Goal: Task Accomplishment & Management: Use online tool/utility

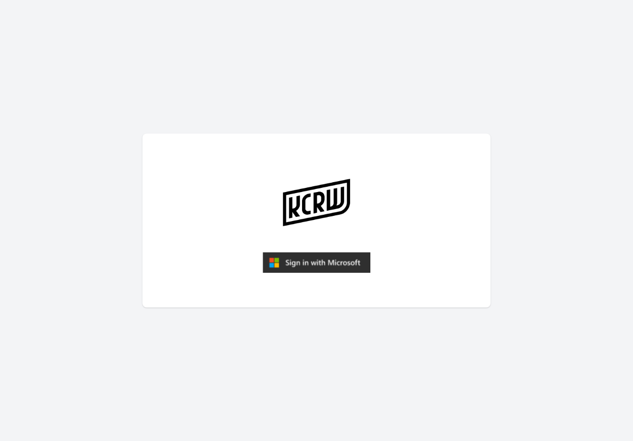
click at [297, 266] on img "submit" at bounding box center [317, 262] width 108 height 21
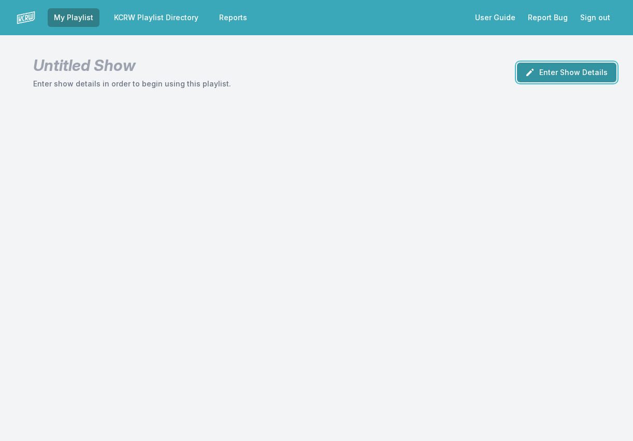
click at [546, 71] on button "Enter Show Details" at bounding box center [566, 73] width 99 height 20
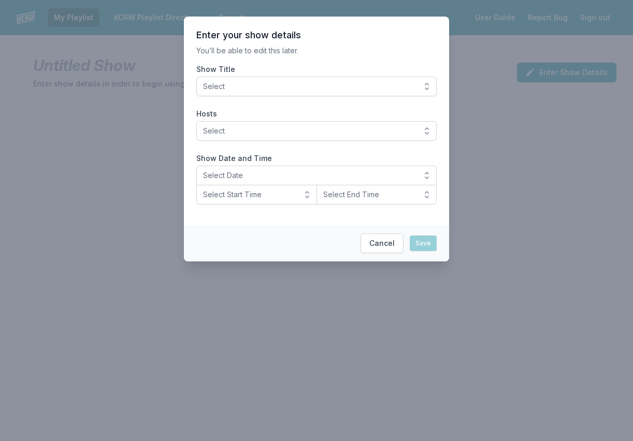
click at [278, 88] on span "Select" at bounding box center [309, 86] width 212 height 10
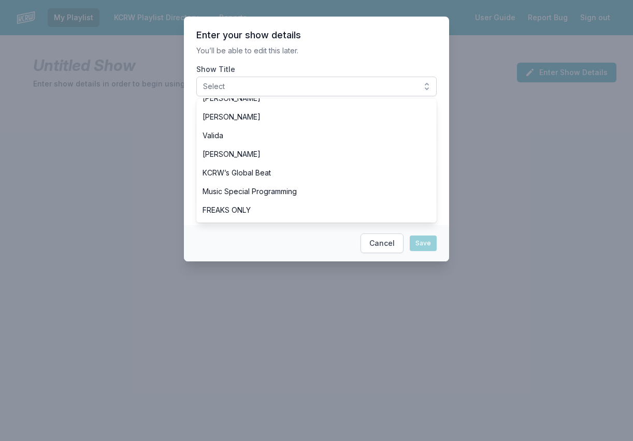
scroll to position [311, 0]
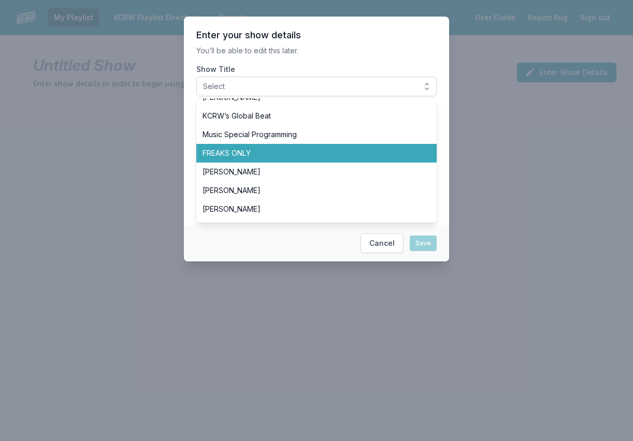
click at [281, 149] on span "FREAKS ONLY" at bounding box center [311, 153] width 216 height 10
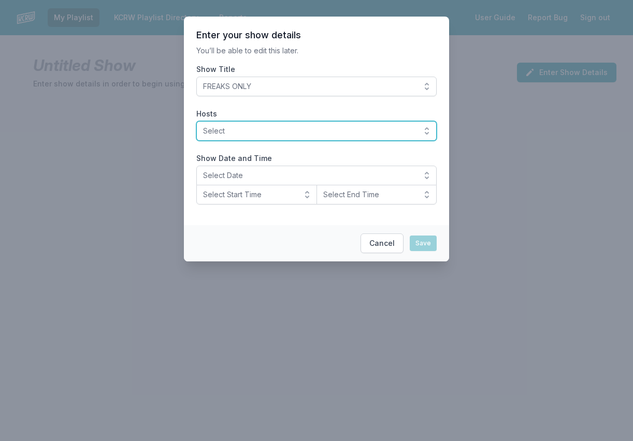
click at [260, 128] on span "Select" at bounding box center [309, 131] width 212 height 10
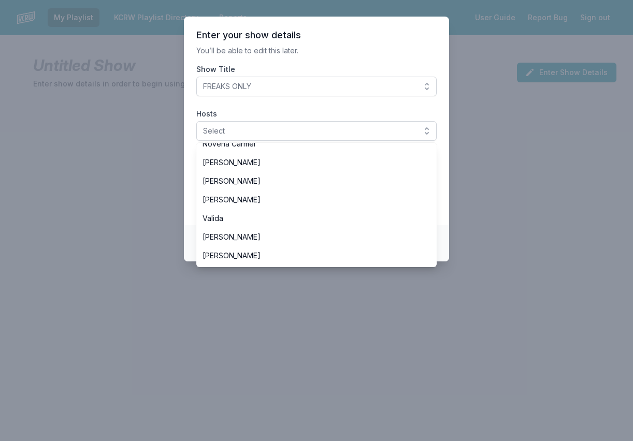
scroll to position [363, 0]
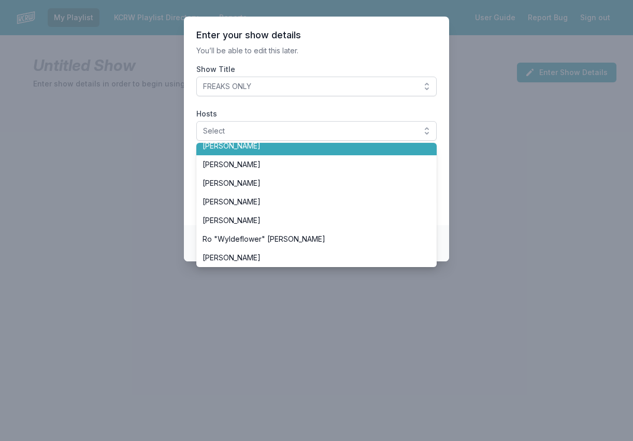
click at [269, 150] on span "[PERSON_NAME]" at bounding box center [311, 146] width 216 height 10
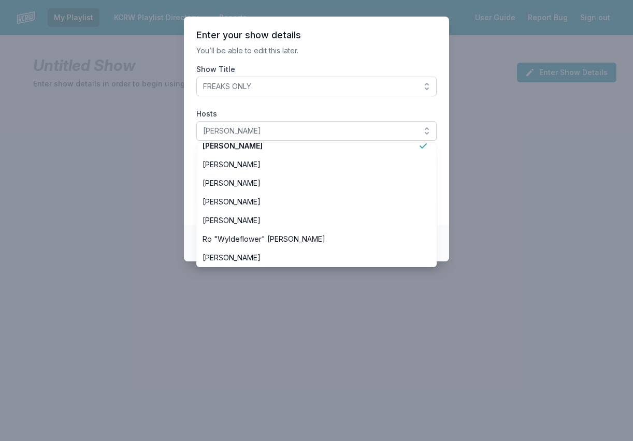
click at [191, 145] on section "Enter your show details You’ll be able to edit this later. Show Title FREAKS ON…" at bounding box center [316, 121] width 265 height 209
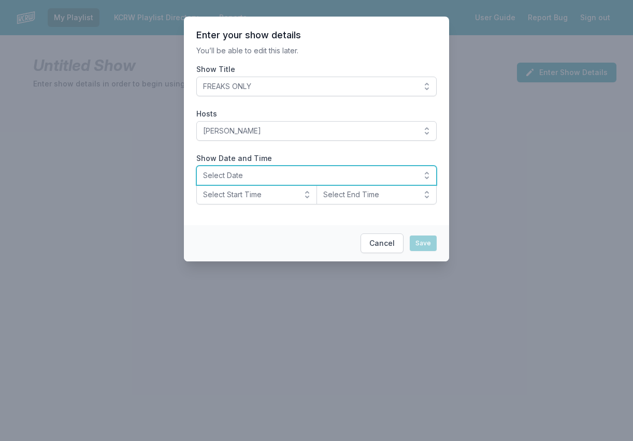
click at [271, 172] on span "Select Date" at bounding box center [309, 175] width 212 height 10
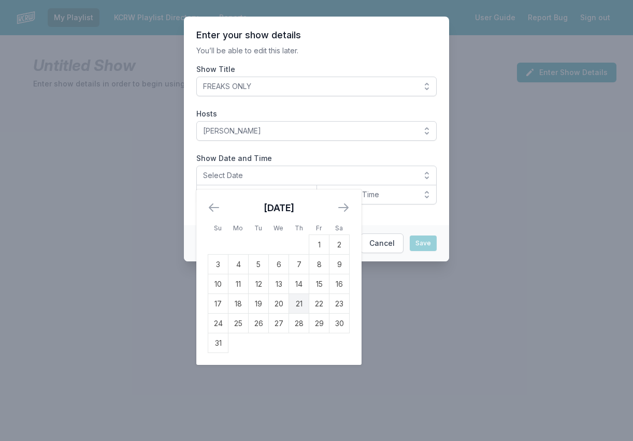
click at [298, 304] on td "21" at bounding box center [299, 304] width 20 height 20
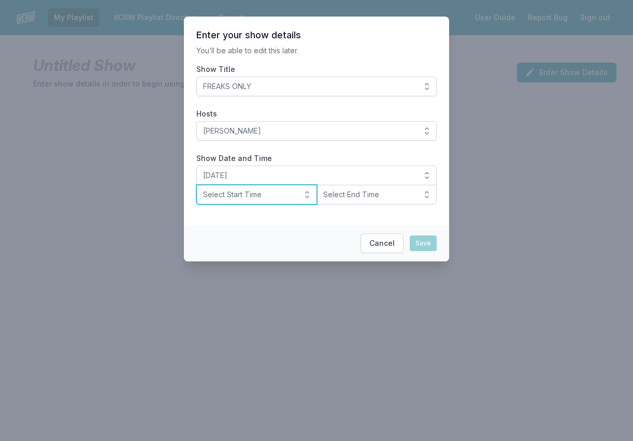
click at [237, 195] on span "Select Start Time" at bounding box center [249, 195] width 93 height 10
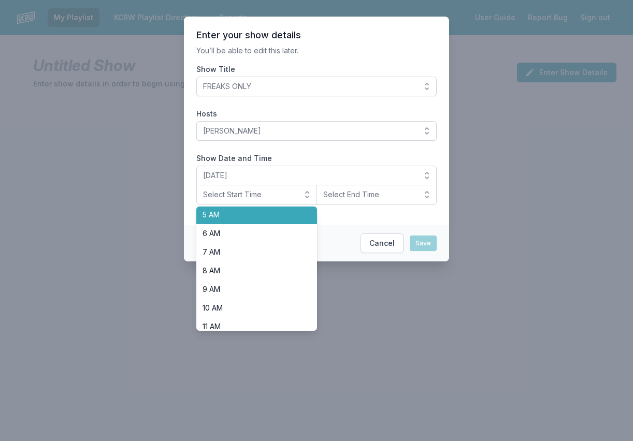
scroll to position [311, 0]
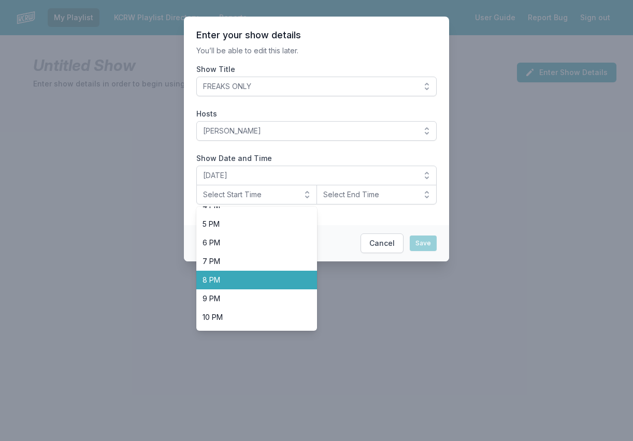
click at [252, 283] on span "8 PM" at bounding box center [251, 280] width 96 height 10
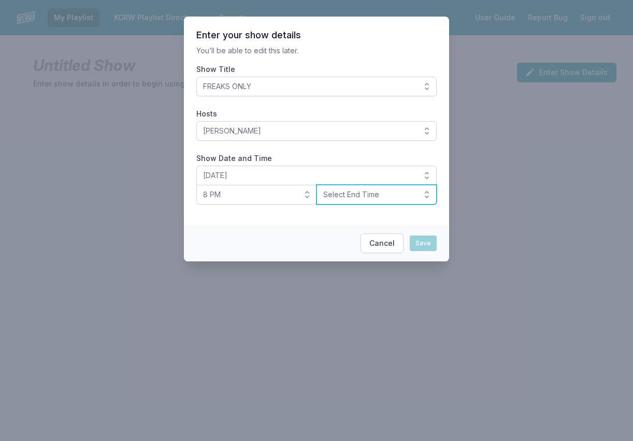
click at [349, 197] on span "Select End Time" at bounding box center [369, 195] width 93 height 10
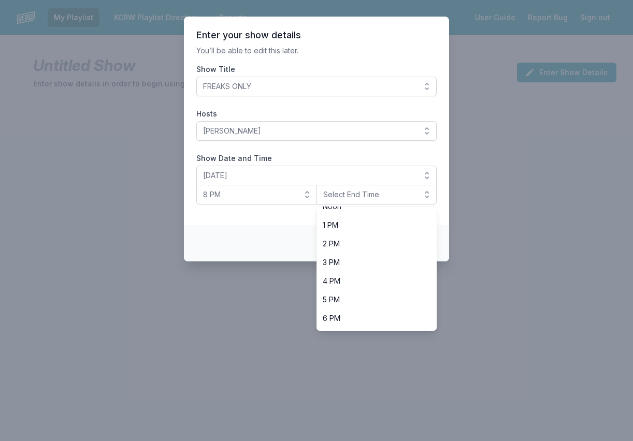
scroll to position [327, 0]
click at [349, 294] on li "10 PM" at bounding box center [377, 301] width 121 height 19
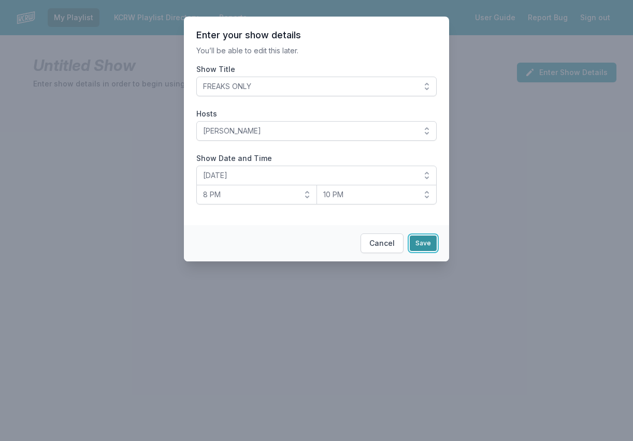
click at [416, 238] on button "Save" at bounding box center [423, 244] width 27 height 16
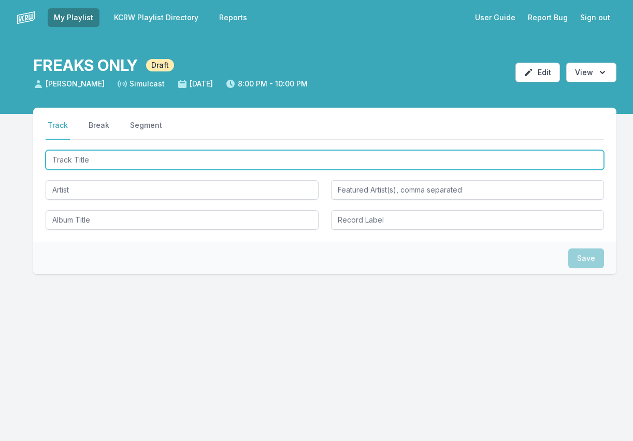
click at [89, 165] on input "Track Title" at bounding box center [325, 160] width 559 height 20
type input "The Age of Aqu"
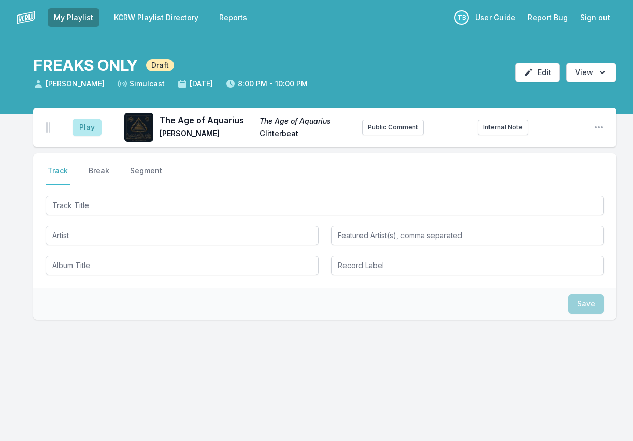
click at [77, 113] on aside "Play" at bounding box center [87, 127] width 58 height 33
click at [82, 124] on button "Play" at bounding box center [87, 128] width 29 height 18
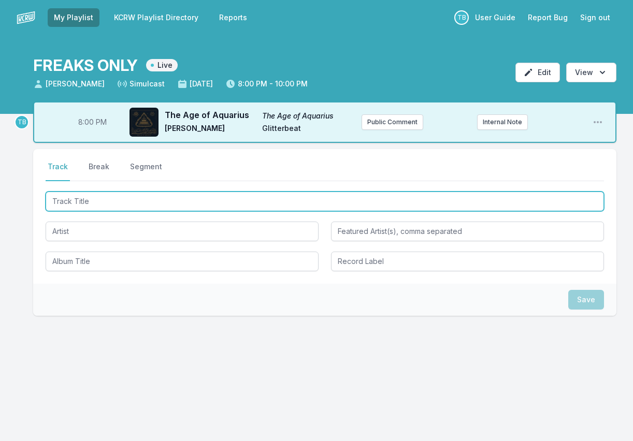
click at [118, 203] on input "Track Title" at bounding box center [325, 202] width 559 height 20
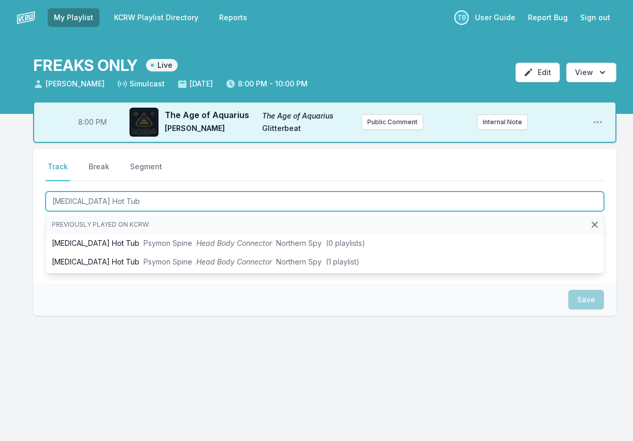
click at [137, 198] on input "[MEDICAL_DATA] Hot Tub" at bounding box center [325, 202] width 559 height 20
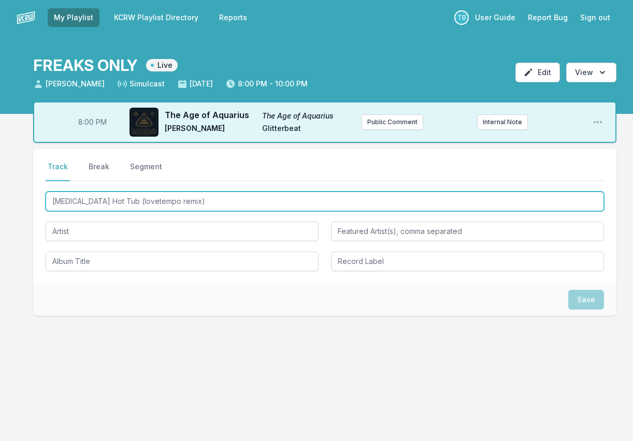
type input "[MEDICAL_DATA] Hot Tub (lovetempo remix)"
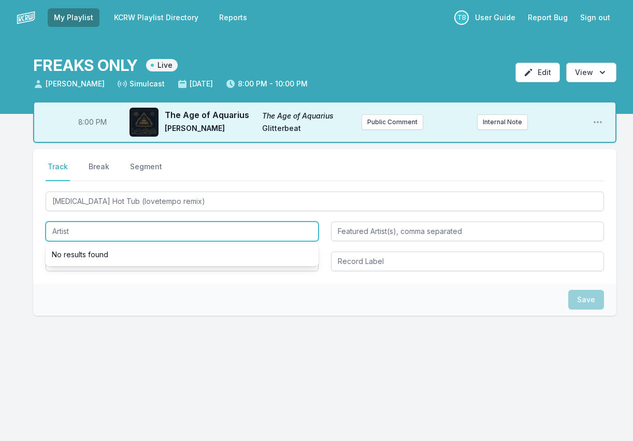
click at [98, 225] on input "Artist" at bounding box center [182, 232] width 273 height 20
type input "Psymon Spine"
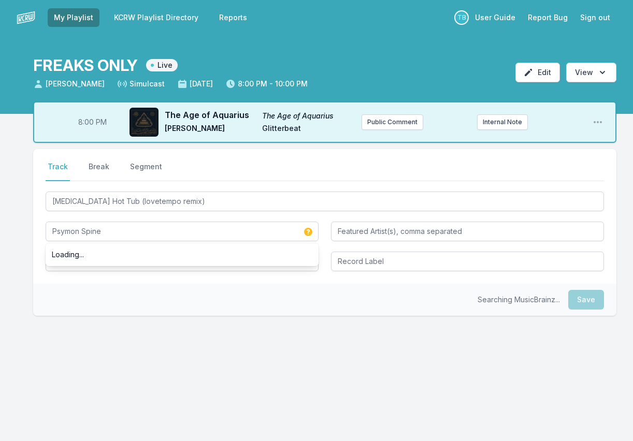
drag, startPoint x: 158, startPoint y: 191, endPoint x: 158, endPoint y: 200, distance: 9.3
click at [158, 192] on div "[MEDICAL_DATA] Hot Tub (lovetempo remix)" at bounding box center [325, 201] width 559 height 22
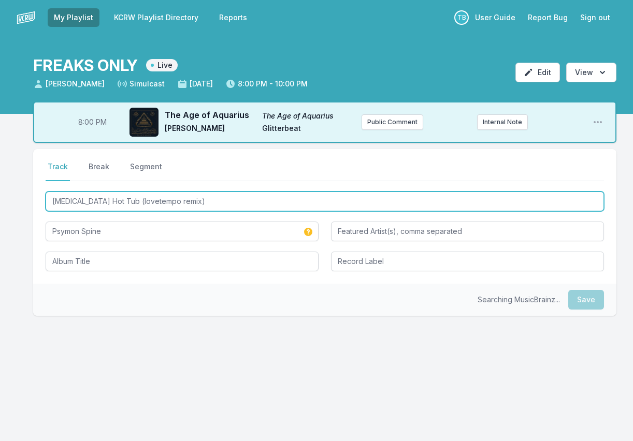
click at [158, 201] on input "[MEDICAL_DATA] Hot Tub (lovetempo remix)" at bounding box center [325, 202] width 559 height 20
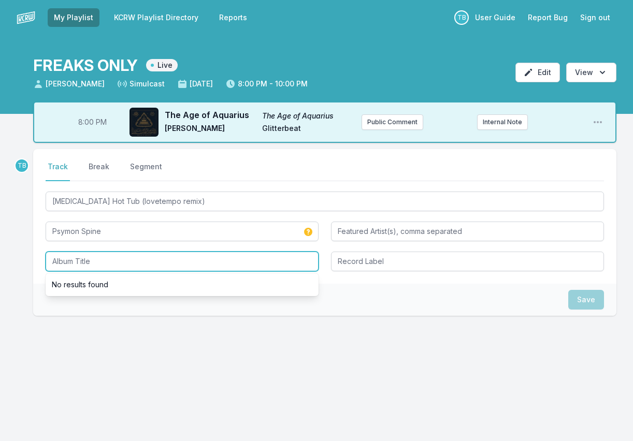
drag, startPoint x: 192, startPoint y: 257, endPoint x: 380, endPoint y: 251, distance: 187.7
click at [193, 257] on input "Album Title" at bounding box center [182, 262] width 273 height 20
paste input "Heady Remix Collector"
type input "Heady Remix Collector"
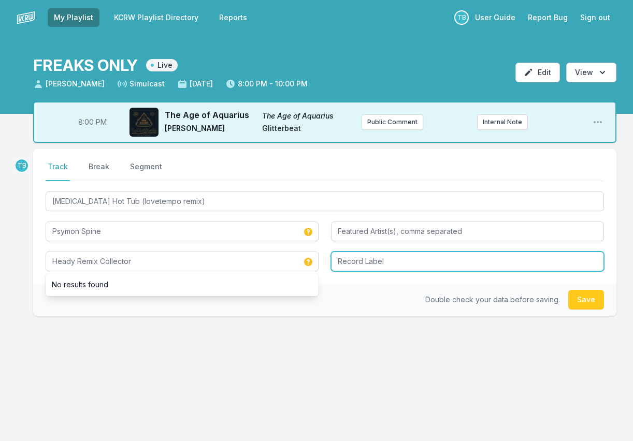
click at [360, 262] on input "Record Label" at bounding box center [467, 262] width 273 height 20
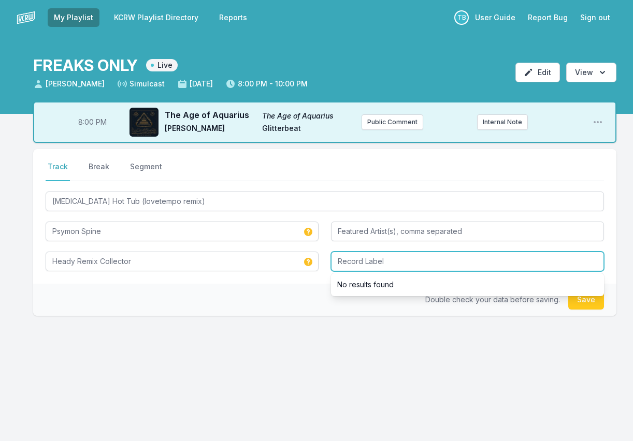
paste input "Northern Spy Records"
type input "Northern Spy Records"
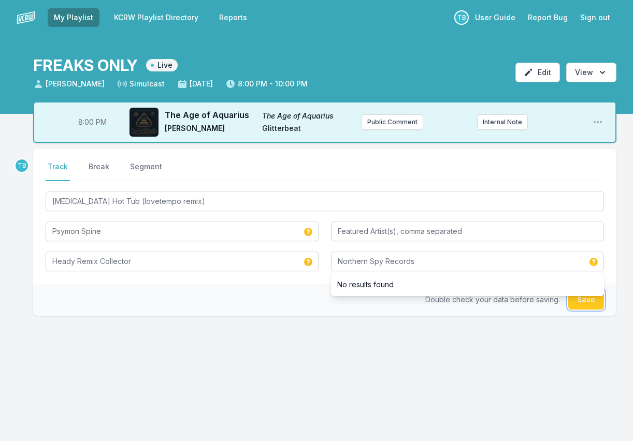
click at [593, 303] on button "Save" at bounding box center [586, 300] width 36 height 20
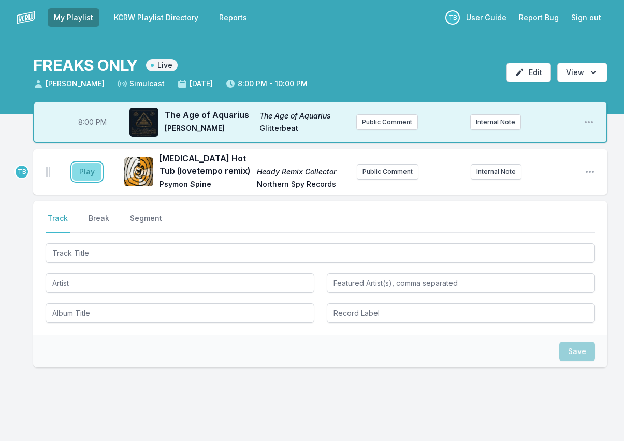
click at [84, 175] on button "Play" at bounding box center [87, 172] width 29 height 18
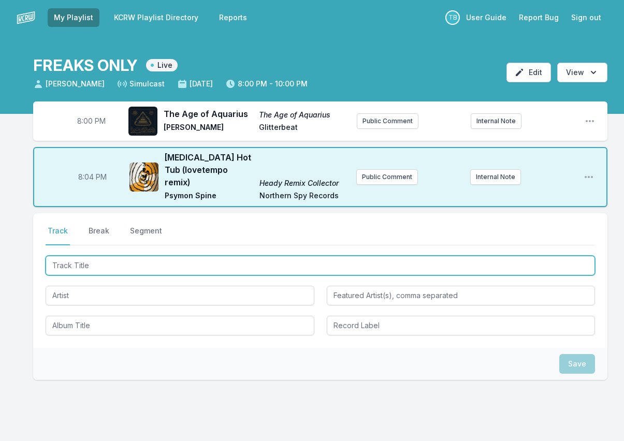
click at [82, 256] on input "Track Title" at bounding box center [321, 266] width 550 height 20
type input "Y"
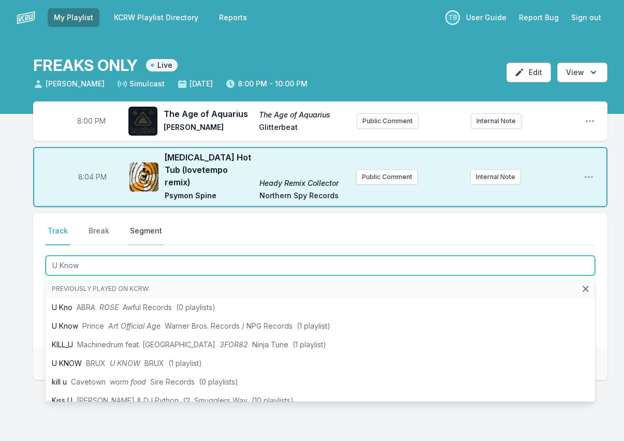
type input "U Know Y"
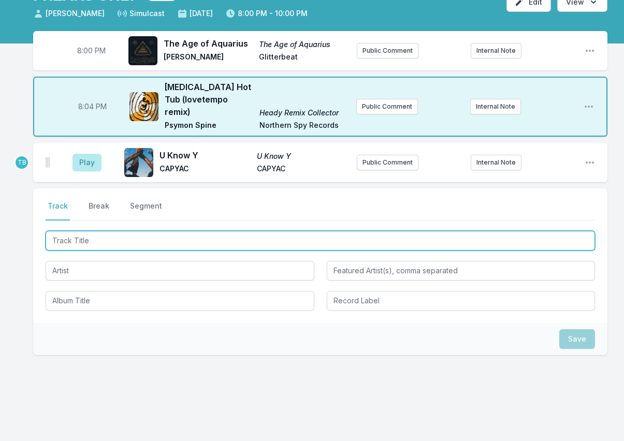
scroll to position [72, 0]
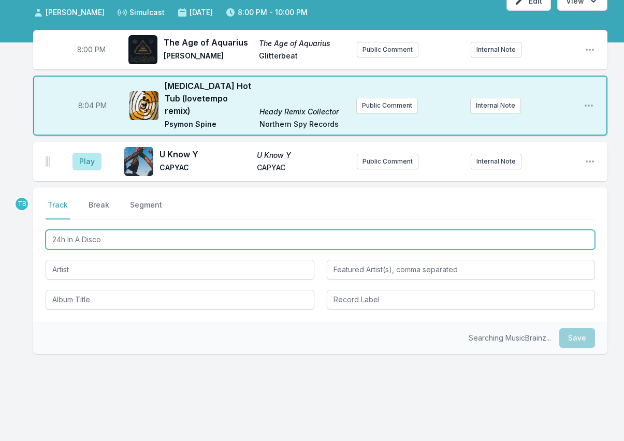
type input "24h In A Disco"
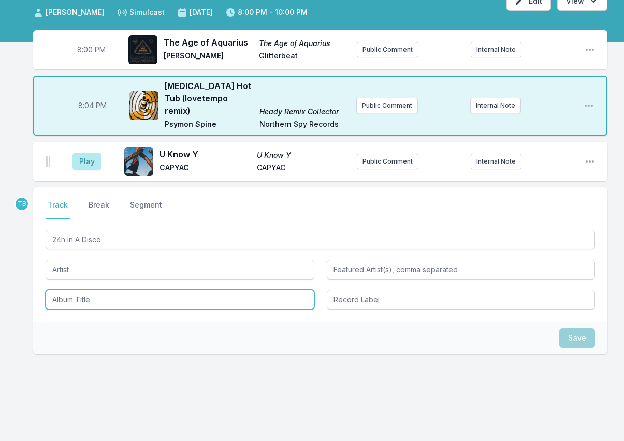
drag, startPoint x: 92, startPoint y: 287, endPoint x: 101, endPoint y: 280, distance: 11.8
click at [92, 290] on input "Album Title" at bounding box center [180, 300] width 269 height 20
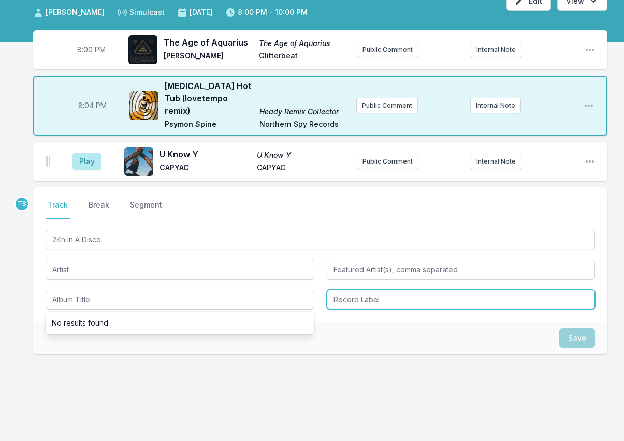
click at [388, 292] on input "Record Label" at bounding box center [461, 300] width 269 height 20
paste input "TH3RD BRAIN"
type input "TH3RD BRAIN"
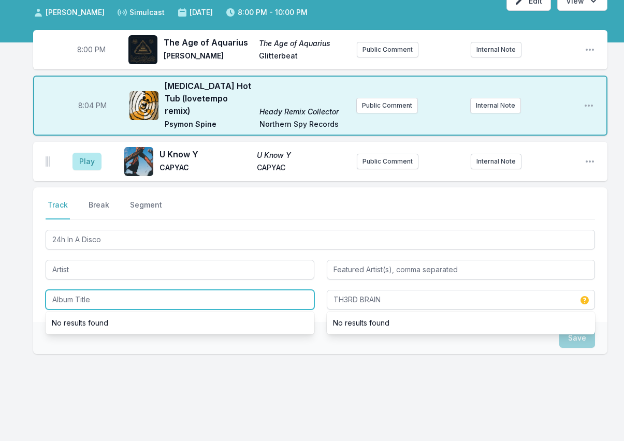
click at [245, 290] on input "Album Title" at bounding box center [180, 300] width 269 height 20
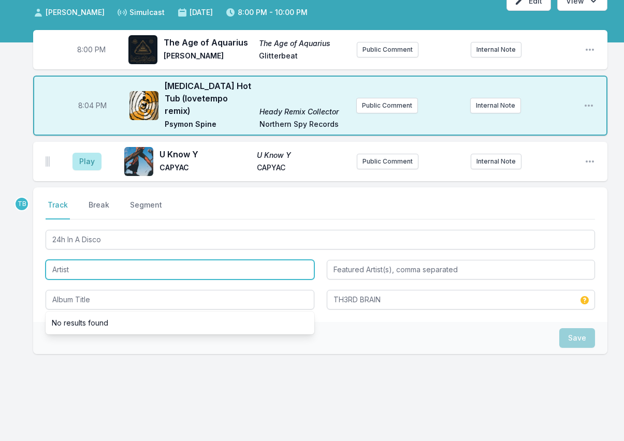
click at [182, 260] on input "Artist" at bounding box center [180, 270] width 269 height 20
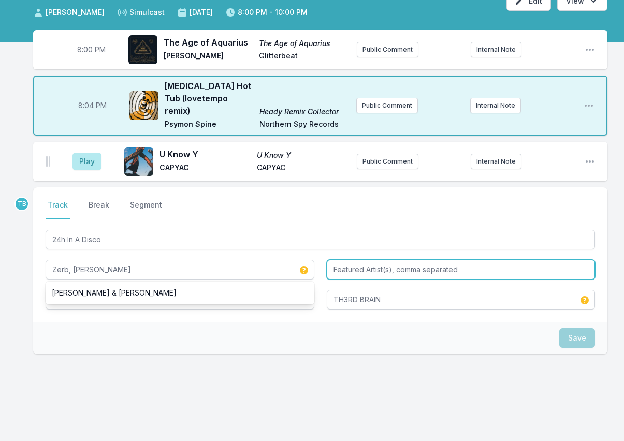
type input "Zerb, [PERSON_NAME]"
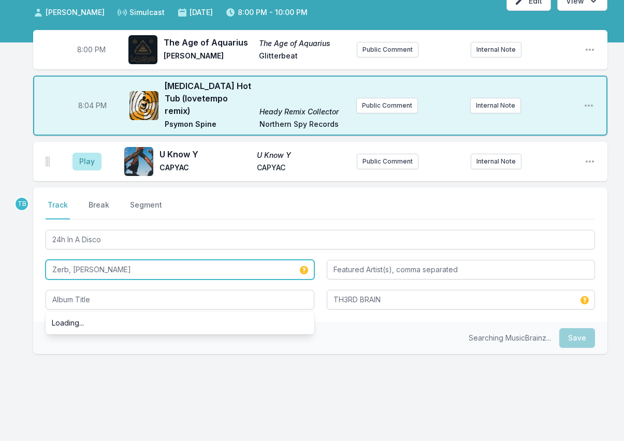
click at [98, 260] on input "Zerb, [PERSON_NAME]" at bounding box center [180, 270] width 269 height 20
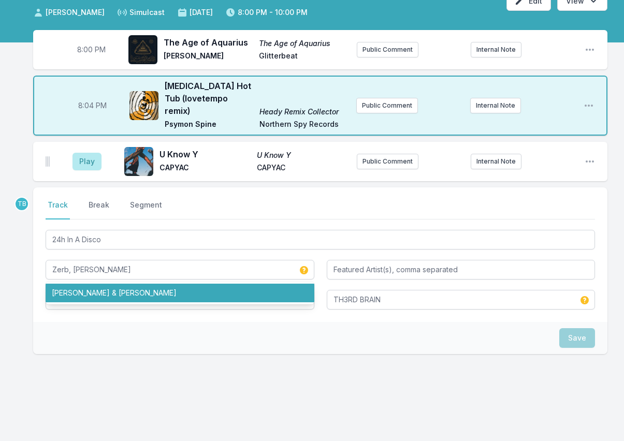
click at [170, 367] on div "TB Select a tab Track Break Segment Track Break Segment 24h In A Disco Zerb, Ki…" at bounding box center [320, 304] width 575 height 233
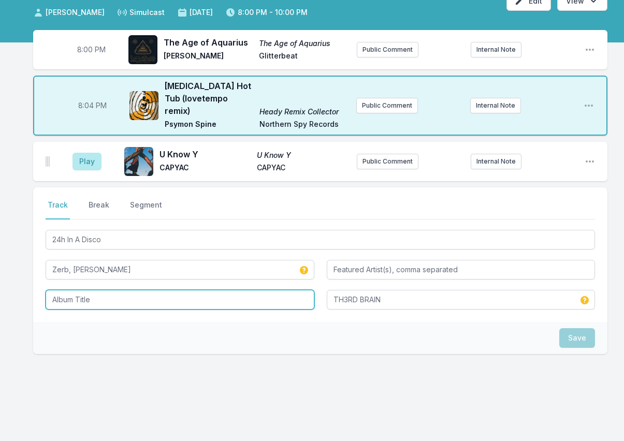
click at [93, 290] on input "Album Title" at bounding box center [180, 300] width 269 height 20
type input "24h In A Disco"
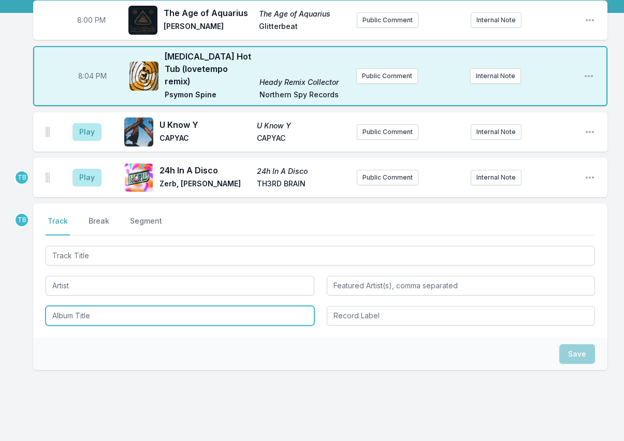
scroll to position [117, 0]
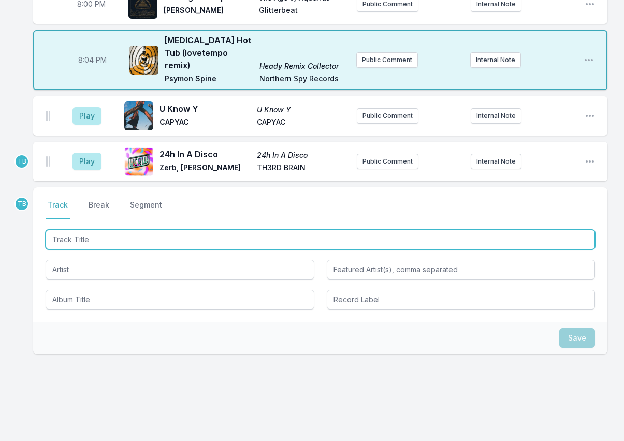
click at [129, 232] on input "Track Title" at bounding box center [321, 240] width 550 height 20
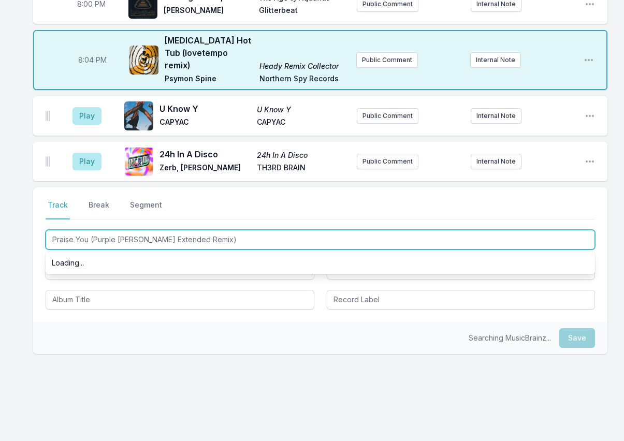
type input "Praise You (Purple [PERSON_NAME] Extended Remix)"
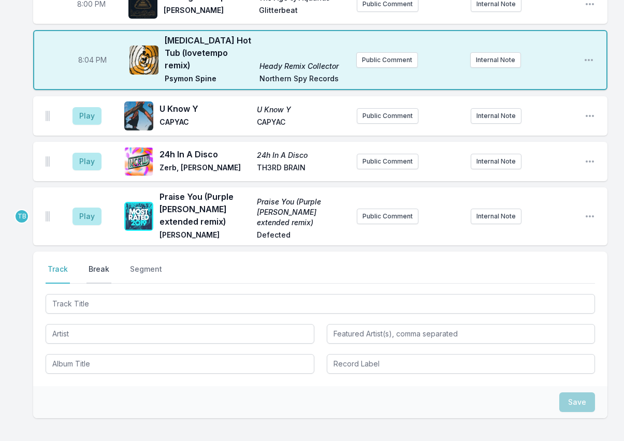
click at [105, 264] on button "Break" at bounding box center [99, 274] width 25 height 20
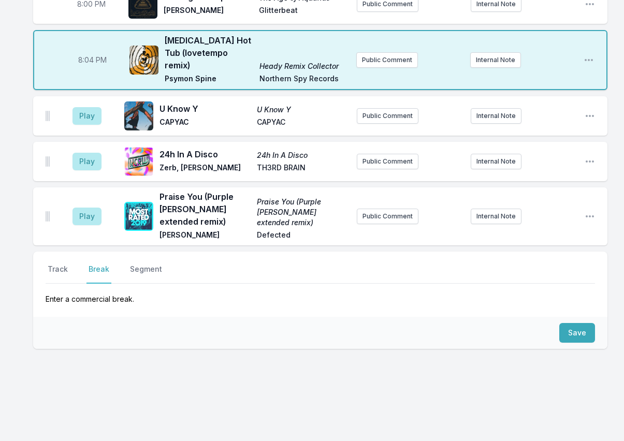
scroll to position [112, 0]
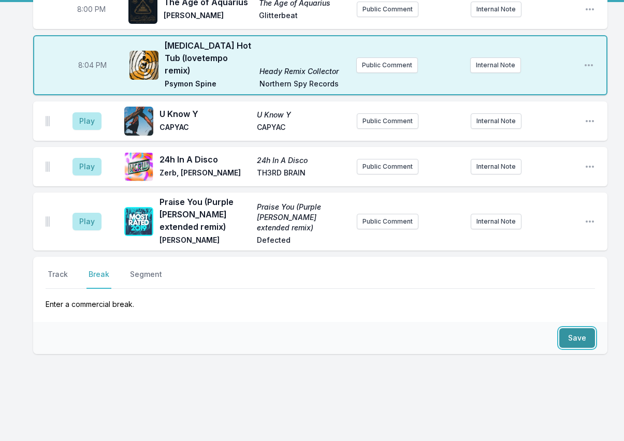
click at [572, 333] on button "Save" at bounding box center [578, 339] width 36 height 20
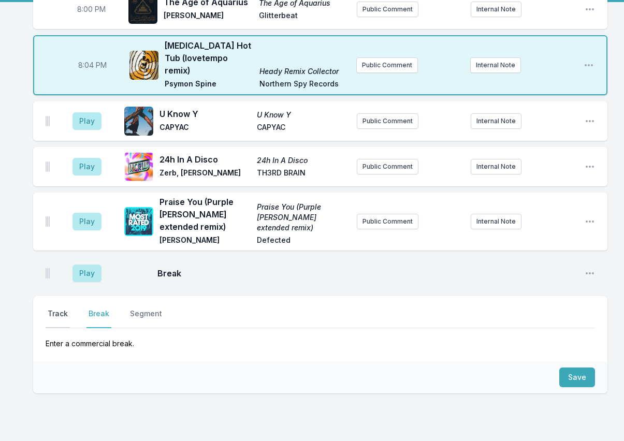
click at [61, 309] on button "Track" at bounding box center [58, 319] width 24 height 20
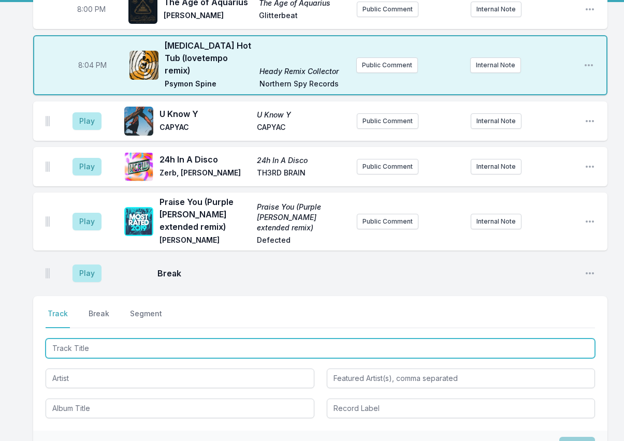
click at [105, 339] on input "Track Title" at bounding box center [321, 349] width 550 height 20
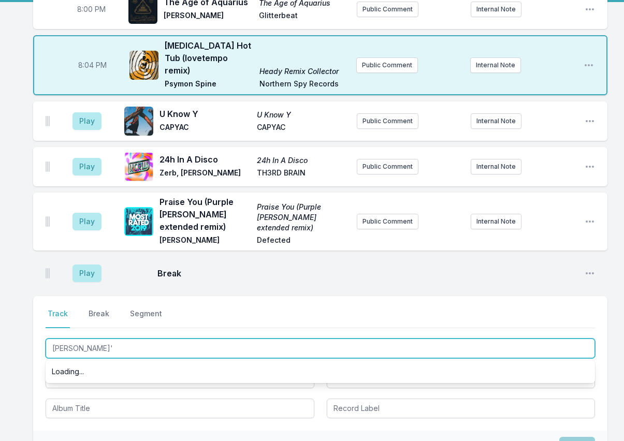
type input "[PERSON_NAME]'e"
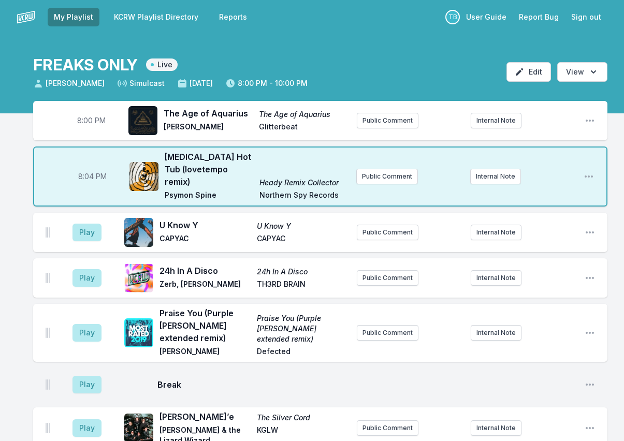
scroll to position [0, 0]
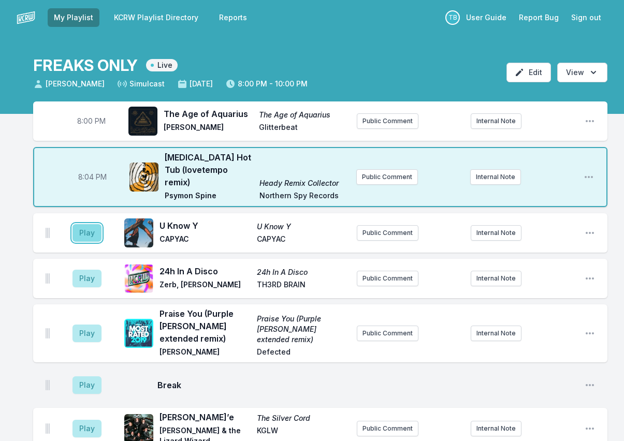
click at [82, 224] on button "Play" at bounding box center [87, 233] width 29 height 18
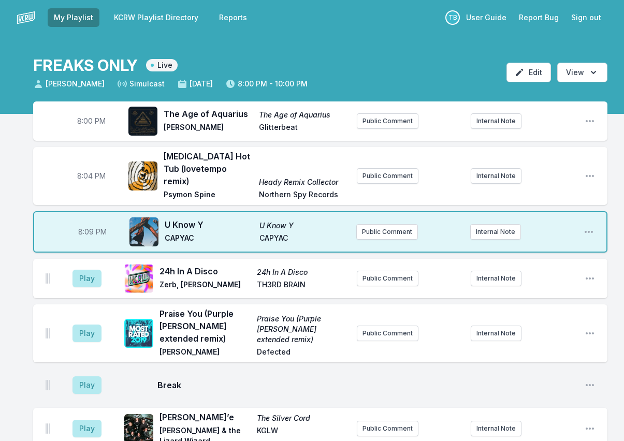
click at [71, 276] on aside "Play" at bounding box center [87, 278] width 58 height 33
click at [85, 272] on button "Play" at bounding box center [87, 279] width 29 height 18
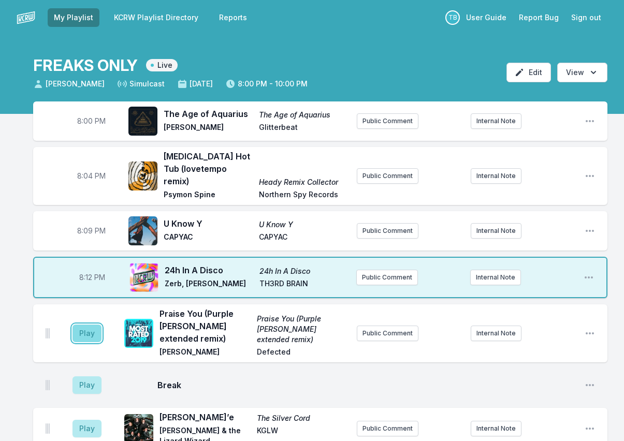
click at [94, 325] on button "Play" at bounding box center [87, 334] width 29 height 18
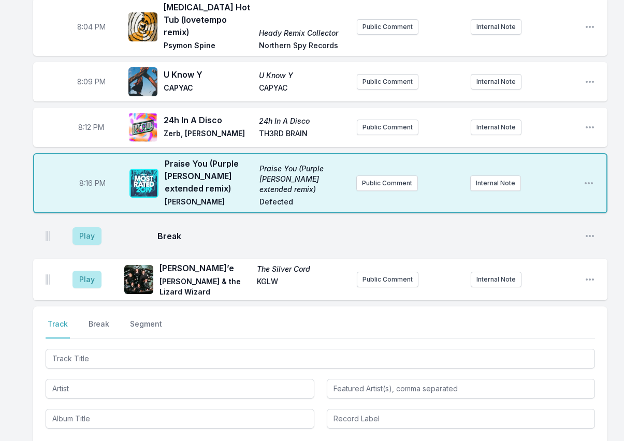
scroll to position [155, 0]
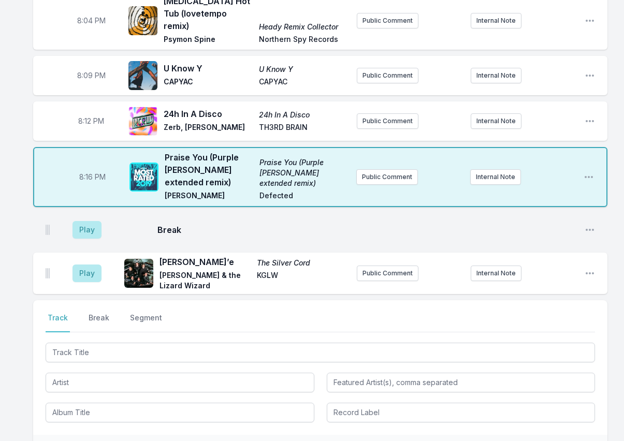
click at [87, 213] on aside "Play" at bounding box center [87, 229] width 58 height 33
click at [86, 221] on button "Play" at bounding box center [87, 230] width 29 height 18
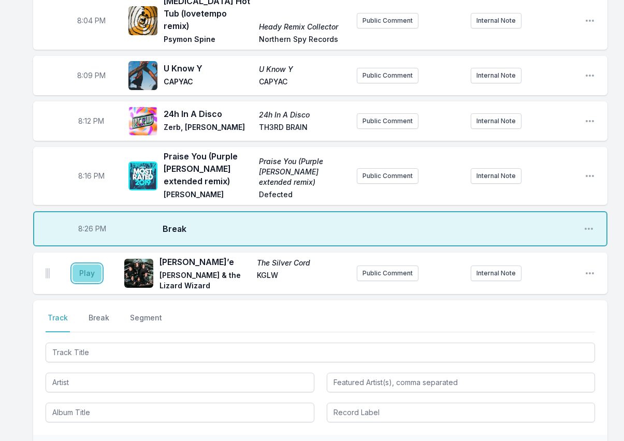
click at [87, 267] on button "Play" at bounding box center [87, 274] width 29 height 18
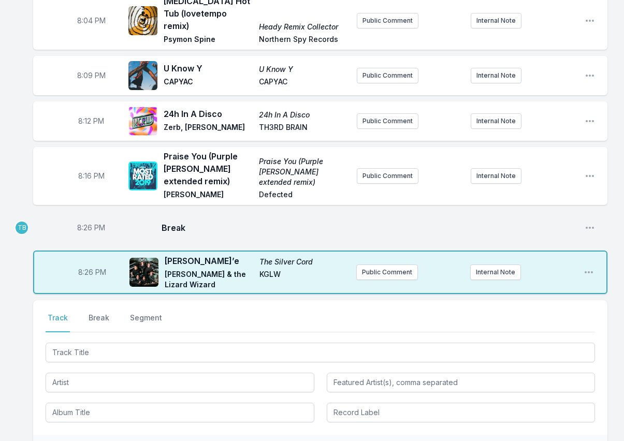
click at [86, 223] on span "8:26 PM" at bounding box center [91, 228] width 28 height 10
click at [84, 218] on input "20:26" at bounding box center [91, 228] width 58 height 20
type input "20:20"
click at [88, 267] on span "8:26 PM" at bounding box center [92, 272] width 28 height 10
click at [83, 263] on input "20:26" at bounding box center [92, 273] width 58 height 20
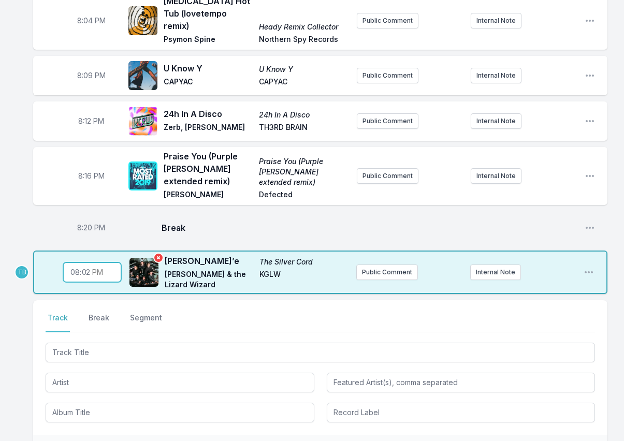
type input "20:23"
click at [24, 294] on div "8:00 PM The Age of Aquarius The Age of Aquarius YĪN YĪN Glitterbeat Public Comm…" at bounding box center [312, 256] width 624 height 621
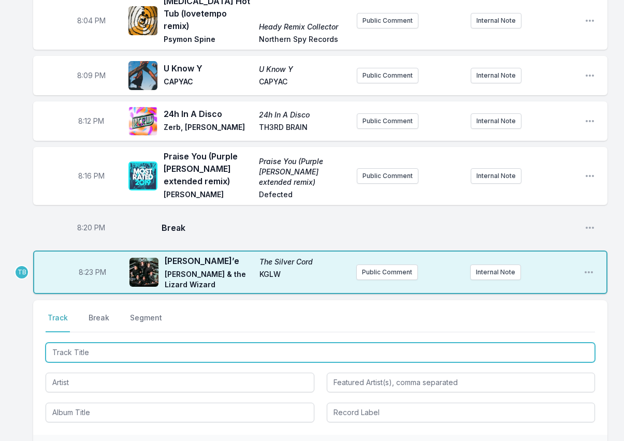
click at [126, 343] on input "Track Title" at bounding box center [321, 353] width 550 height 20
type input "Sea of [PERSON_NAME]"
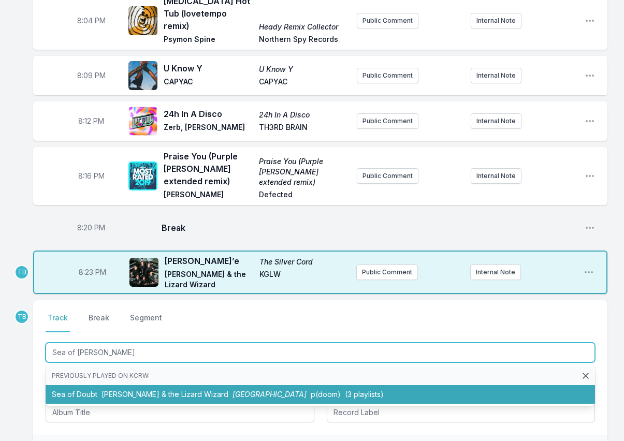
click at [113, 388] on li "Sea of Doubt [PERSON_NAME] & the Lizard Wizard Phantom Island p(doom) (3 playli…" at bounding box center [321, 395] width 550 height 19
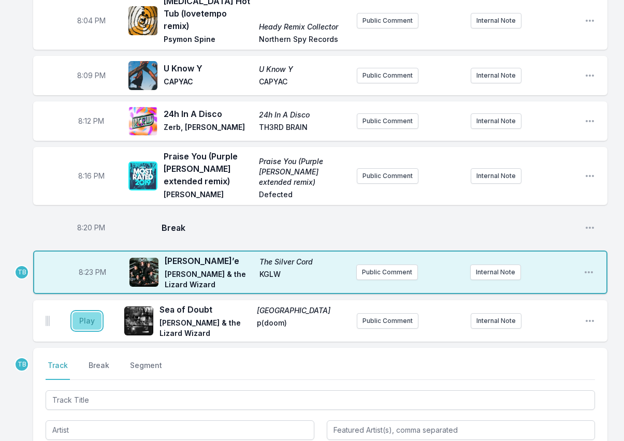
click at [87, 312] on button "Play" at bounding box center [87, 321] width 29 height 18
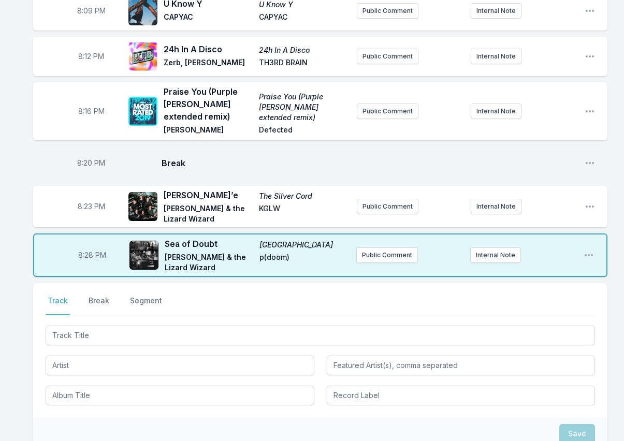
scroll to position [259, 0]
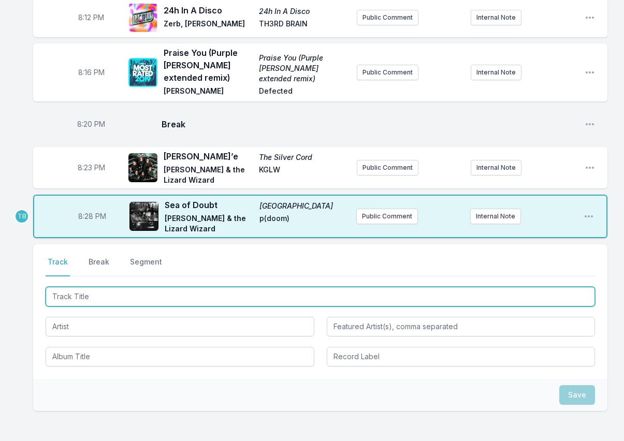
click at [67, 287] on input "Track Title" at bounding box center [321, 297] width 550 height 20
click at [188, 287] on input "Track Title" at bounding box center [321, 297] width 550 height 20
type input "Float Along"
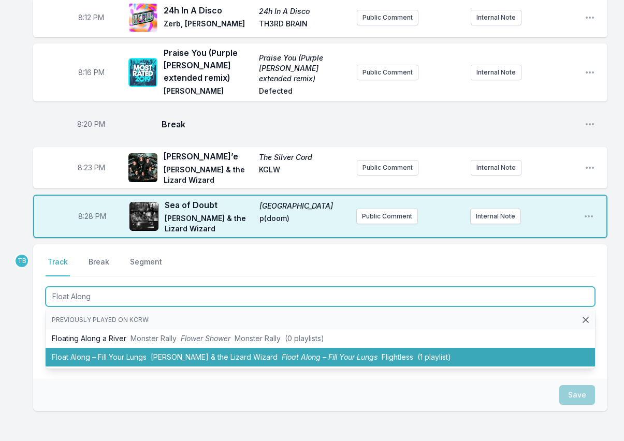
click at [316, 353] on span "Float Along – Fill Your Lungs" at bounding box center [330, 357] width 96 height 9
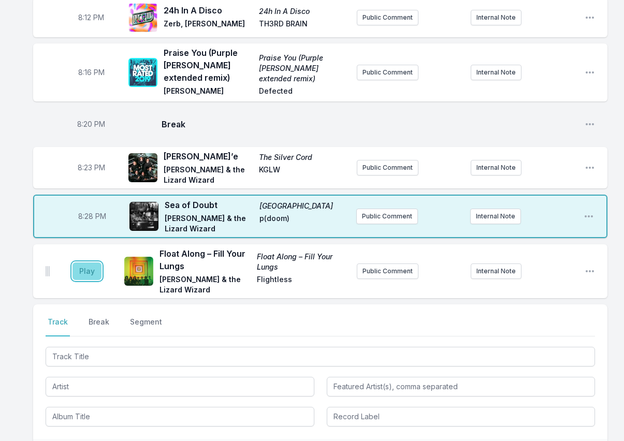
click at [89, 263] on button "Play" at bounding box center [87, 272] width 29 height 18
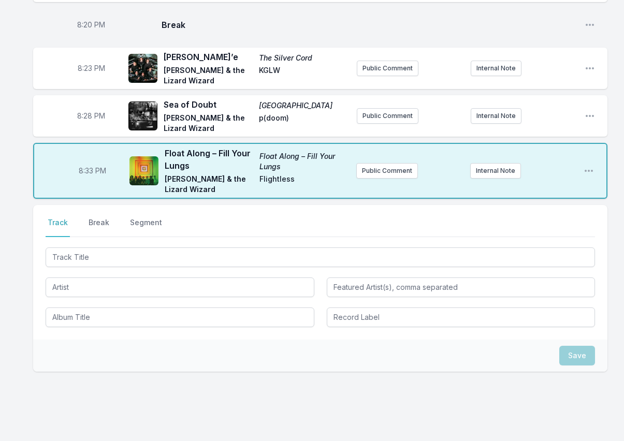
scroll to position [363, 0]
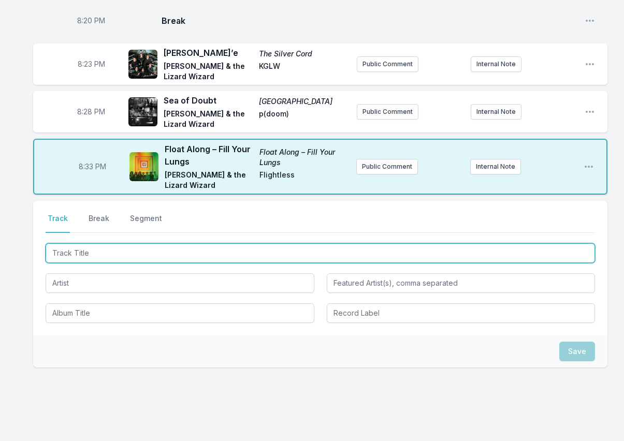
click at [67, 244] on input "Track Title" at bounding box center [321, 254] width 550 height 20
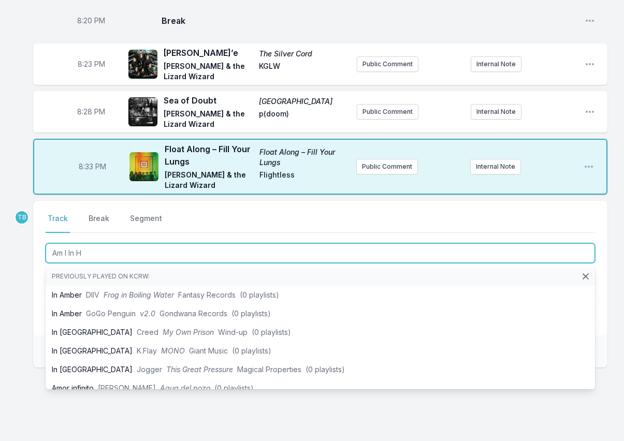
type input "Am I In He"
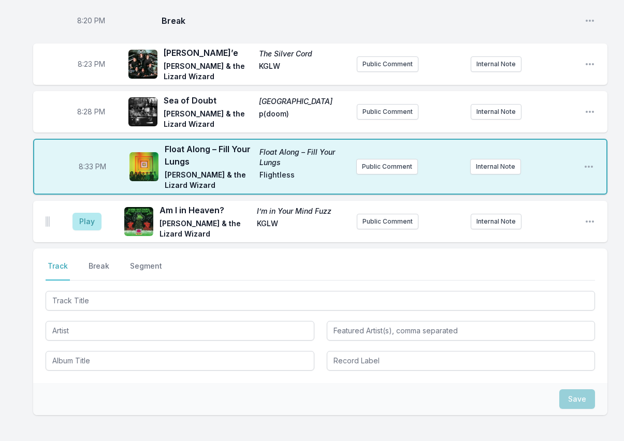
click at [98, 261] on button "Break" at bounding box center [99, 271] width 25 height 20
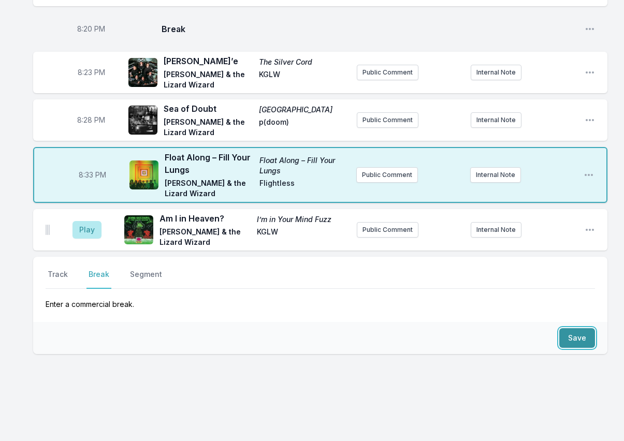
click at [577, 329] on button "Save" at bounding box center [578, 339] width 36 height 20
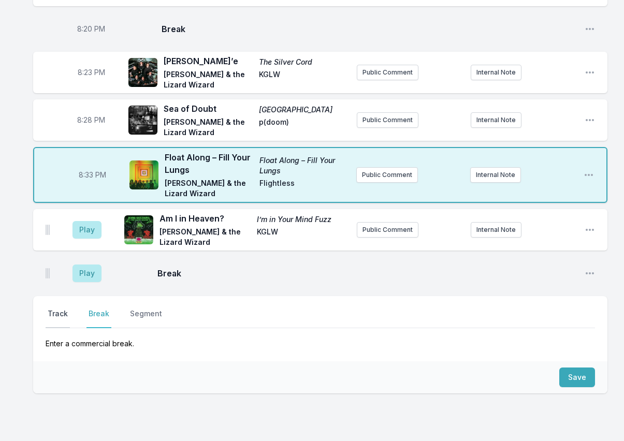
click at [62, 309] on button "Track" at bounding box center [58, 319] width 24 height 20
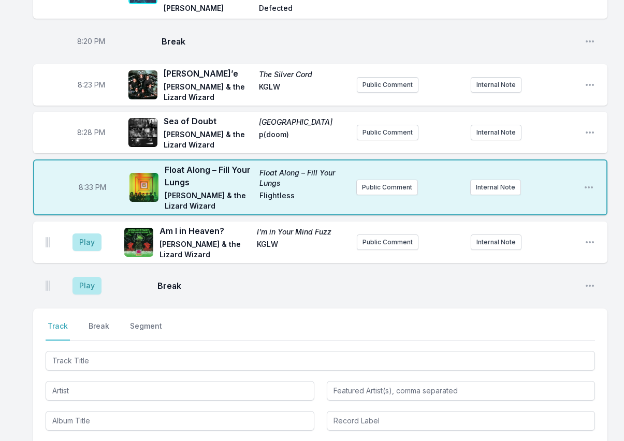
scroll to position [458, 0]
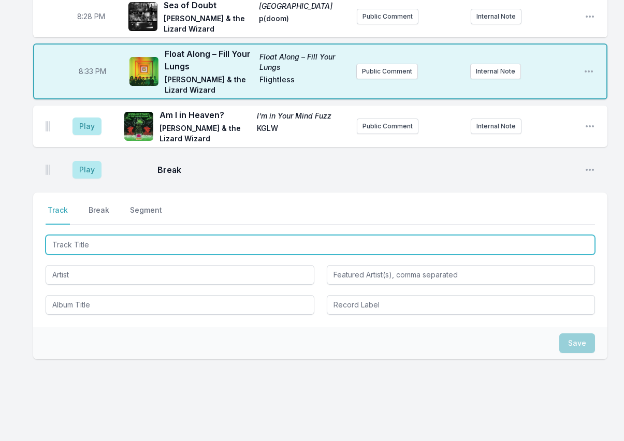
click at [91, 240] on input "Track Title" at bounding box center [321, 245] width 550 height 20
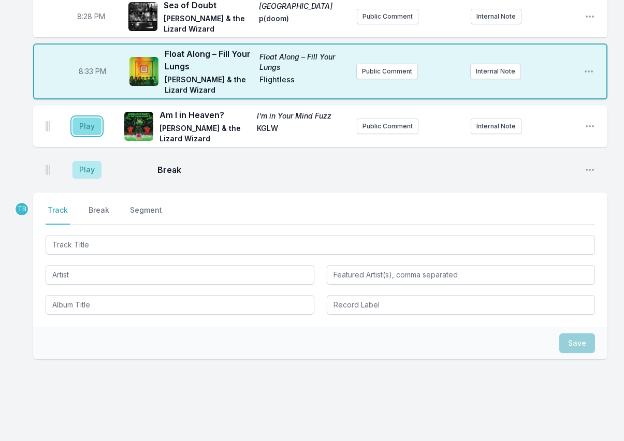
click at [87, 118] on button "Play" at bounding box center [87, 127] width 29 height 18
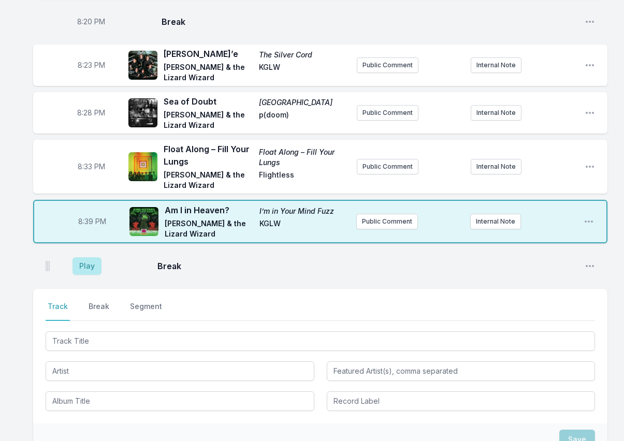
scroll to position [354, 0]
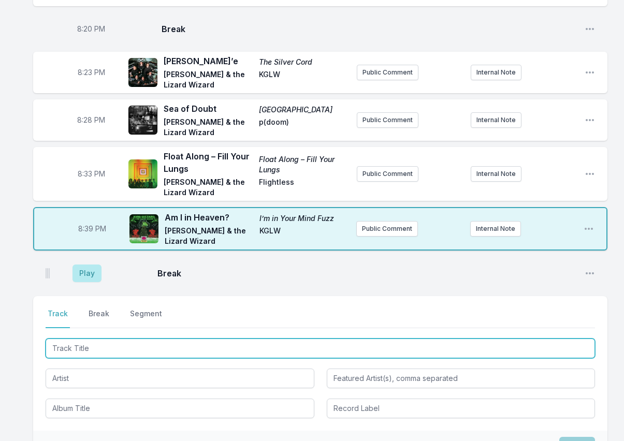
click at [170, 339] on input "Track Title" at bounding box center [321, 349] width 550 height 20
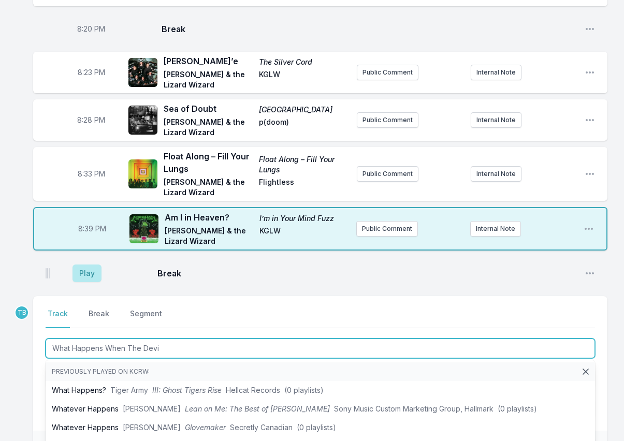
type input "What Happens When The Devil"
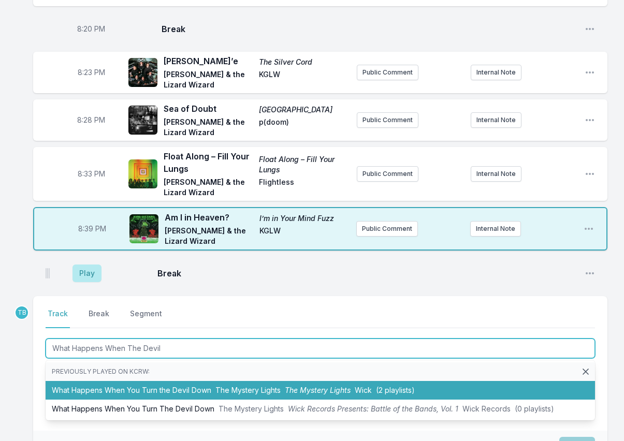
click at [220, 386] on span "The Mystery Lights" at bounding box center [248, 390] width 65 height 9
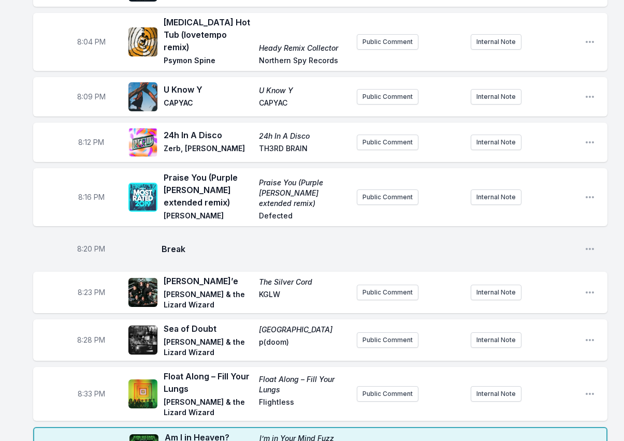
scroll to position [311, 0]
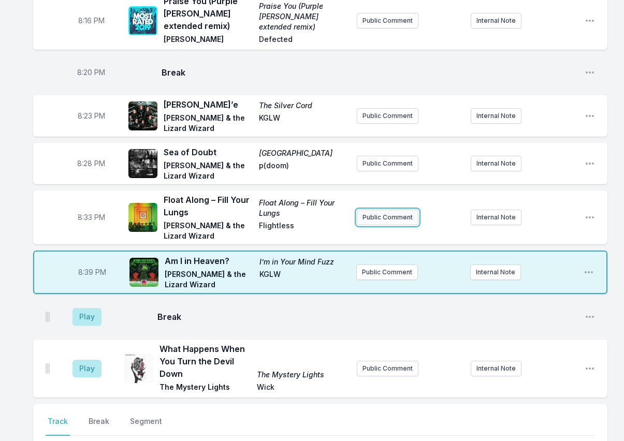
click at [387, 210] on button "Public Comment" at bounding box center [388, 218] width 62 height 16
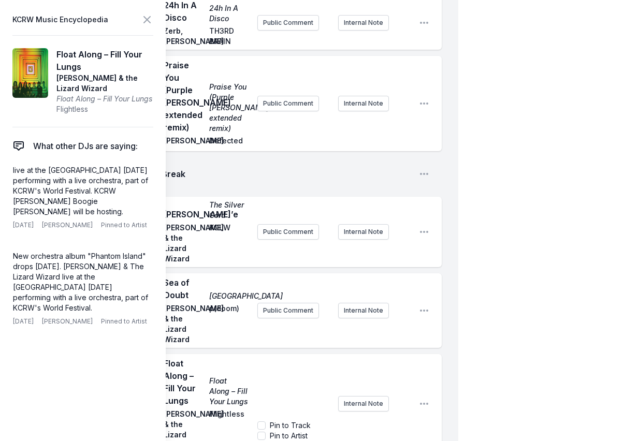
click at [233, 267] on div "8:23 PM [PERSON_NAME]’e The Silver Cord [PERSON_NAME] & the Lizard Wizard KGLW …" at bounding box center [237, 232] width 409 height 70
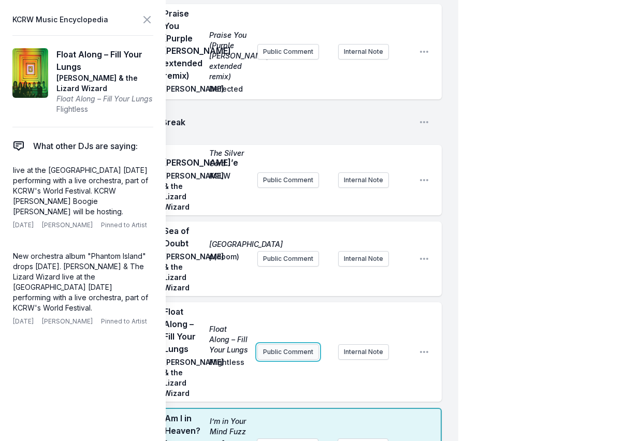
click at [283, 360] on button "Public Comment" at bounding box center [289, 353] width 62 height 16
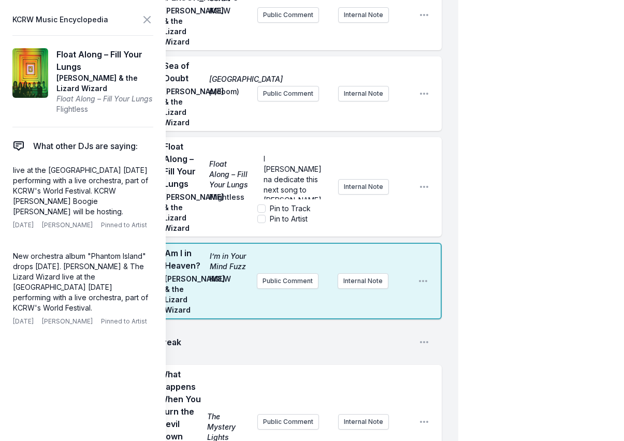
scroll to position [176, 0]
click at [357, 180] on div "I [PERSON_NAME]na dedicate this next song to [PERSON_NAME], a member of the Giz…" at bounding box center [334, 187] width 153 height 83
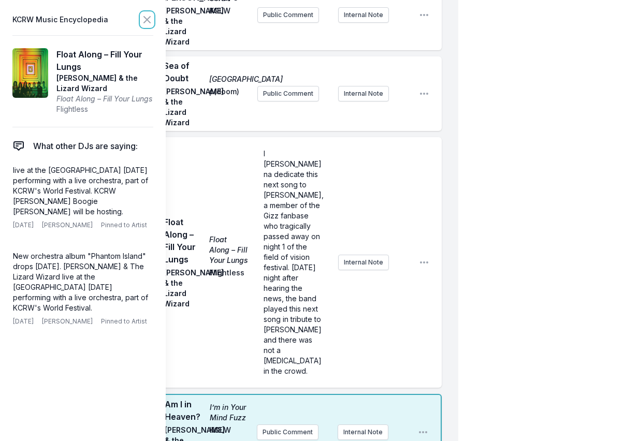
click at [151, 13] on button at bounding box center [147, 19] width 12 height 15
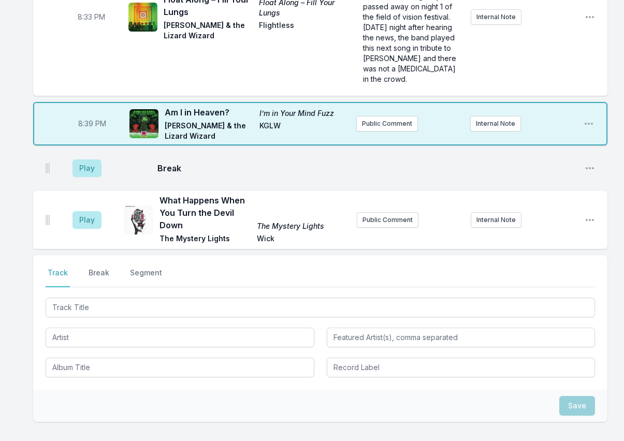
scroll to position [610, 0]
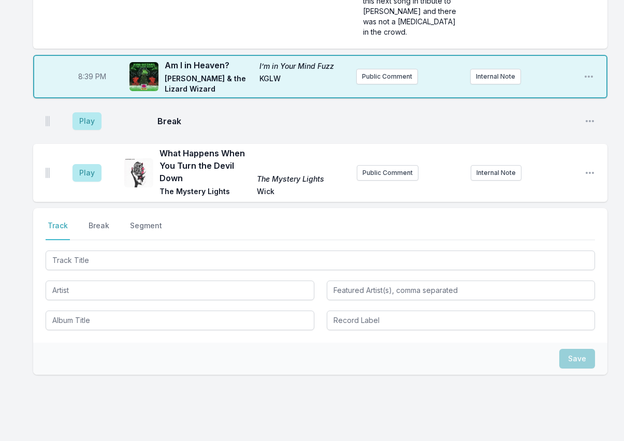
click at [289, 105] on div "Play Break Open playlist item options" at bounding box center [320, 121] width 575 height 33
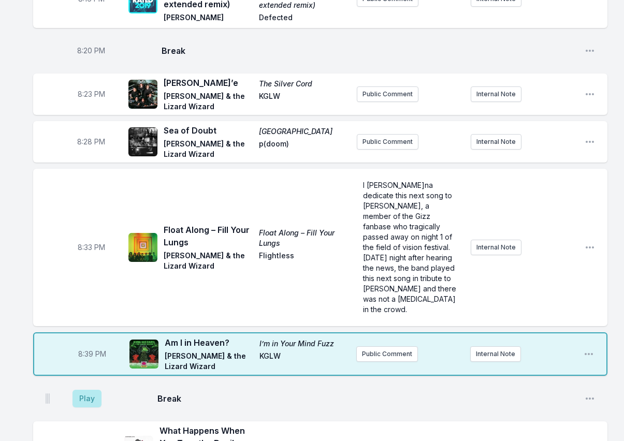
scroll to position [351, 0]
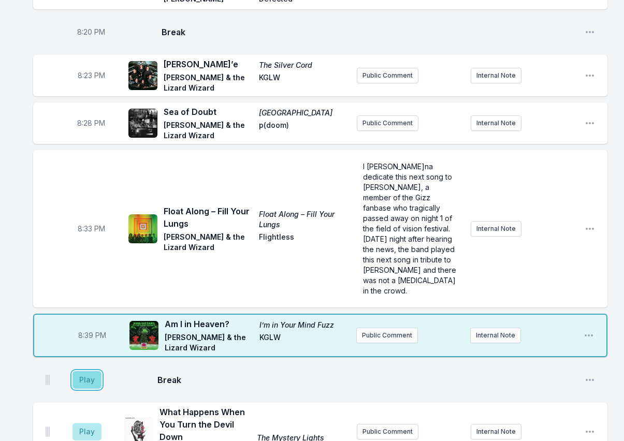
click at [92, 372] on button "Play" at bounding box center [87, 381] width 29 height 18
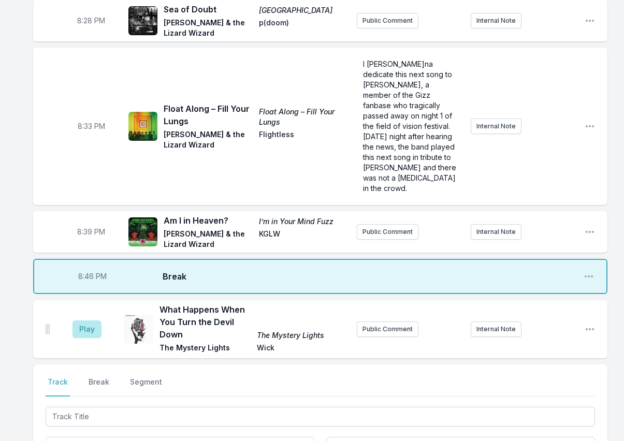
scroll to position [455, 0]
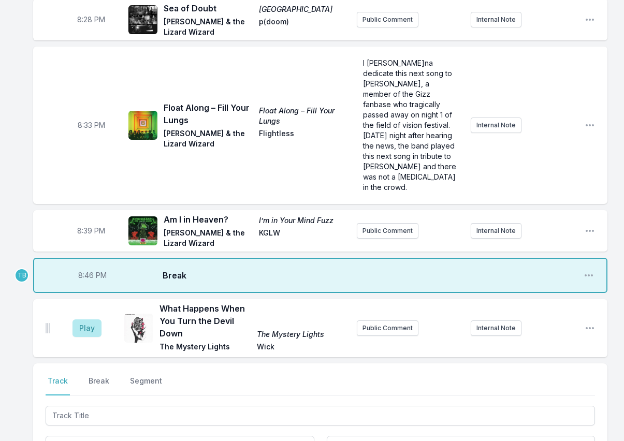
click at [91, 270] on span "8:46 PM" at bounding box center [92, 275] width 29 height 10
click at [87, 266] on input "20:46" at bounding box center [92, 276] width 58 height 20
type input "20:44"
click at [103, 312] on aside "Play" at bounding box center [87, 328] width 58 height 33
click at [88, 320] on button "Play" at bounding box center [87, 329] width 29 height 18
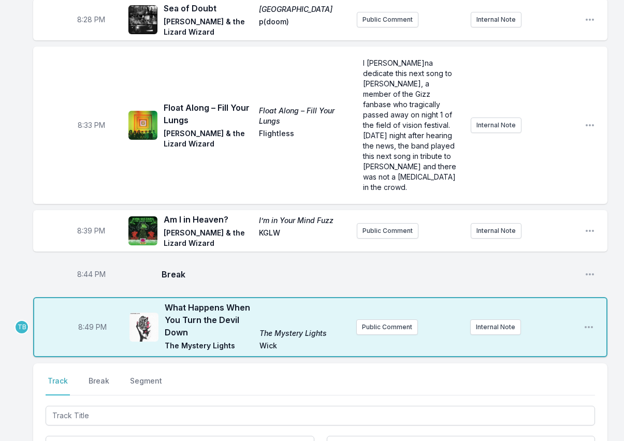
click at [84, 322] on span "8:49 PM" at bounding box center [92, 327] width 29 height 10
click at [84, 318] on input "20:49" at bounding box center [92, 328] width 58 height 20
type input "20:46"
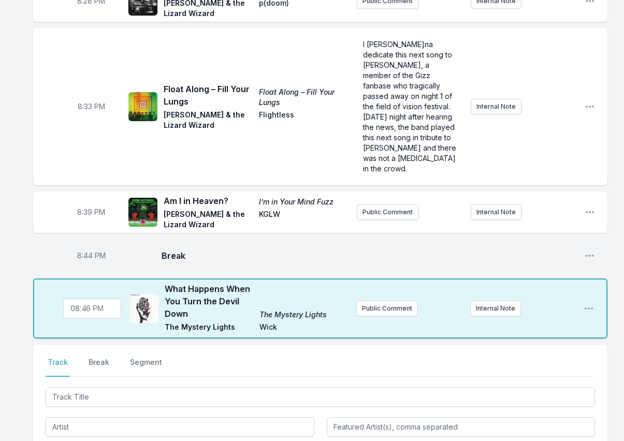
scroll to position [507, 0]
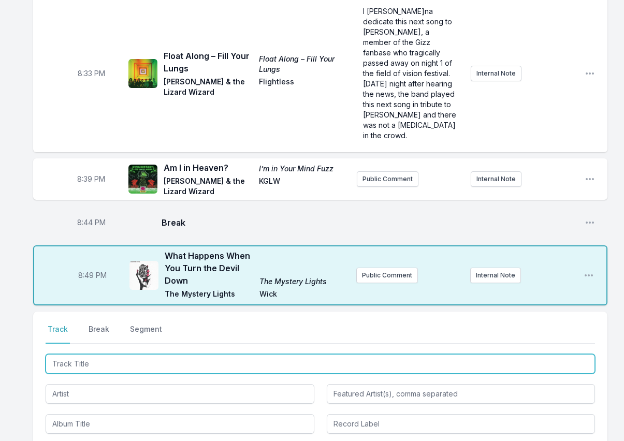
click at [86, 354] on input "Track Title" at bounding box center [321, 364] width 550 height 20
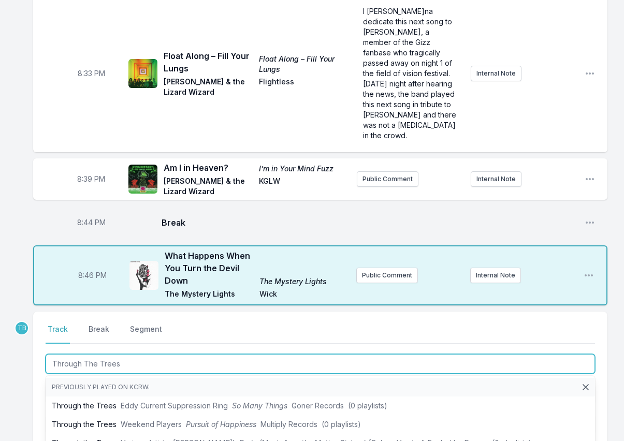
type input "Through The Trees"
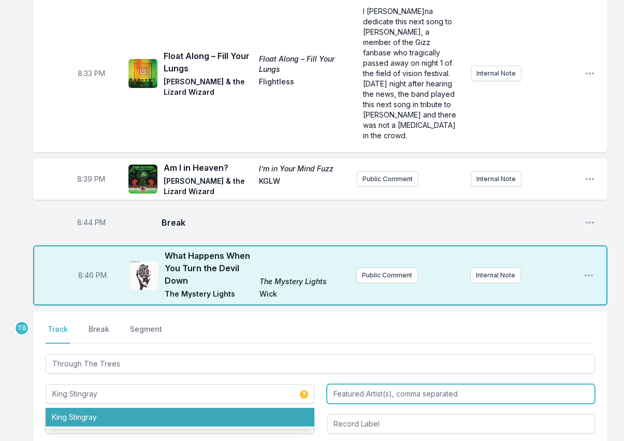
type input "King Stingray"
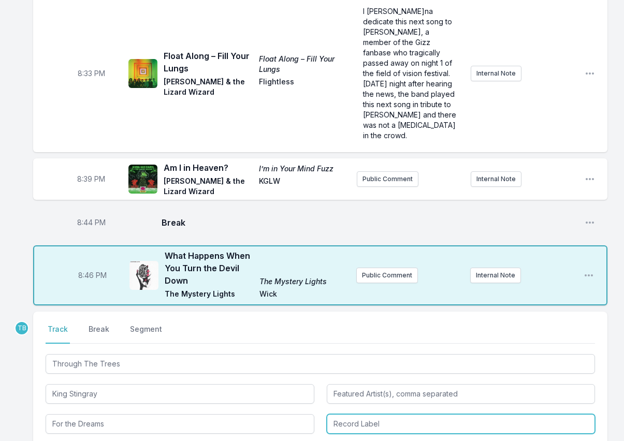
type input "For the Dreams"
type input "Cooking Vinyl [GEOGRAPHIC_DATA]"
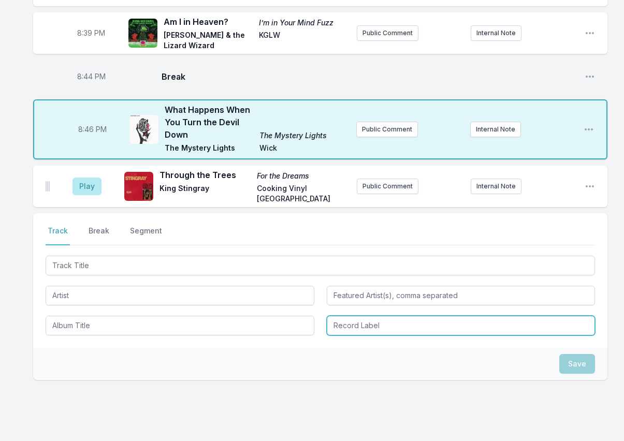
scroll to position [656, 0]
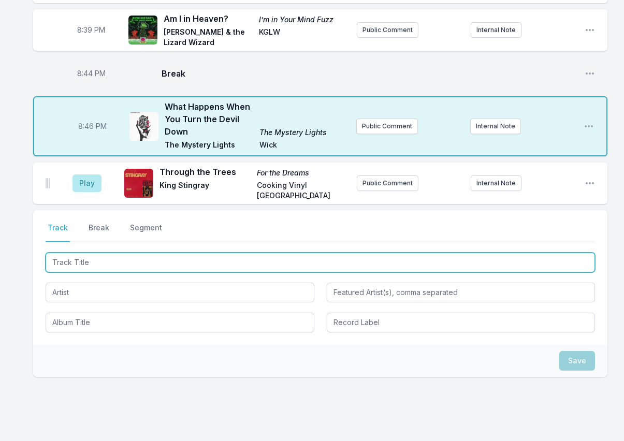
click at [126, 253] on input "Track Title" at bounding box center [321, 263] width 550 height 20
type input "Babe Friend"
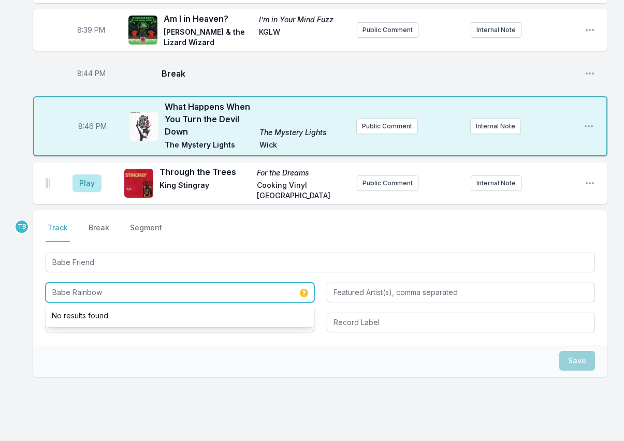
type input "Babe Rainbow"
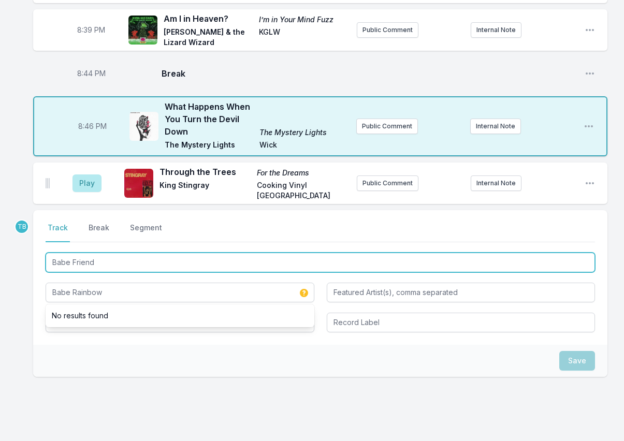
drag, startPoint x: 125, startPoint y: 231, endPoint x: 74, endPoint y: 227, distance: 51.9
click at [74, 253] on input "Babe Friend" at bounding box center [321, 263] width 550 height 20
type input "Babe Dog"
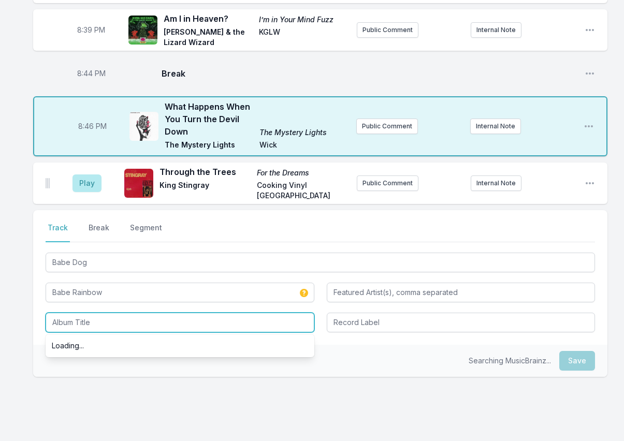
click at [130, 313] on input "Album Title" at bounding box center [180, 323] width 269 height 20
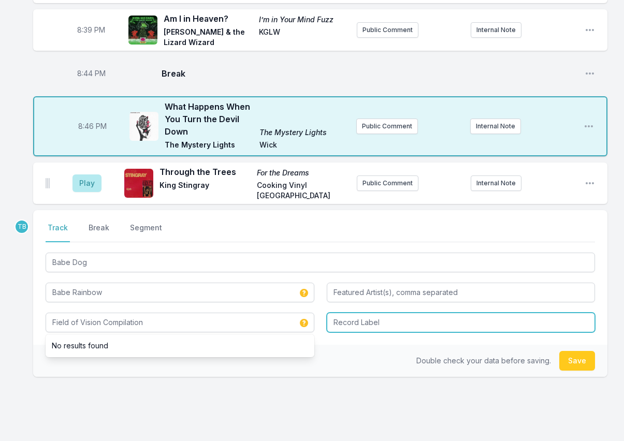
type input "Field of Vision Compilation"
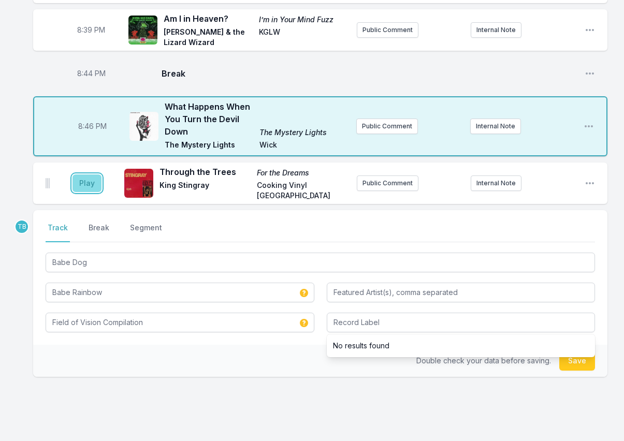
click at [94, 175] on button "Play" at bounding box center [87, 184] width 29 height 18
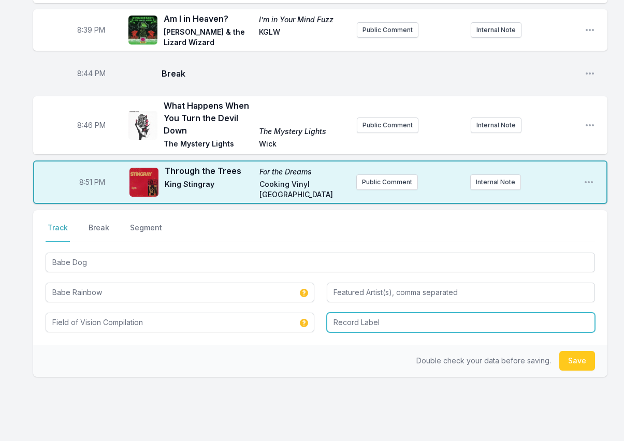
click at [436, 313] on input "Record Label" at bounding box center [461, 323] width 269 height 20
type input "p(doom)"
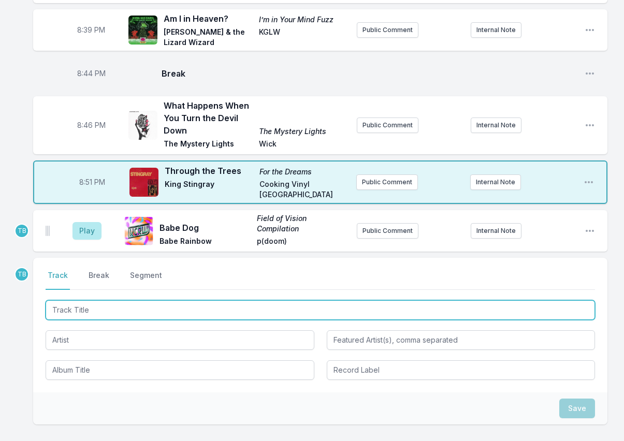
click at [113, 301] on input "Track Title" at bounding box center [321, 311] width 550 height 20
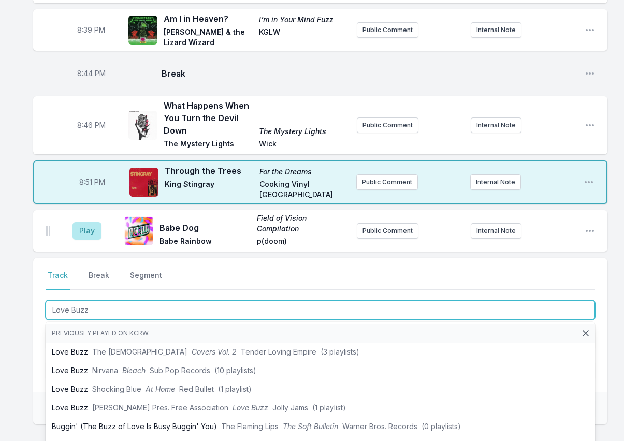
type input "Love Buzz"
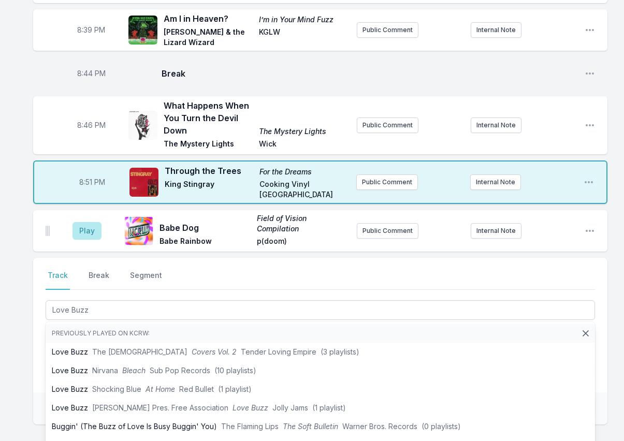
drag, startPoint x: 27, startPoint y: 307, endPoint x: 72, endPoint y: 303, distance: 45.2
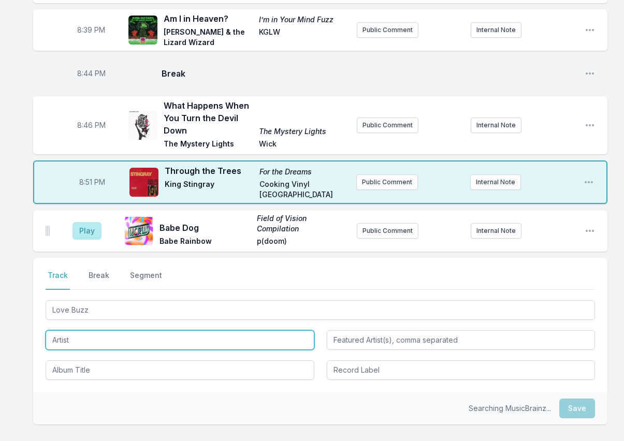
click at [79, 331] on input "Artist" at bounding box center [180, 341] width 269 height 20
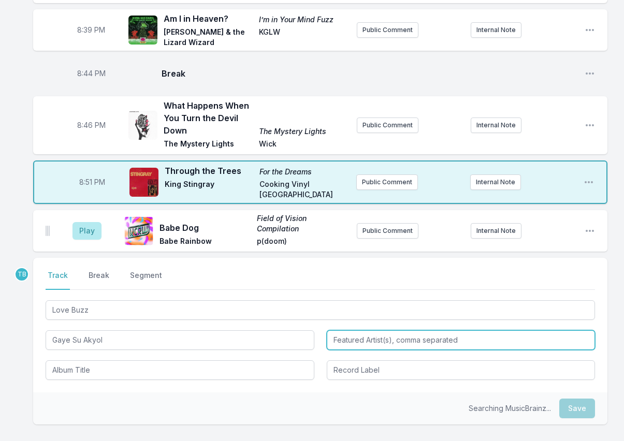
type input "Gaye Su Akyol"
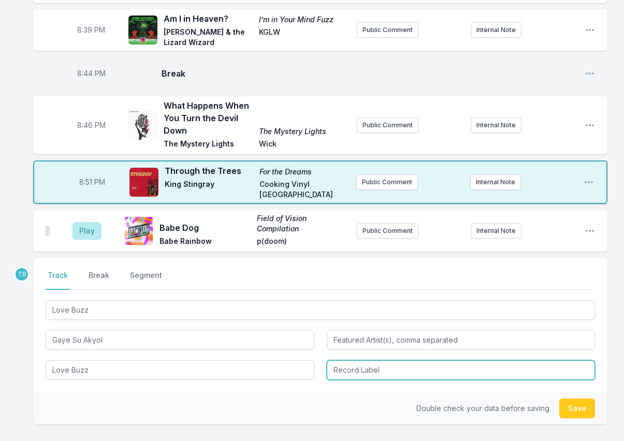
type input "Love Buzz"
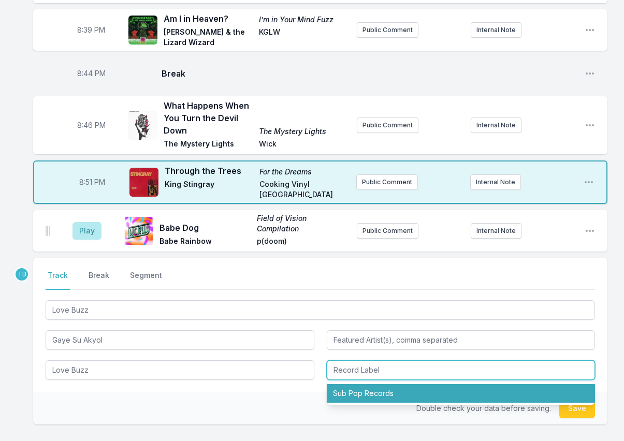
type input "Sub Pop Records"
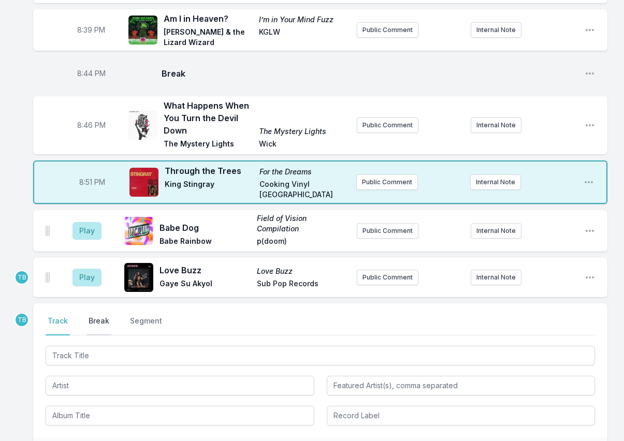
click at [95, 316] on button "Break" at bounding box center [99, 326] width 25 height 20
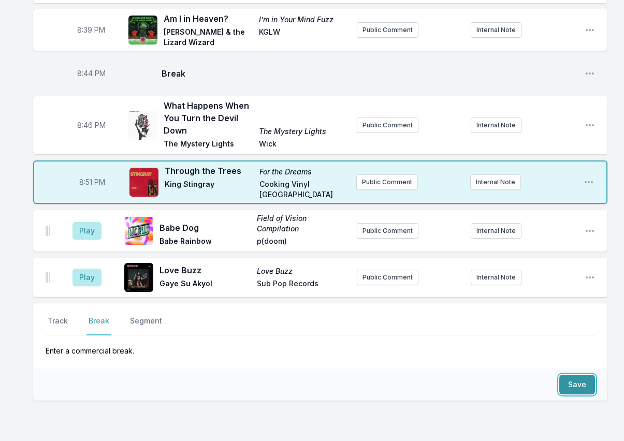
click at [576, 375] on button "Save" at bounding box center [578, 385] width 36 height 20
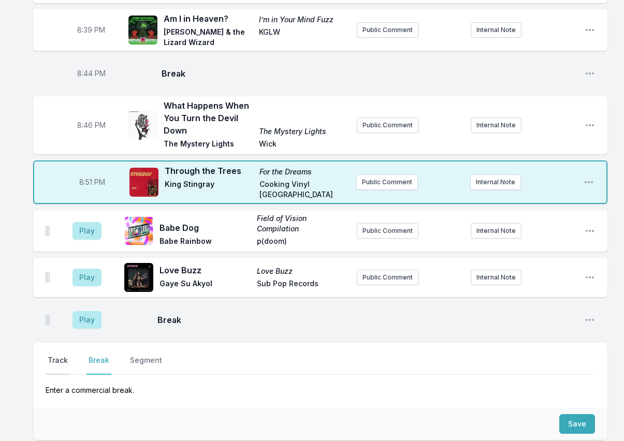
click at [61, 355] on button "Track" at bounding box center [58, 365] width 24 height 20
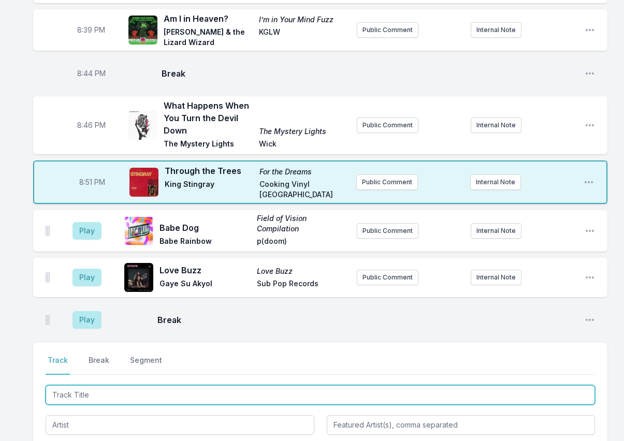
click at [99, 386] on input "Track Title" at bounding box center [321, 396] width 550 height 20
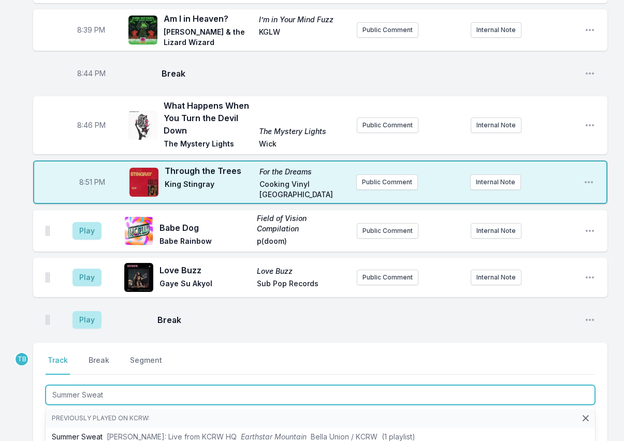
type input "Summer Sweat"
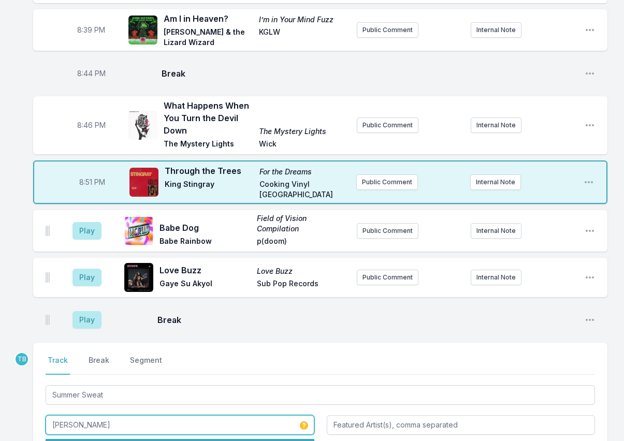
drag, startPoint x: 105, startPoint y: 412, endPoint x: 104, endPoint y: 424, distance: 11.5
click at [106, 439] on li "[PERSON_NAME]" at bounding box center [180, 448] width 269 height 19
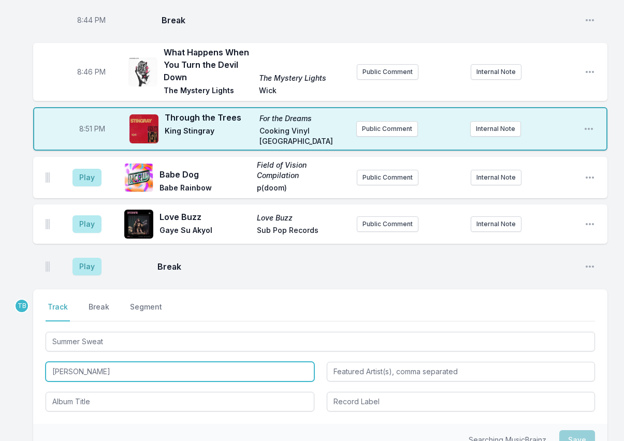
scroll to position [760, 0]
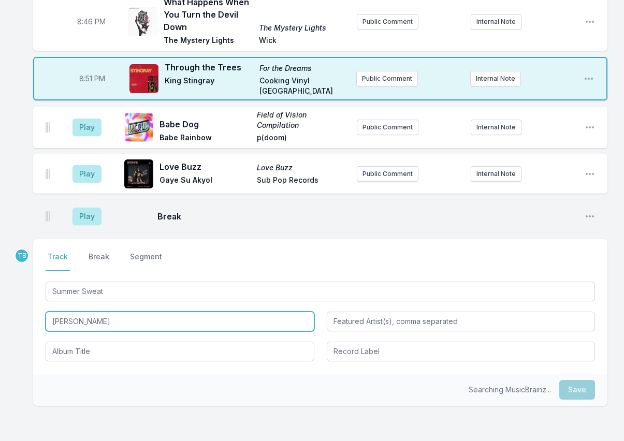
type input "[PERSON_NAME]"
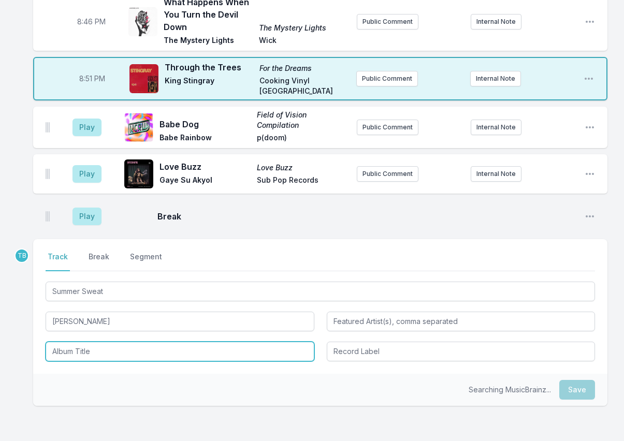
click at [120, 342] on input "Album Title" at bounding box center [180, 352] width 269 height 20
click at [129, 366] on li "Earthstar Mountain" at bounding box center [180, 375] width 269 height 19
type input "Earthstar Mountain"
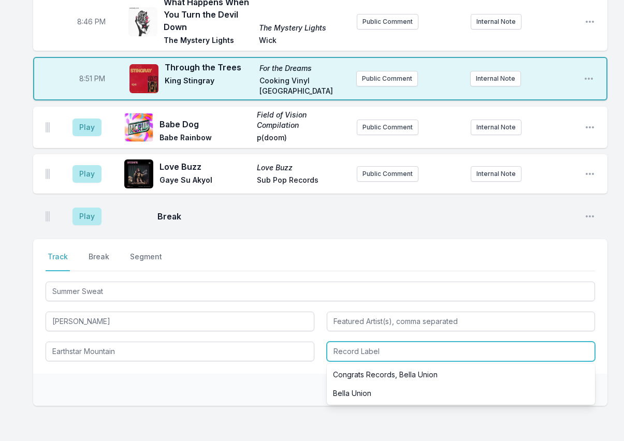
click at [353, 342] on input "Record Label" at bounding box center [461, 352] width 269 height 20
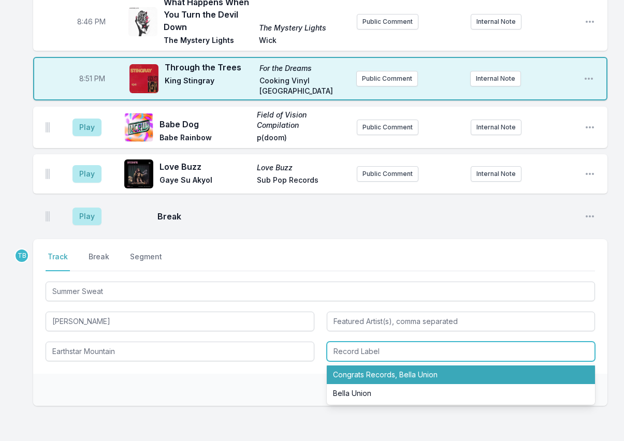
click at [365, 366] on li "Congrats Records, Bella Union" at bounding box center [461, 375] width 269 height 19
type input "Congrats Records, Bella Union"
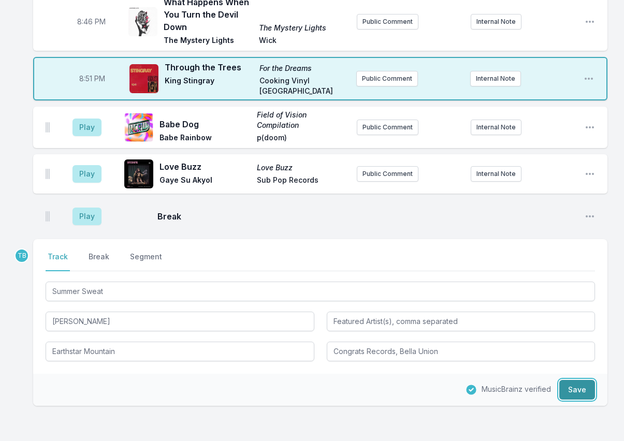
click at [586, 380] on button "Save" at bounding box center [578, 390] width 36 height 20
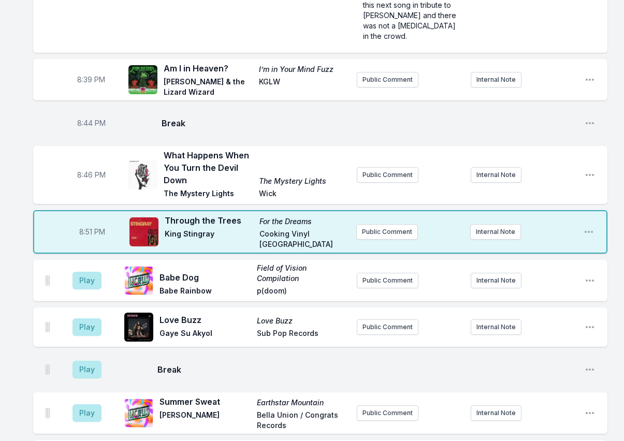
scroll to position [604, 0]
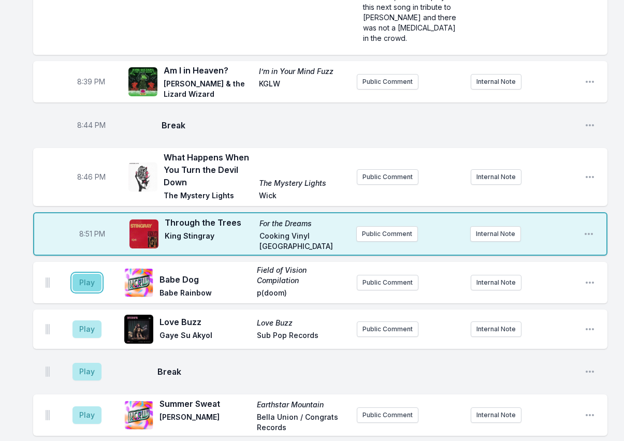
click at [80, 274] on button "Play" at bounding box center [87, 283] width 29 height 18
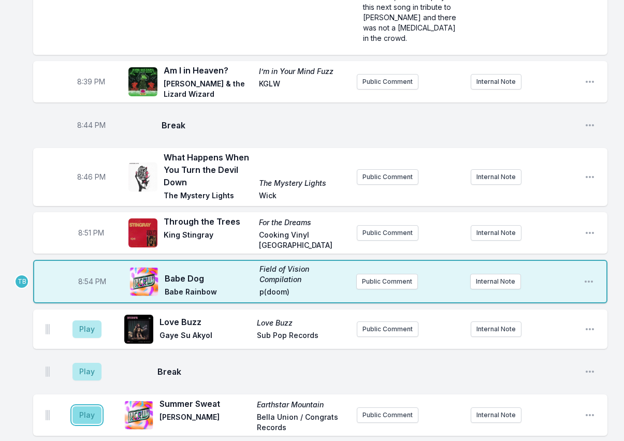
click at [94, 407] on button "Play" at bounding box center [87, 416] width 29 height 18
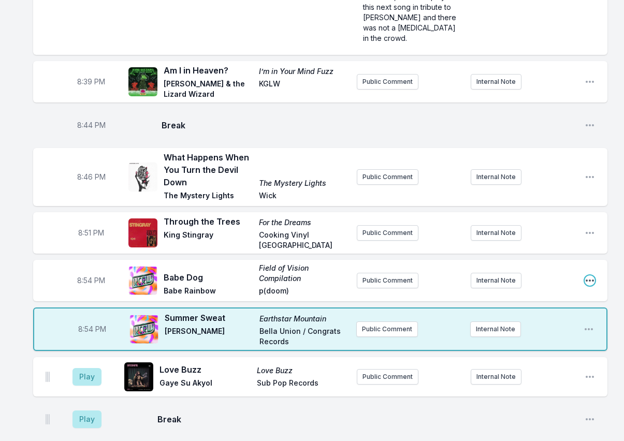
click at [590, 280] on icon "Open playlist item options" at bounding box center [590, 281] width 8 height 2
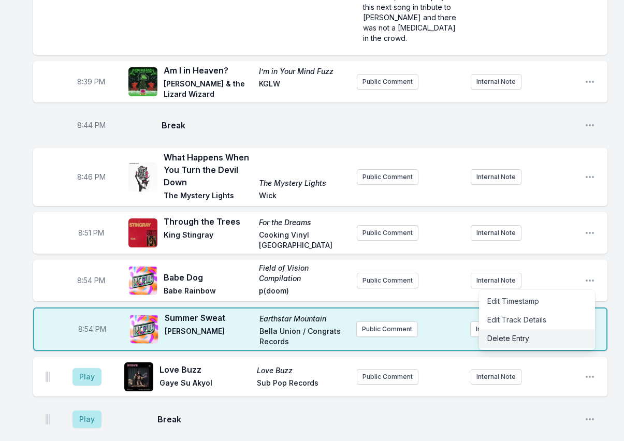
click at [528, 330] on button "Delete Entry" at bounding box center [537, 339] width 116 height 19
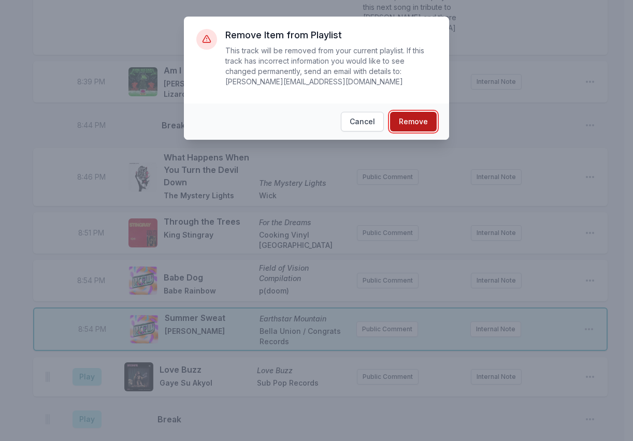
click at [420, 112] on button "Remove" at bounding box center [413, 122] width 47 height 20
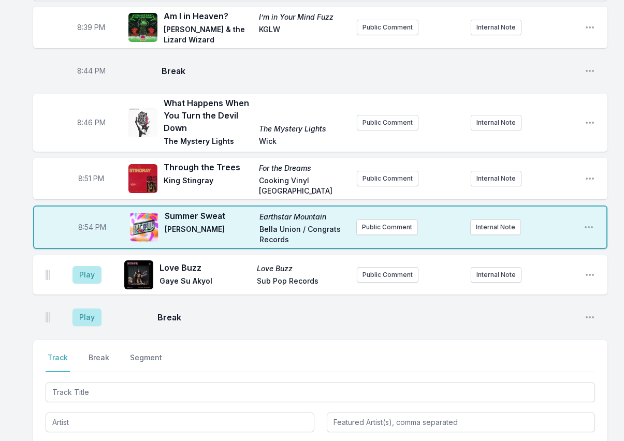
scroll to position [708, 0]
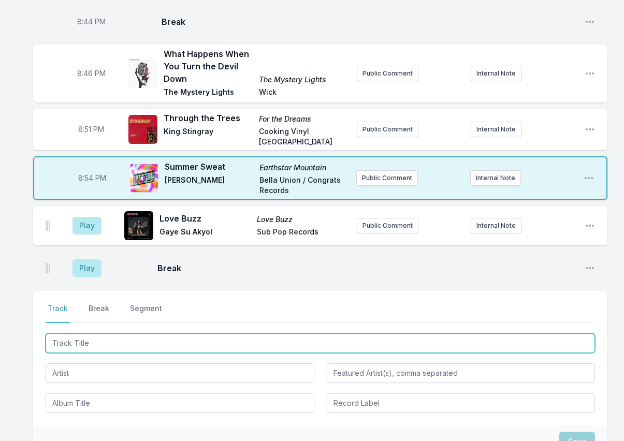
click at [87, 334] on input "Track Title" at bounding box center [321, 344] width 550 height 20
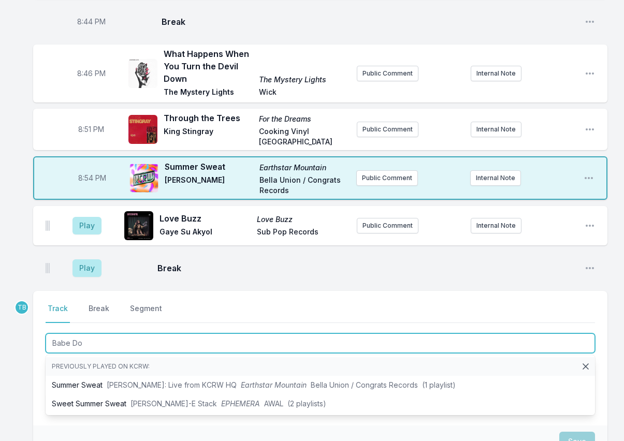
type input "Babe Dog"
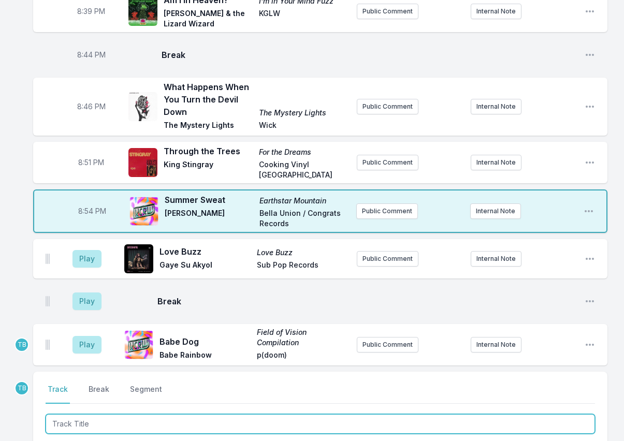
scroll to position [656, 0]
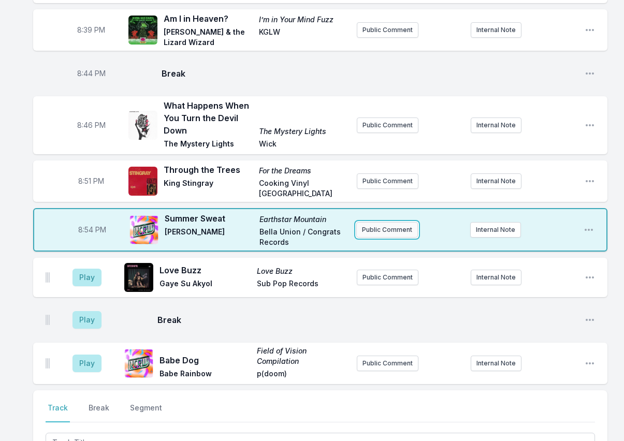
click at [387, 222] on button "Public Comment" at bounding box center [388, 230] width 62 height 16
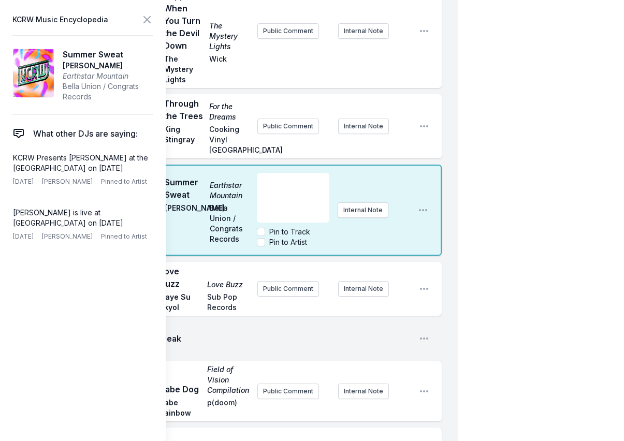
scroll to position [1071, 0]
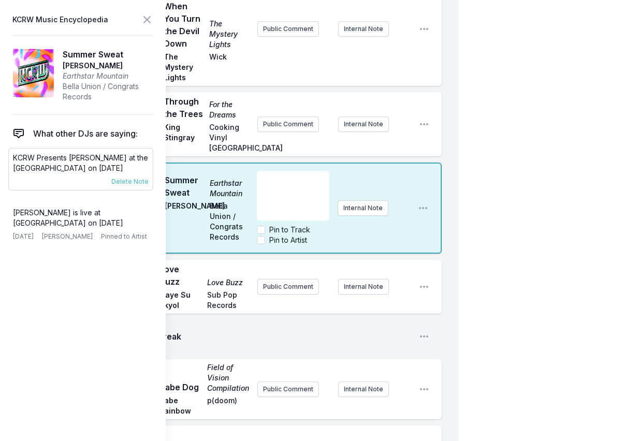
click at [82, 164] on p "KCRW Presents [PERSON_NAME] at the [GEOGRAPHIC_DATA] on [DATE]" at bounding box center [81, 163] width 136 height 21
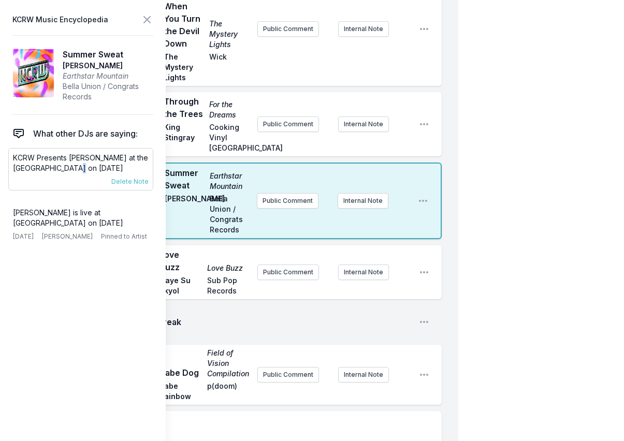
click at [82, 164] on p "KCRW Presents [PERSON_NAME] at the [GEOGRAPHIC_DATA] on [DATE]" at bounding box center [81, 163] width 136 height 21
click at [124, 241] on span "Delete Note" at bounding box center [129, 237] width 37 height 8
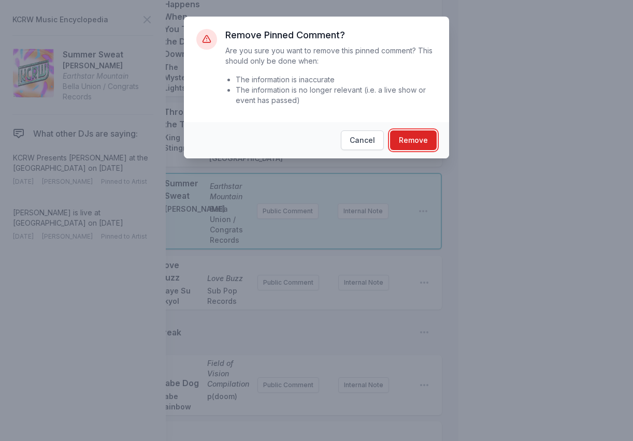
click at [419, 143] on button "Remove" at bounding box center [413, 141] width 47 height 20
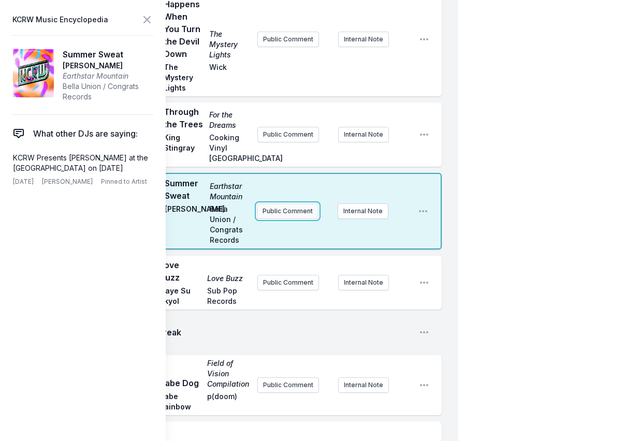
click at [293, 204] on button "Public Comment" at bounding box center [288, 212] width 62 height 16
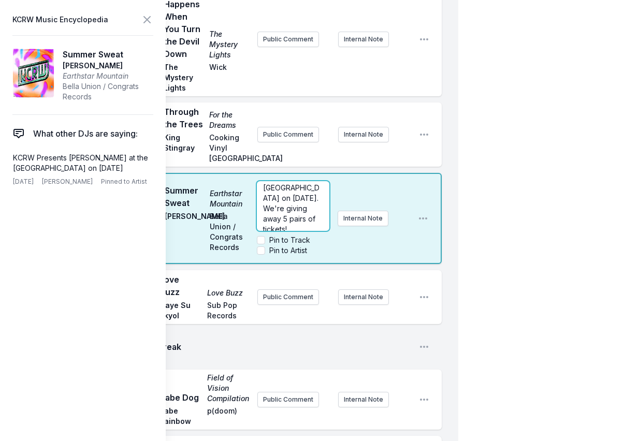
scroll to position [52, 0]
click at [307, 194] on p "KCRW Presents [PERSON_NAME] at the [GEOGRAPHIC_DATA] on [DATE]. We're giving aw…" at bounding box center [293, 185] width 60 height 83
click at [306, 201] on p "KCRW Presents [PERSON_NAME] at the [GEOGRAPHIC_DATA] on [DATE]. We're giving aw…" at bounding box center [293, 185] width 60 height 83
click at [369, 177] on div "KCRW Presents [PERSON_NAME] at the [GEOGRAPHIC_DATA] on [DATE]. We're giving aw…" at bounding box center [333, 218] width 153 height 83
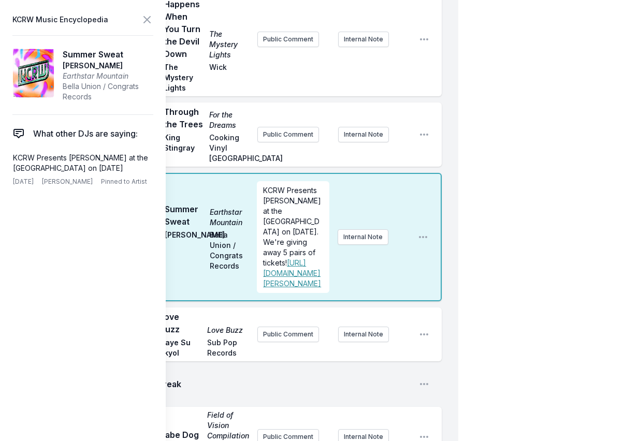
scroll to position [0, 0]
click at [150, 23] on icon at bounding box center [147, 20] width 6 height 6
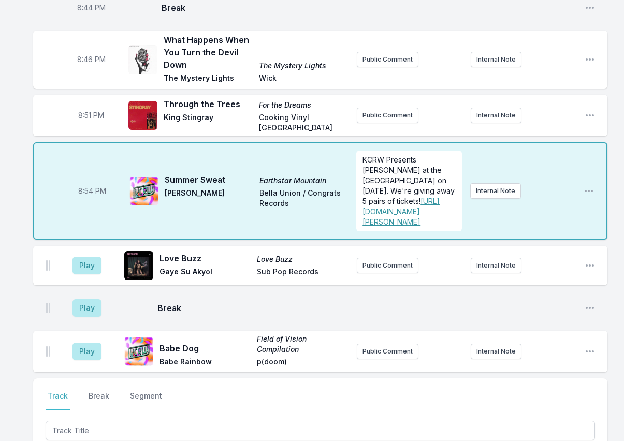
scroll to position [745, 0]
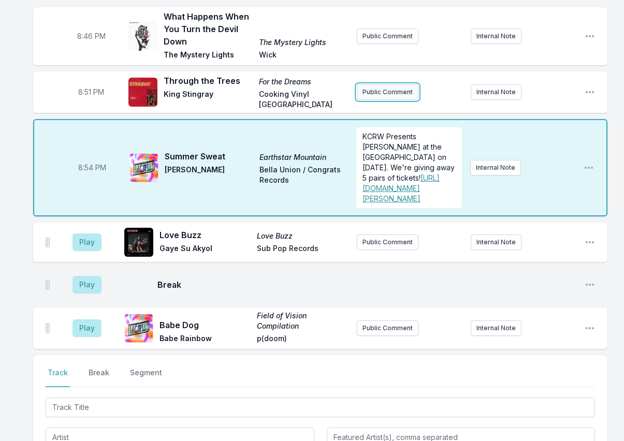
click at [412, 84] on button "Public Comment" at bounding box center [388, 92] width 62 height 16
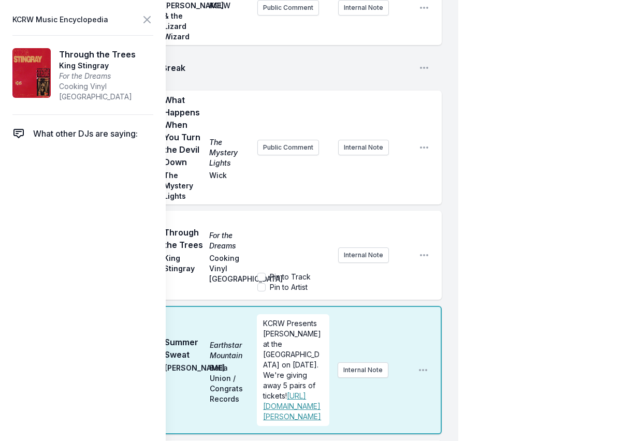
scroll to position [952, 0]
drag, startPoint x: 417, startPoint y: 173, endPoint x: 409, endPoint y: 172, distance: 7.8
click at [415, 173] on div "8:46 PM What Happens When You Turn the Devil Down The Mystery Lights The Myster…" at bounding box center [237, 147] width 409 height 114
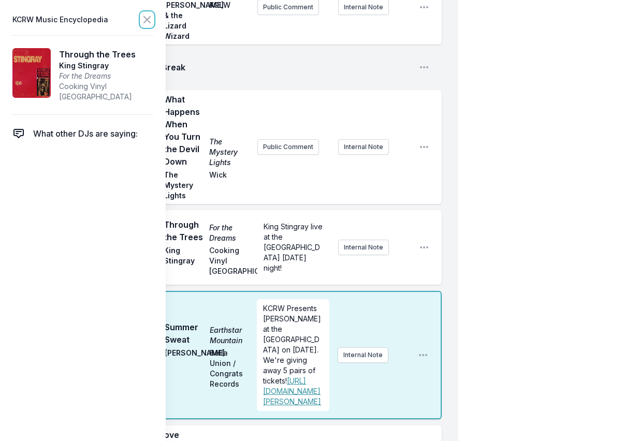
click at [145, 22] on icon at bounding box center [147, 20] width 6 height 6
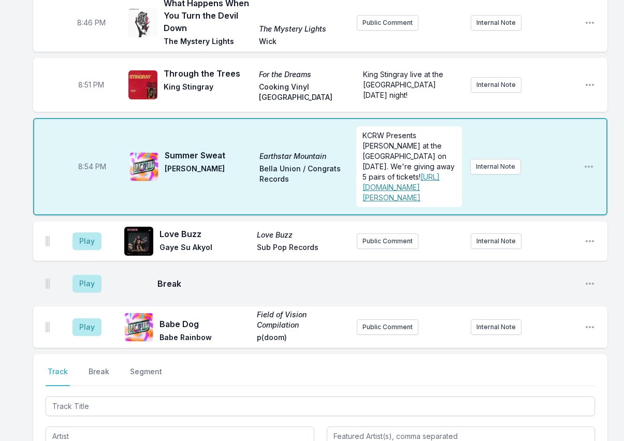
scroll to position [760, 0]
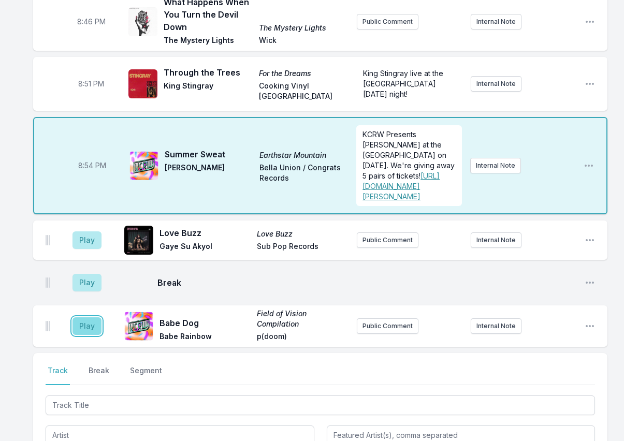
click at [94, 318] on button "Play" at bounding box center [87, 327] width 29 height 18
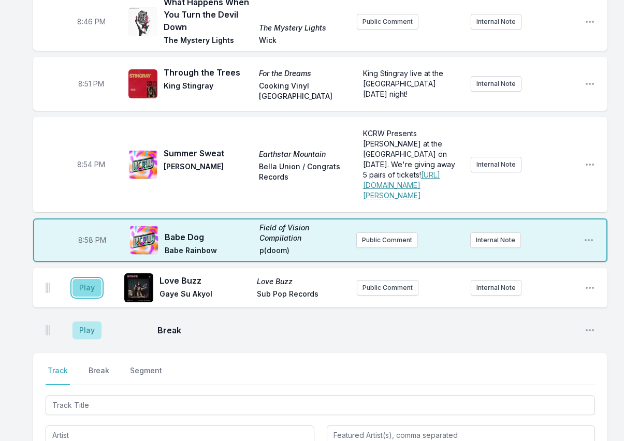
click at [98, 279] on button "Play" at bounding box center [87, 288] width 29 height 18
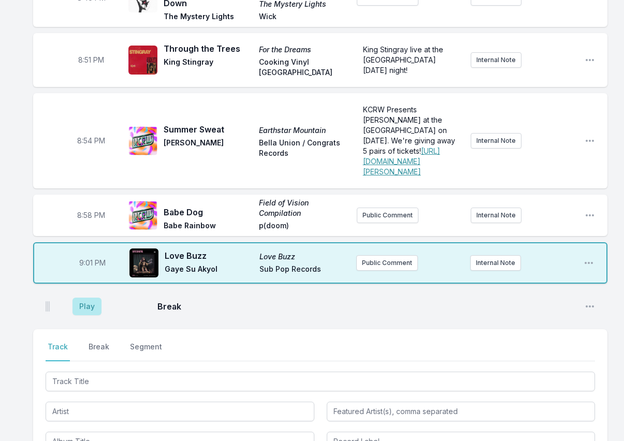
scroll to position [915, 0]
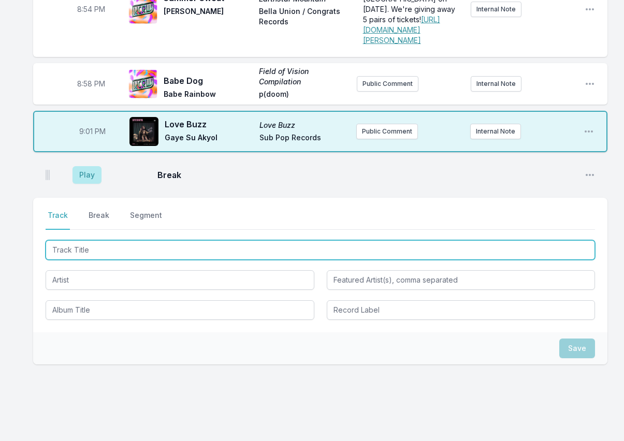
drag, startPoint x: 113, startPoint y: 232, endPoint x: 115, endPoint y: 226, distance: 6.6
click at [115, 240] on input "Track Title" at bounding box center [321, 250] width 550 height 20
type input "Rainy Day In LA"
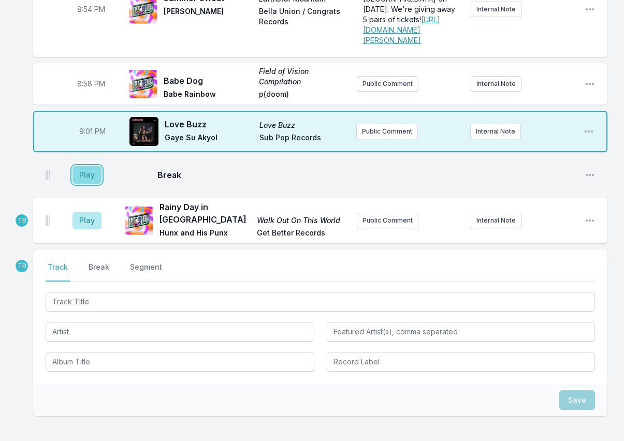
click at [87, 166] on button "Play" at bounding box center [87, 175] width 29 height 18
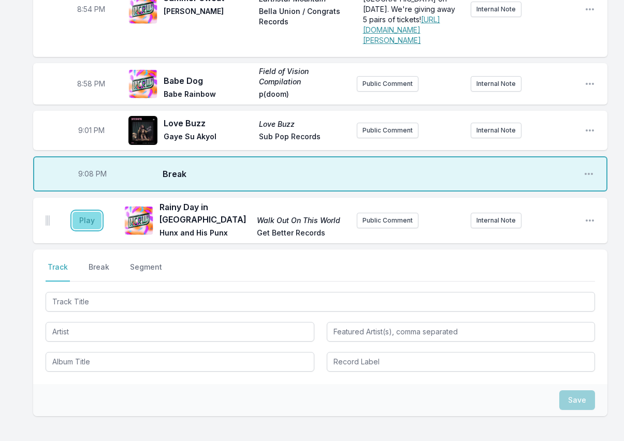
click at [76, 212] on button "Play" at bounding box center [87, 221] width 29 height 18
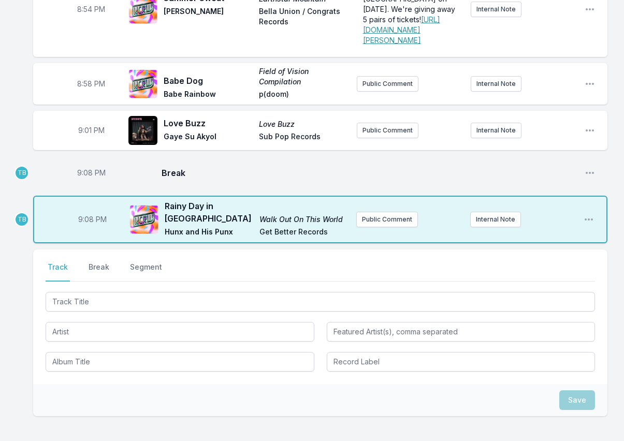
click at [87, 168] on span "9:08 PM" at bounding box center [91, 173] width 29 height 10
drag, startPoint x: 84, startPoint y: 151, endPoint x: 104, endPoint y: 151, distance: 20.2
click at [83, 163] on input "21:08" at bounding box center [91, 173] width 58 height 20
type input "21:05"
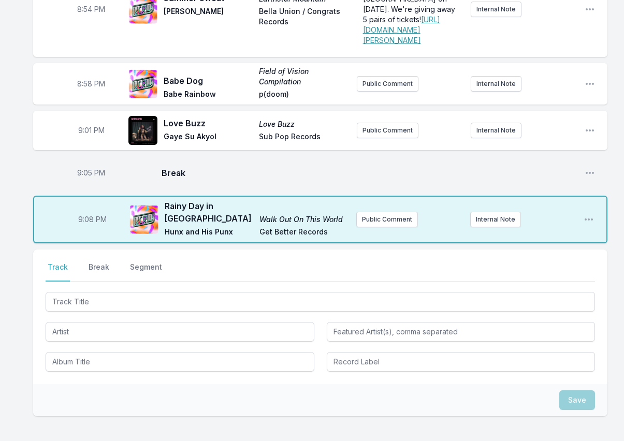
scroll to position [961, 0]
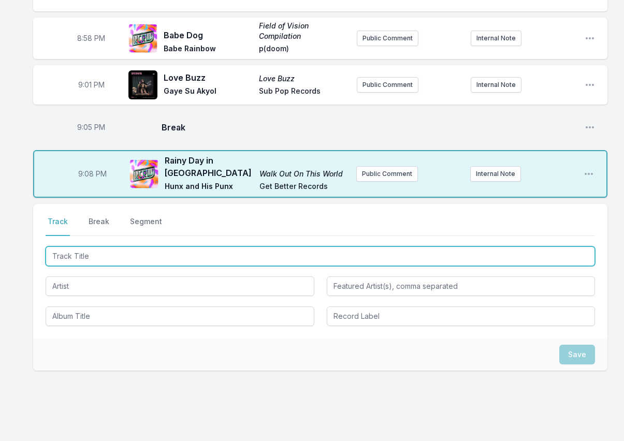
click at [72, 247] on input "Track Title" at bounding box center [321, 257] width 550 height 20
type input "Wish Holding You Was Easy"
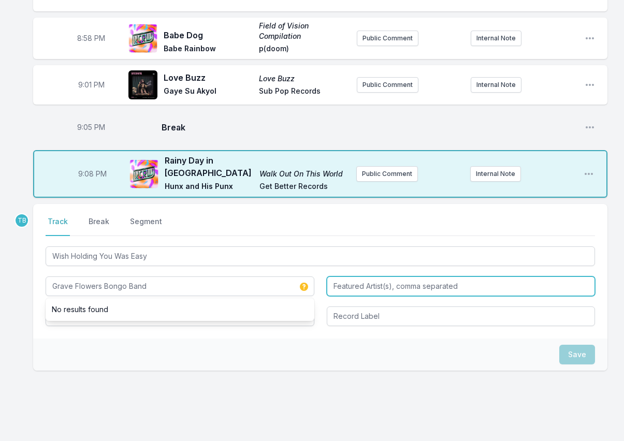
type input "Grave Flowers Bongo Band"
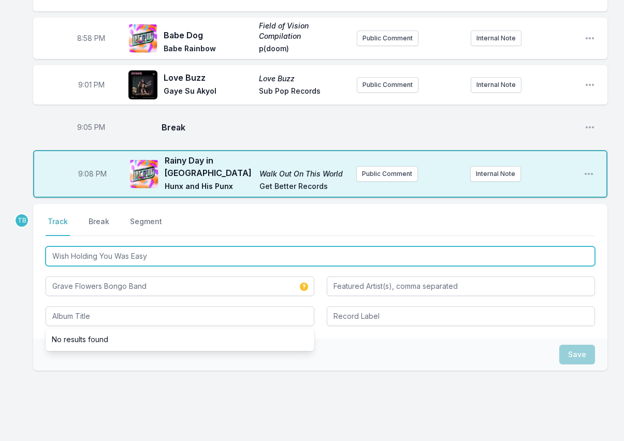
click at [160, 247] on input "Wish Holding You Was Easy" at bounding box center [321, 257] width 550 height 20
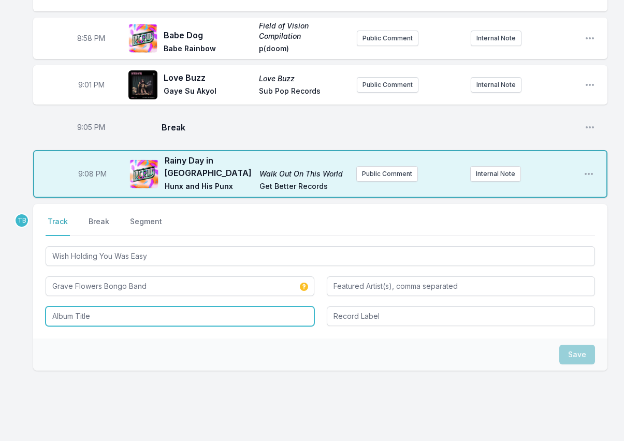
click at [158, 307] on input "Album Title" at bounding box center [180, 317] width 269 height 20
paste input "Wish Holding You Was Easy"
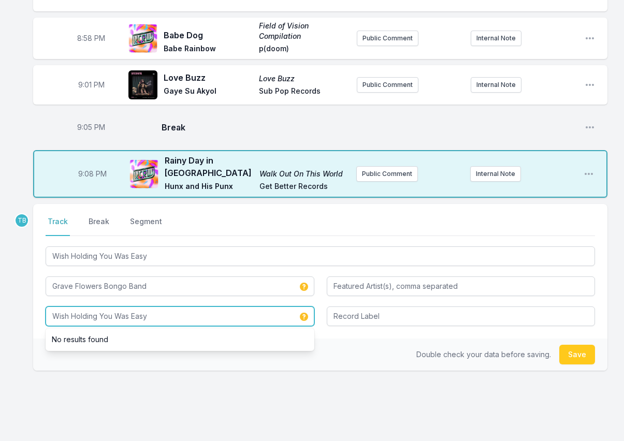
type input "Wish Holding You Was Easy"
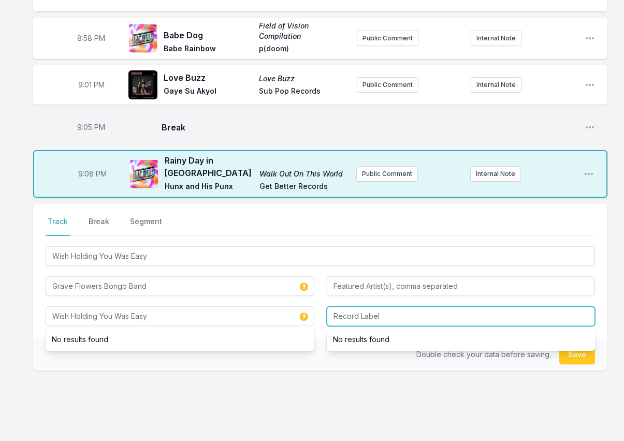
click at [424, 307] on input "Record Label" at bounding box center [461, 317] width 269 height 20
paste input "Animal Lord Records"
type input "Animal Lord Records"
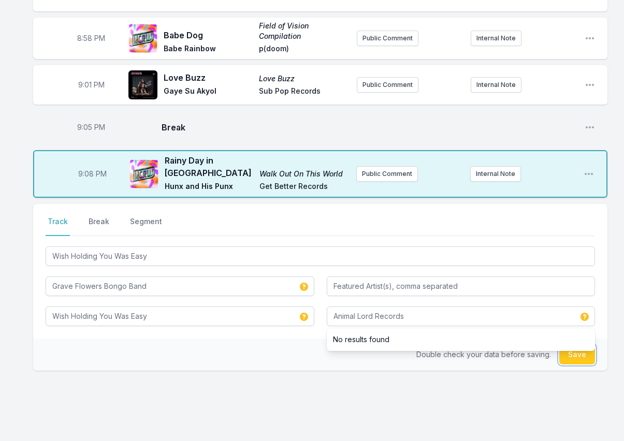
click at [581, 345] on button "Save" at bounding box center [578, 355] width 36 height 20
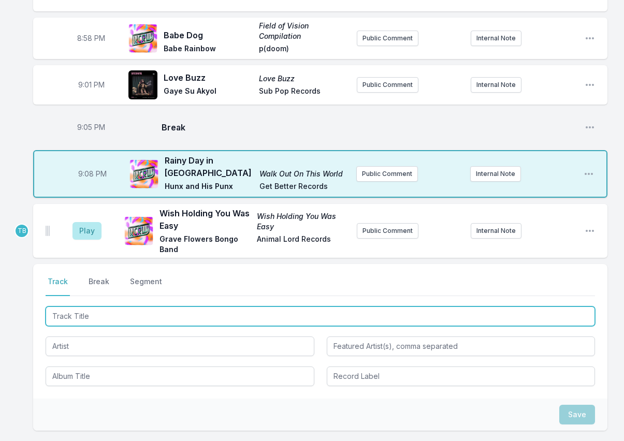
click at [89, 307] on input "Track Title" at bounding box center [321, 317] width 550 height 20
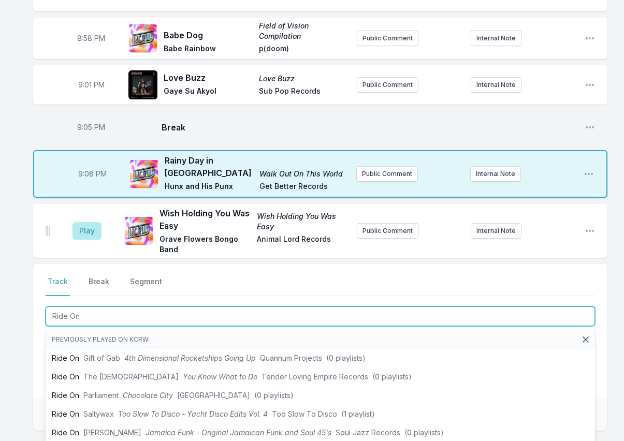
type input "Ride On"
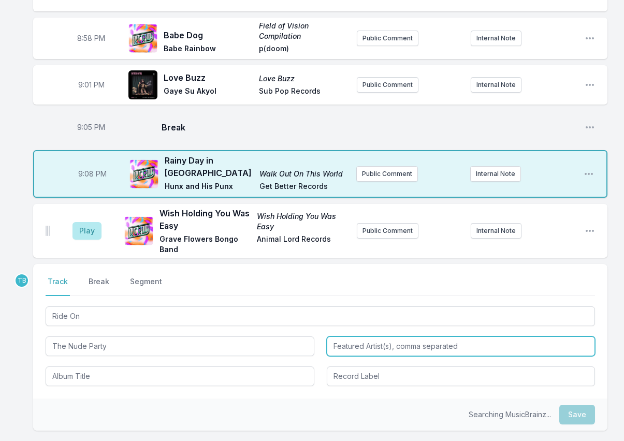
type input "The Nude Party"
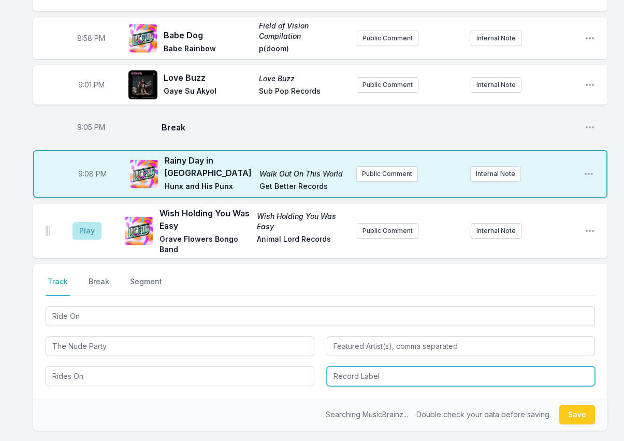
type input "Rides On"
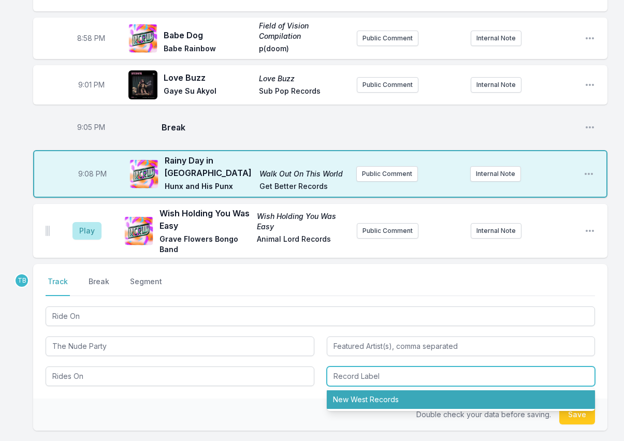
type input "New West Records"
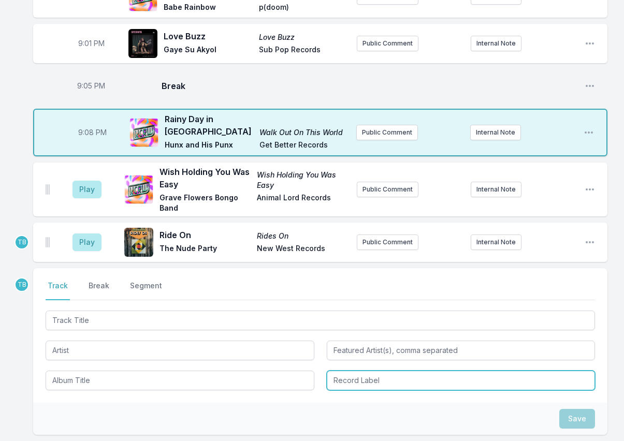
scroll to position [1066, 0]
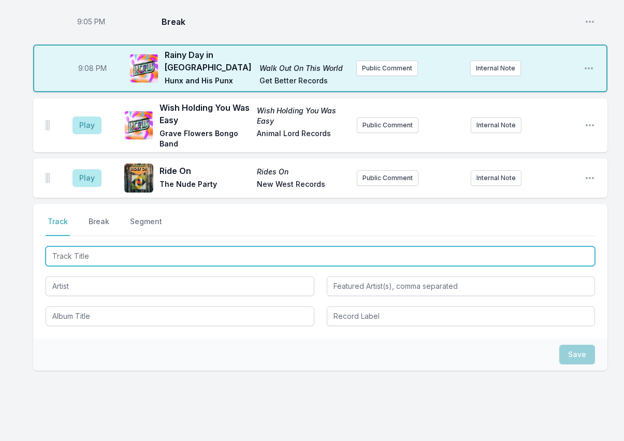
click at [72, 247] on input "Track Title" at bounding box center [321, 257] width 550 height 20
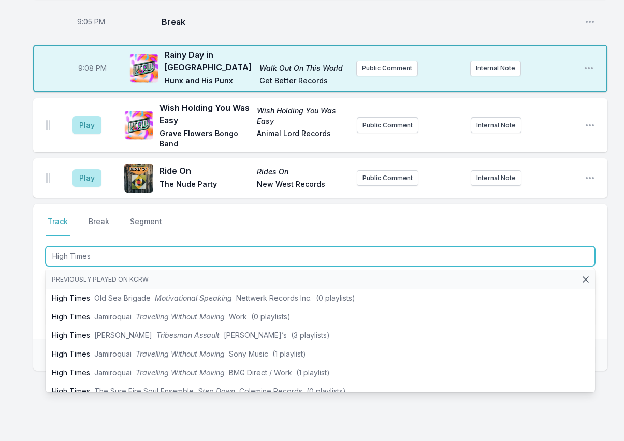
type input "High Times"
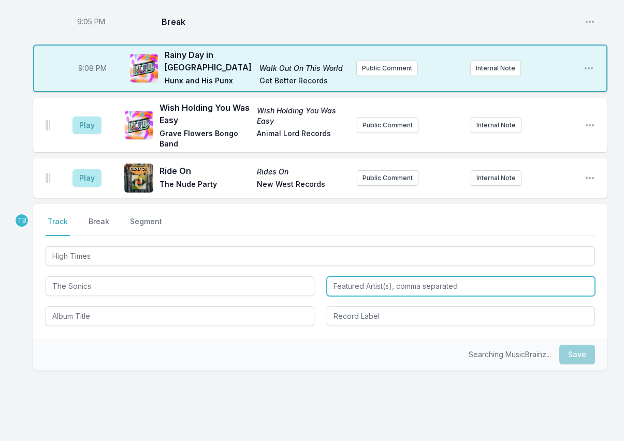
type input "The Sonics"
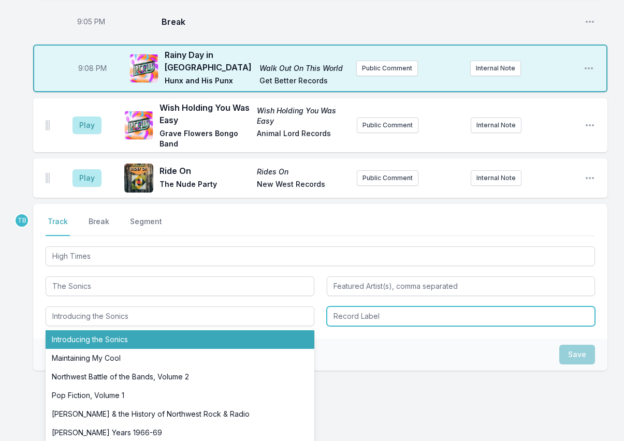
type input "Introducing the Sonics"
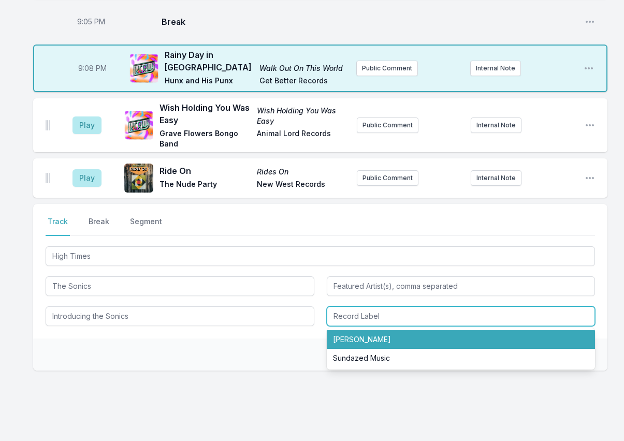
type input "[PERSON_NAME]"
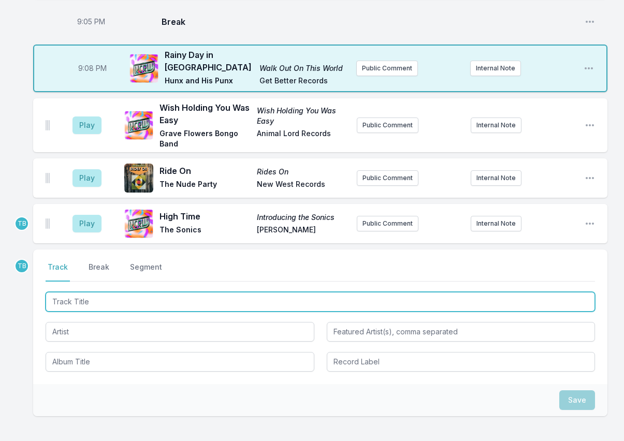
click at [124, 292] on input "Track Title" at bounding box center [321, 302] width 550 height 20
type input "Ball and Key (Free)"
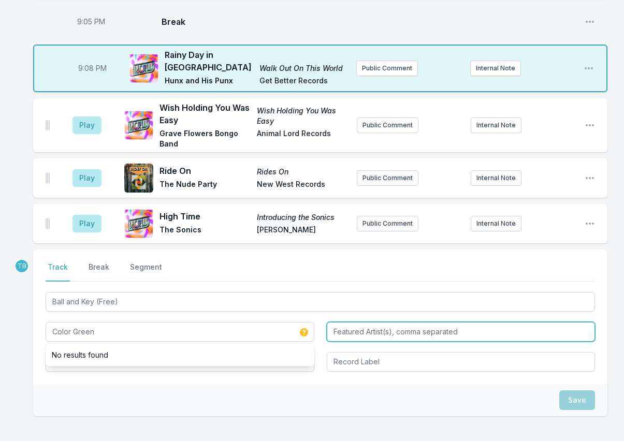
type input "Color Green"
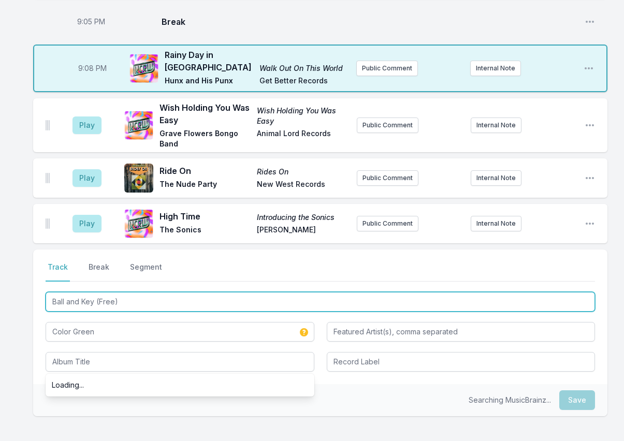
click at [123, 292] on input "Ball and Key (Free)" at bounding box center [321, 302] width 550 height 20
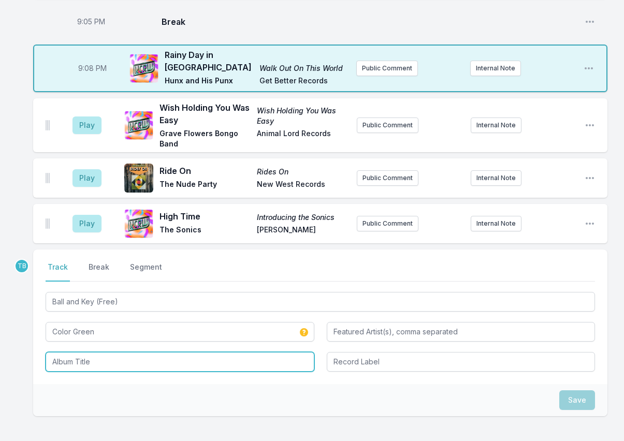
drag, startPoint x: 130, startPoint y: 336, endPoint x: 141, endPoint y: 337, distance: 11.5
click at [131, 352] on input "Album Title" at bounding box center [180, 362] width 269 height 20
paste input "Ball and Key (Free)"
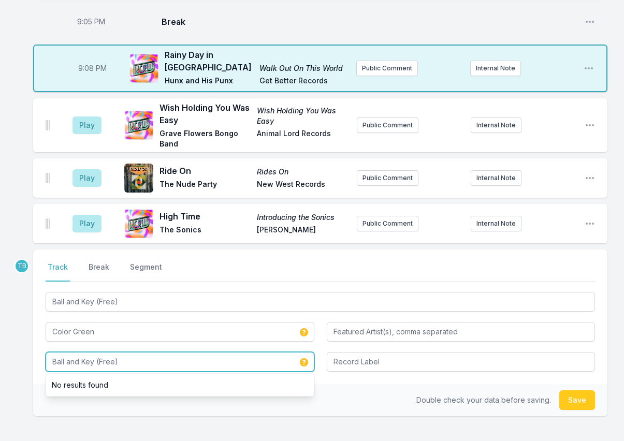
type input "Ball and Key (Free)"
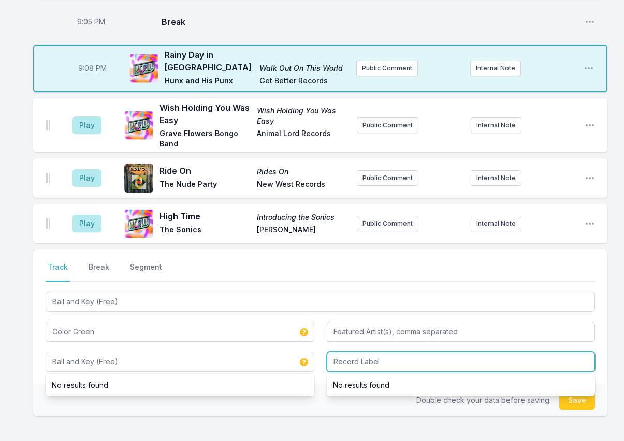
click at [359, 352] on input "Record Label" at bounding box center [461, 362] width 269 height 20
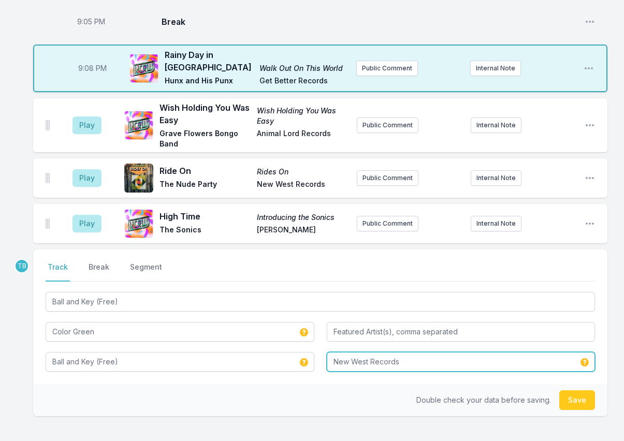
type input "New West Records"
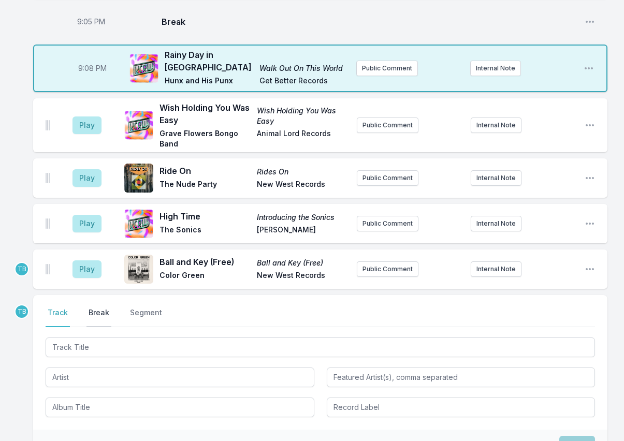
click at [99, 308] on button "Break" at bounding box center [99, 318] width 25 height 20
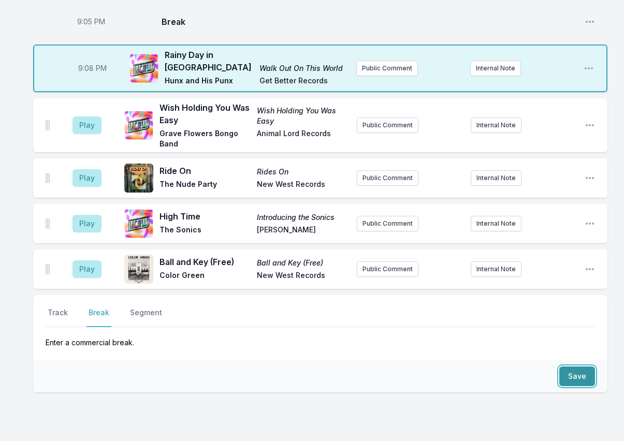
drag, startPoint x: 573, startPoint y: 346, endPoint x: 528, endPoint y: 346, distance: 45.6
click at [573, 367] on button "Save" at bounding box center [578, 377] width 36 height 20
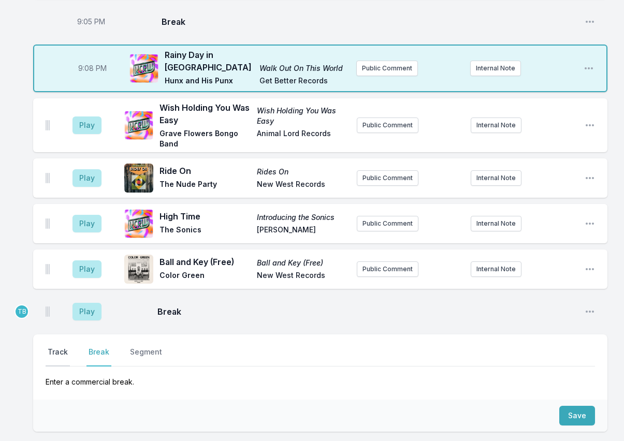
click at [58, 347] on button "Track" at bounding box center [58, 357] width 24 height 20
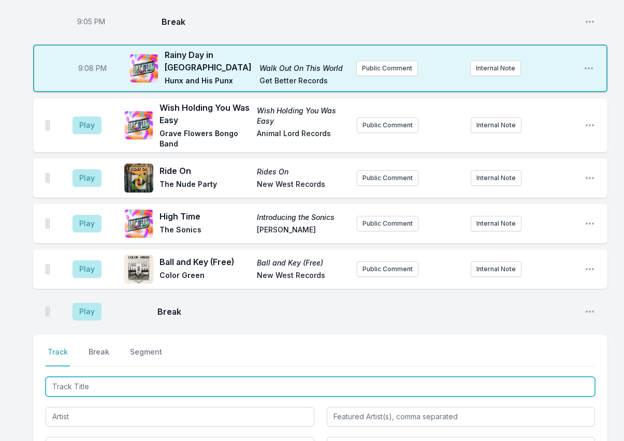
click at [75, 377] on input "Track Title" at bounding box center [321, 387] width 550 height 20
type input "Another Baby!"
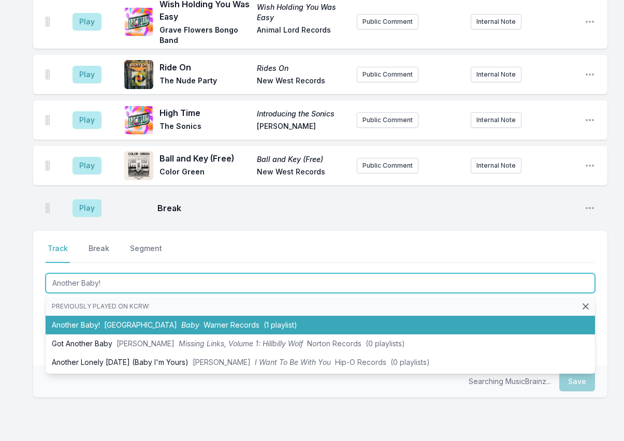
click at [181, 321] on span "Baby" at bounding box center [190, 325] width 18 height 9
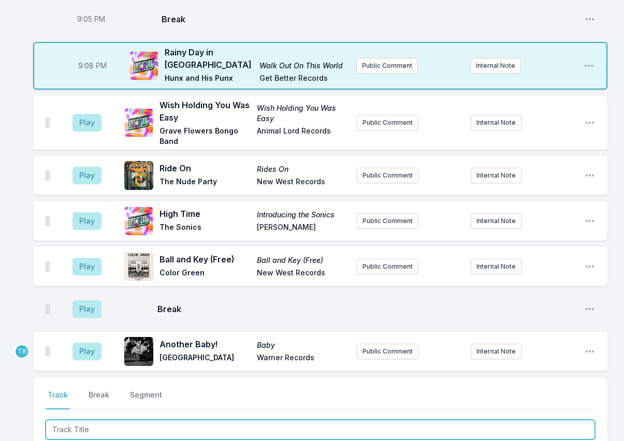
scroll to position [1060, 0]
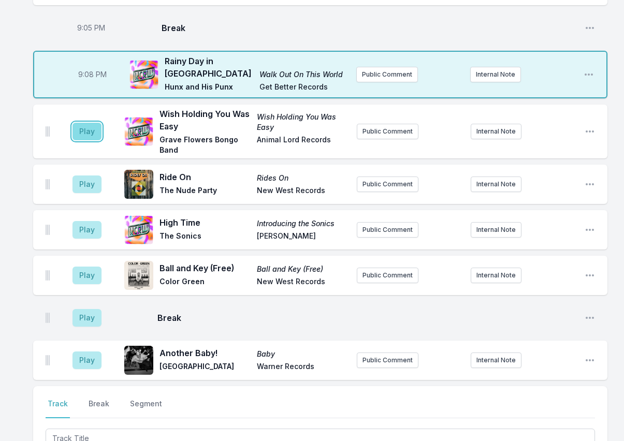
click at [91, 123] on button "Play" at bounding box center [87, 132] width 29 height 18
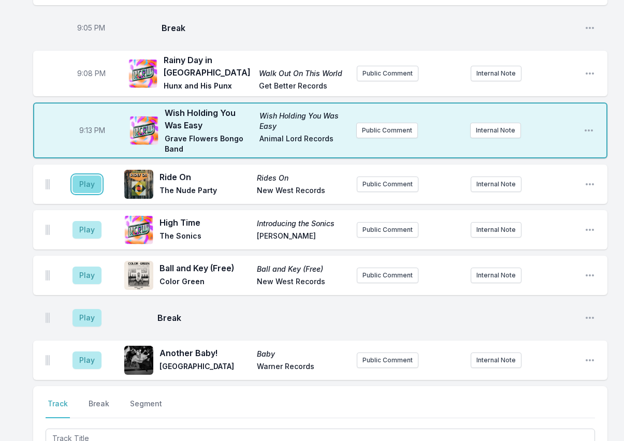
click at [94, 176] on button "Play" at bounding box center [87, 185] width 29 height 18
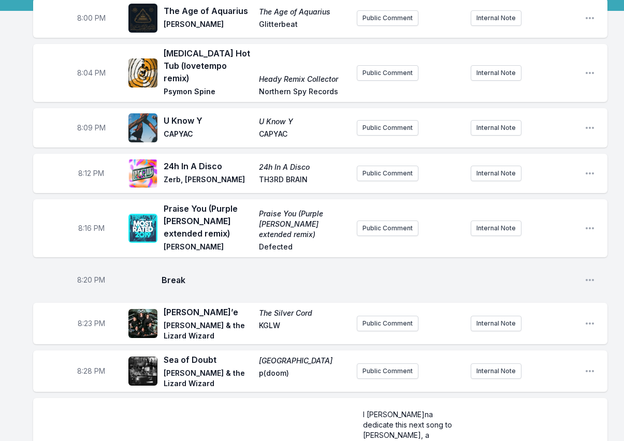
scroll to position [104, 0]
click at [408, 220] on button "Public Comment" at bounding box center [388, 228] width 62 height 16
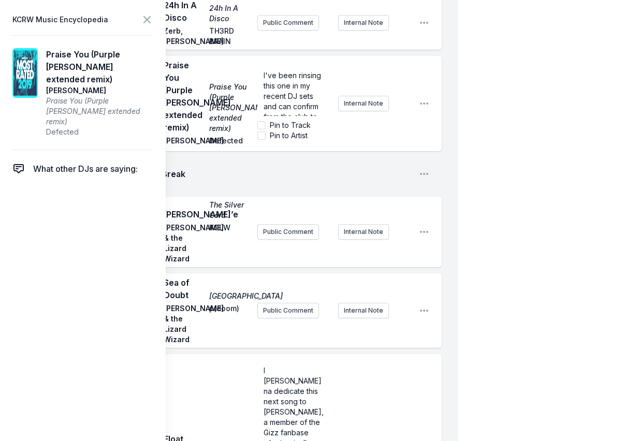
scroll to position [62, 0]
click at [353, 151] on div "8:16 PM Praise You (Purple [PERSON_NAME] extended remix) Praise You (Purple [PE…" at bounding box center [237, 103] width 409 height 95
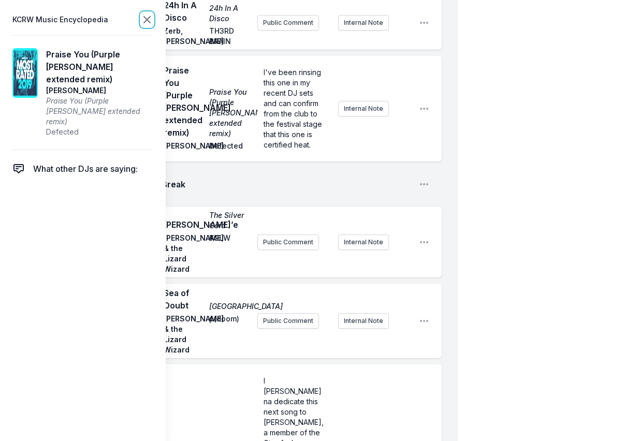
click at [148, 24] on icon at bounding box center [147, 19] width 12 height 12
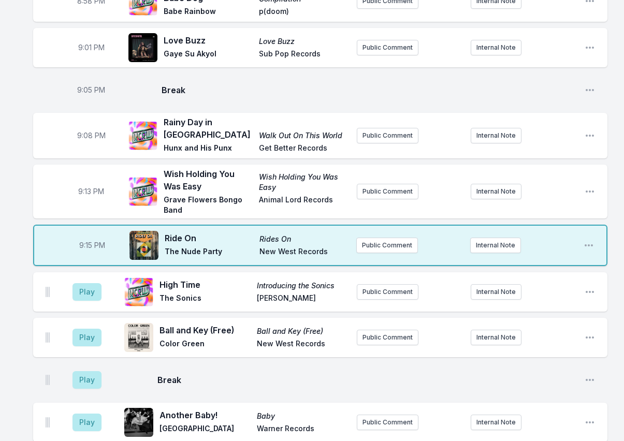
scroll to position [1036, 0]
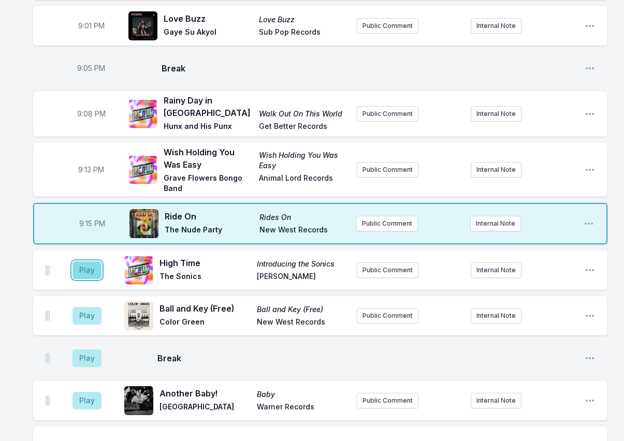
click at [87, 262] on button "Play" at bounding box center [87, 271] width 29 height 18
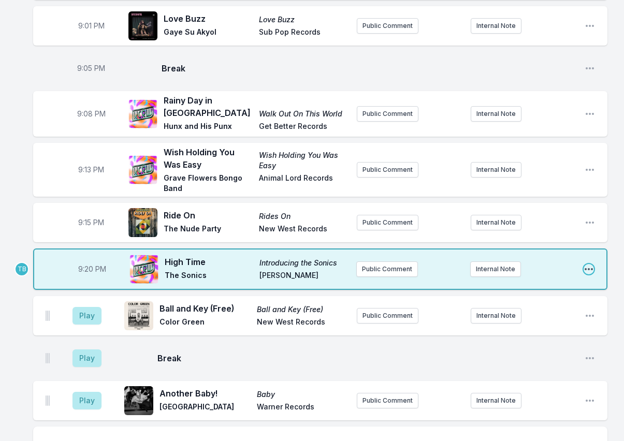
click at [593, 268] on icon "Open playlist item options" at bounding box center [589, 269] width 8 height 2
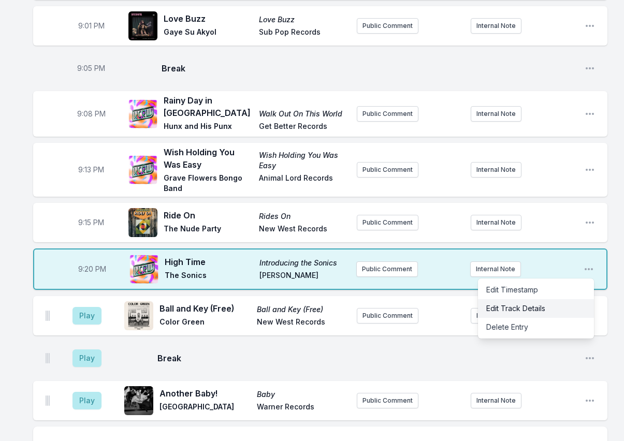
click at [523, 300] on button "Edit Track Details" at bounding box center [536, 309] width 116 height 19
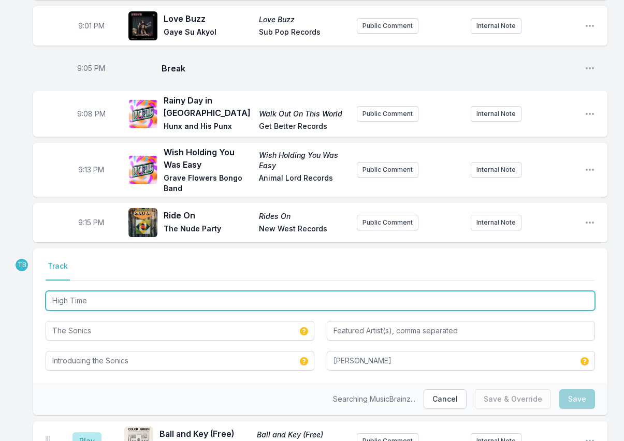
click at [82, 291] on input "High Time" at bounding box center [321, 301] width 550 height 20
click at [108, 291] on input "High Time" at bounding box center [321, 301] width 550 height 20
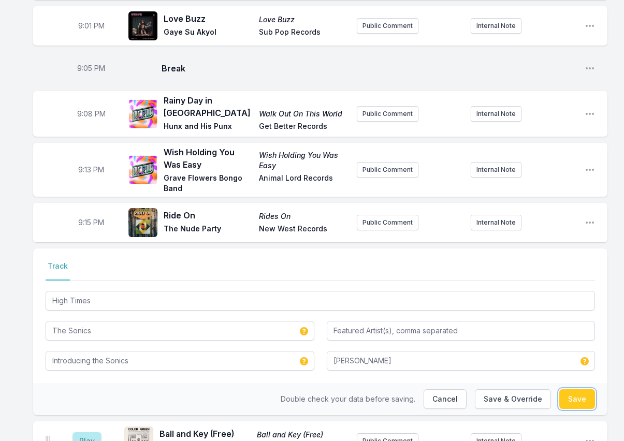
click at [582, 390] on button "Save" at bounding box center [578, 400] width 36 height 20
type input "High Time"
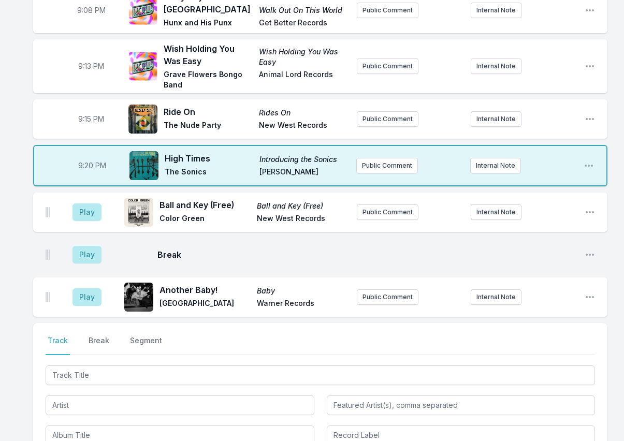
scroll to position [1088, 0]
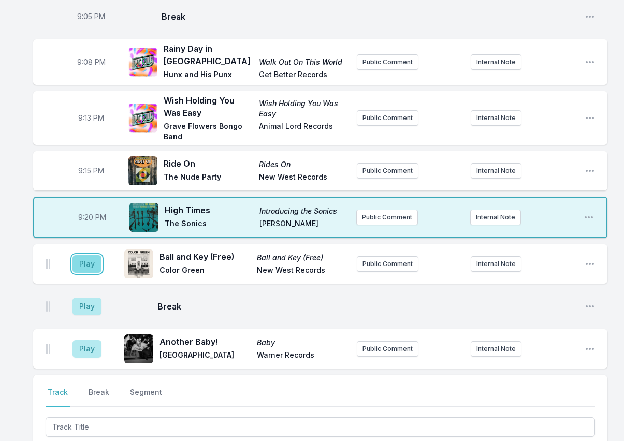
click at [88, 255] on button "Play" at bounding box center [87, 264] width 29 height 18
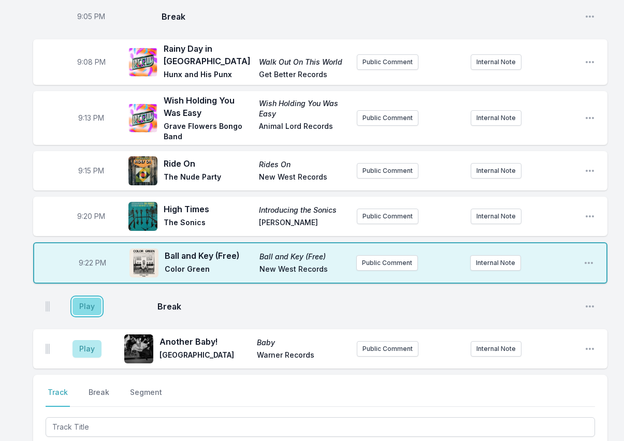
click at [82, 298] on button "Play" at bounding box center [87, 307] width 29 height 18
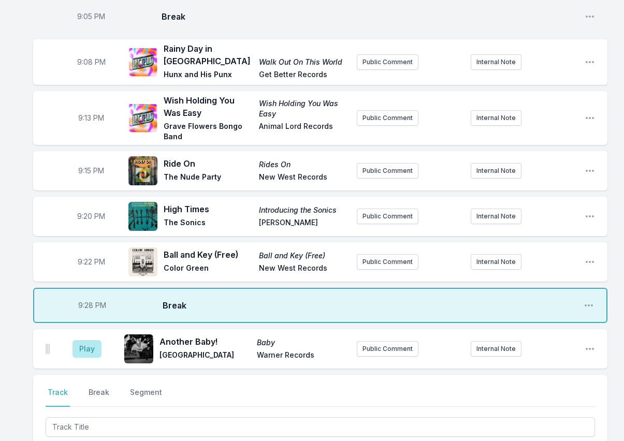
click at [87, 301] on span "9:28 PM" at bounding box center [92, 306] width 28 height 10
click at [84, 296] on input "21:28" at bounding box center [92, 306] width 58 height 20
type input "21:26"
click at [87, 340] on button "Play" at bounding box center [87, 349] width 29 height 18
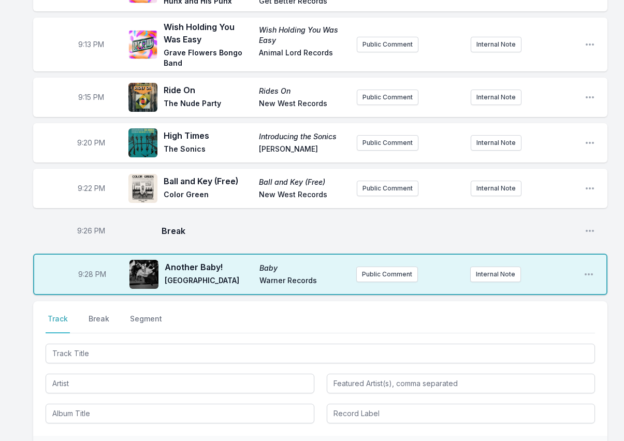
scroll to position [1259, 0]
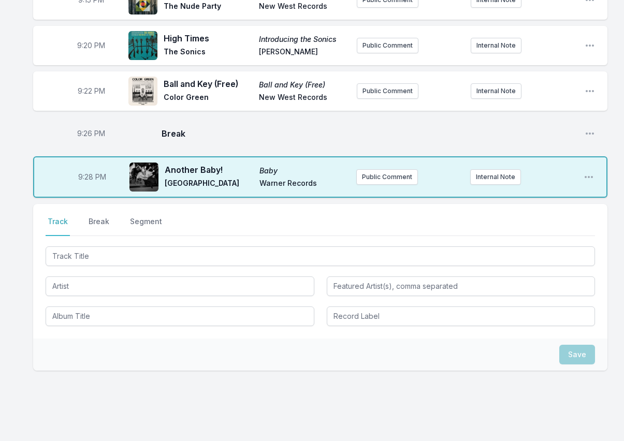
click at [88, 245] on div at bounding box center [321, 286] width 550 height 82
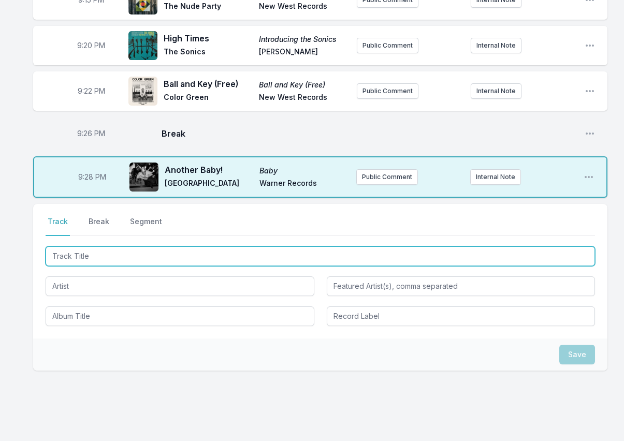
click at [86, 247] on input "Track Title" at bounding box center [321, 257] width 550 height 20
type input "Lazy"
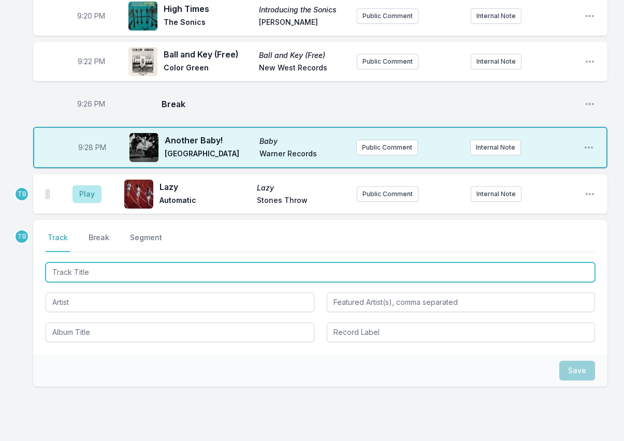
scroll to position [1305, 0]
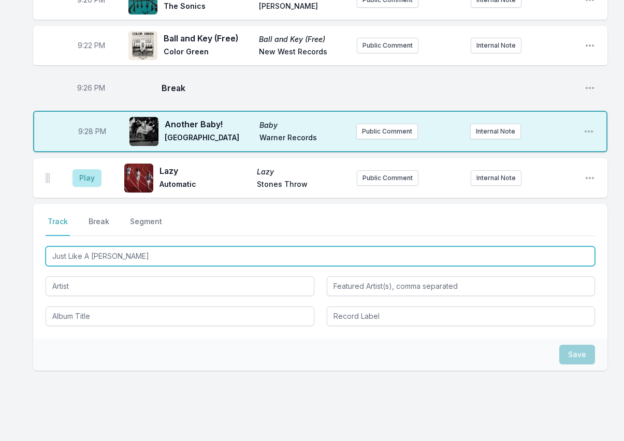
type input "Just Like A Flower"
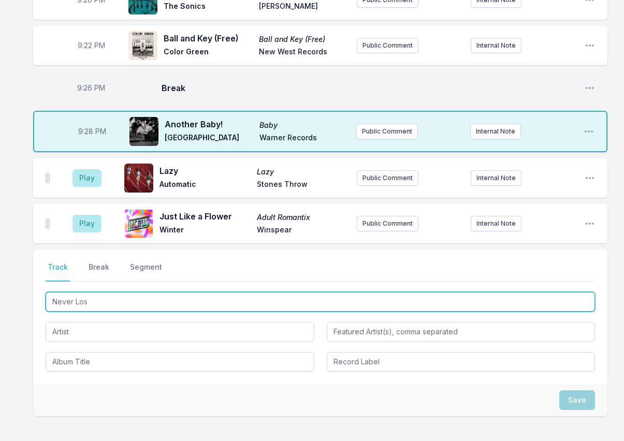
type input "Never Lost"
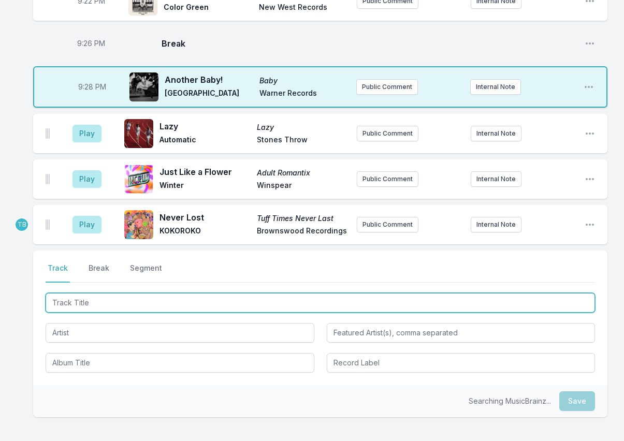
scroll to position [1396, 0]
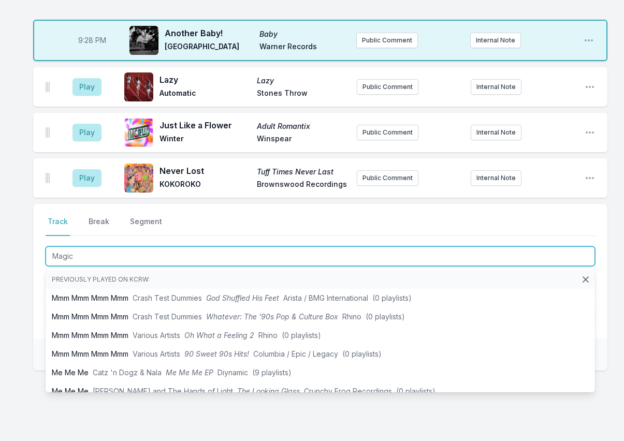
type input "Magica"
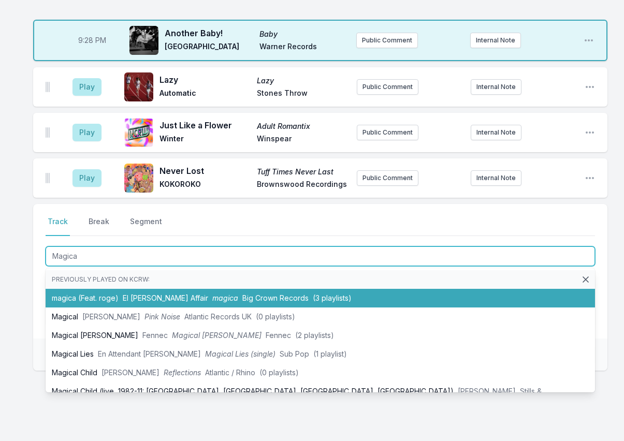
click at [243, 294] on span "Big Crown Records" at bounding box center [276, 298] width 66 height 9
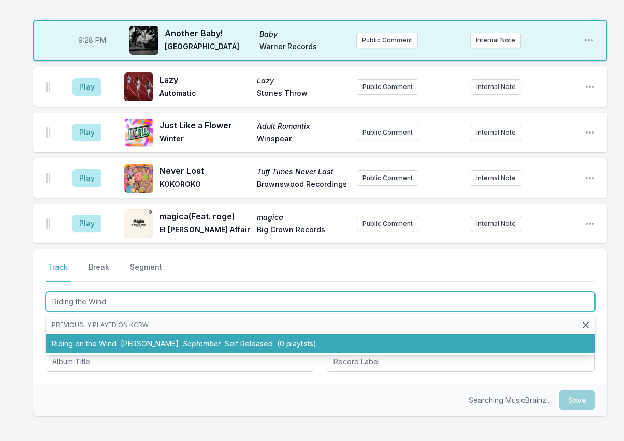
type input "Riding the Wind"
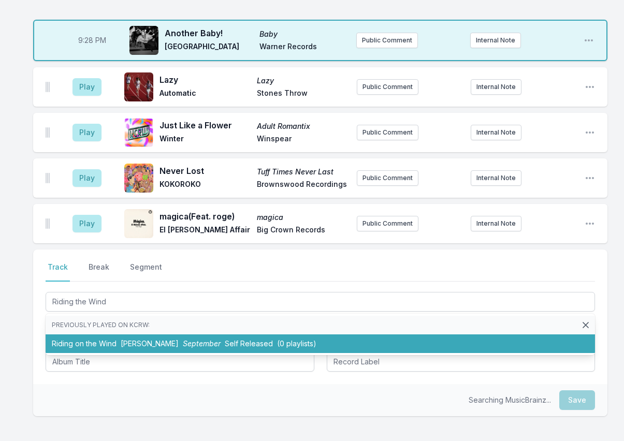
click at [286, 253] on div "Select a tab Track Break Segment Track Break Segment Riding the Wind Previously…" at bounding box center [320, 317] width 575 height 135
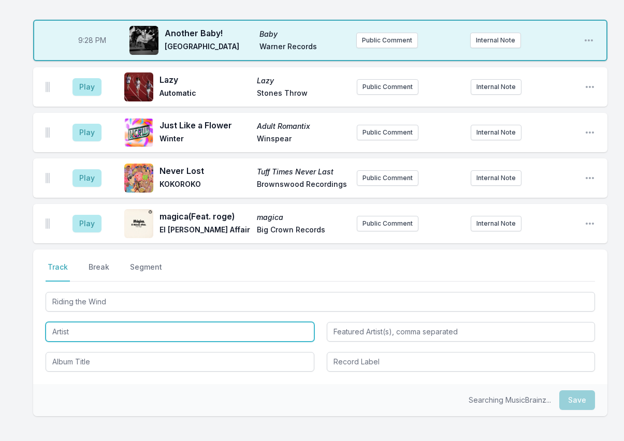
click at [124, 322] on input "Artist" at bounding box center [180, 332] width 269 height 20
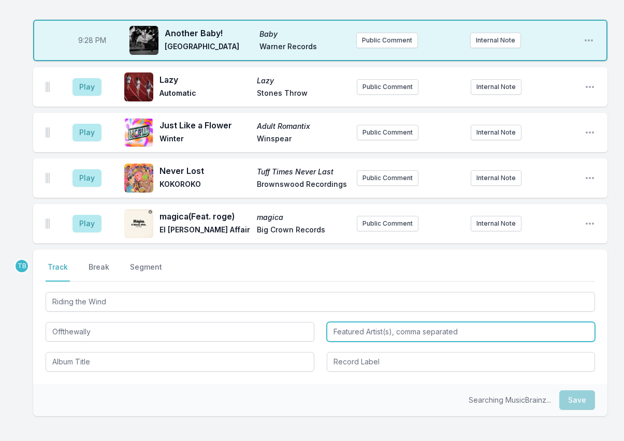
type input "Offthewally"
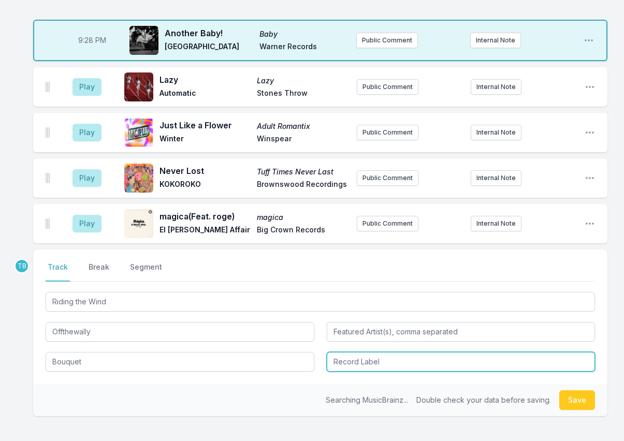
type input "Bouquet"
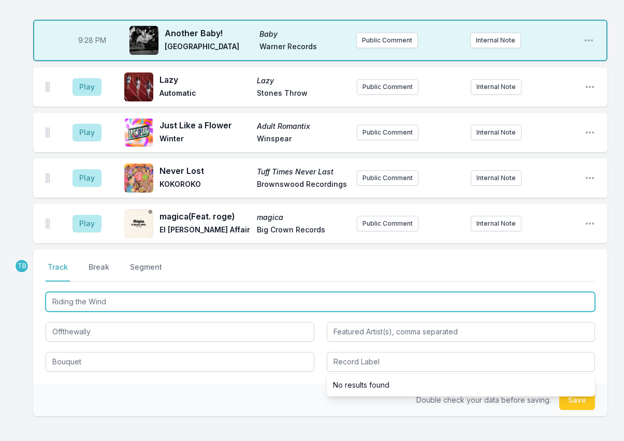
click at [149, 292] on input "Riding the Wind" at bounding box center [321, 302] width 550 height 20
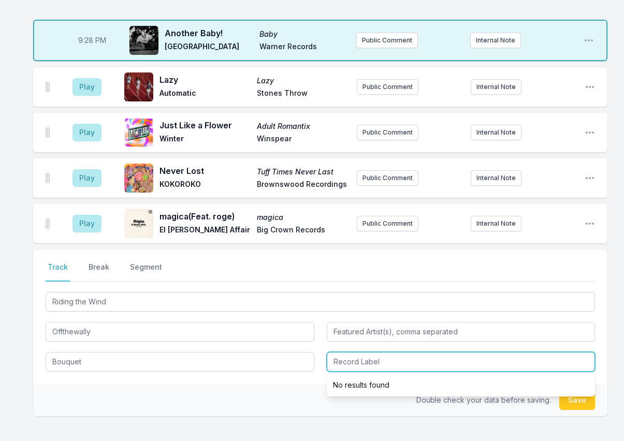
drag, startPoint x: 412, startPoint y: 335, endPoint x: 435, endPoint y: 339, distance: 23.3
click at [413, 352] on input "Record Label" at bounding box center [461, 362] width 269 height 20
paste input "Offthewally"
type input "Offthewally"
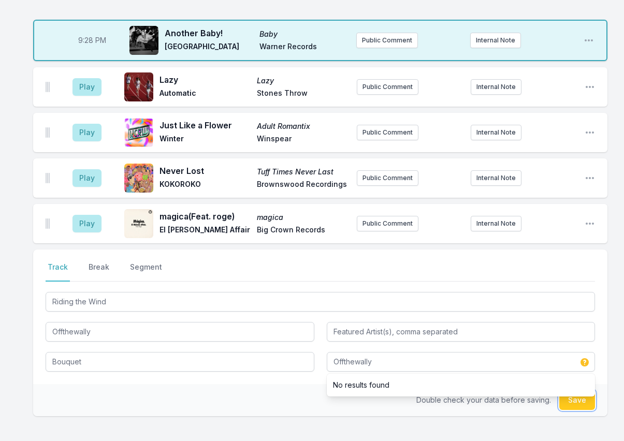
click at [588, 391] on button "Save" at bounding box center [578, 401] width 36 height 20
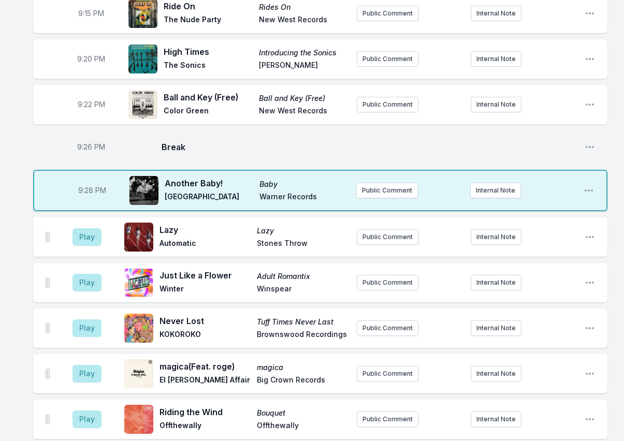
scroll to position [1241, 0]
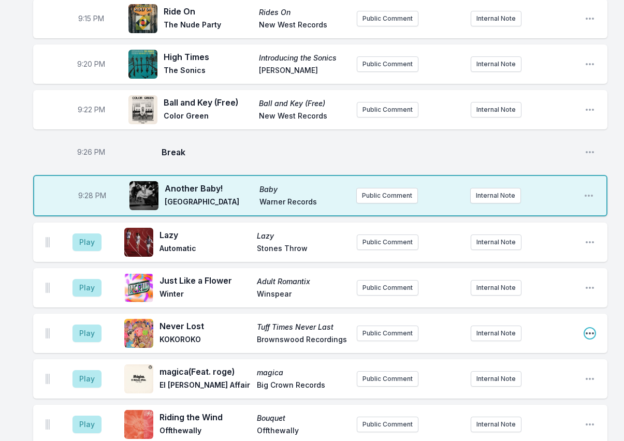
click at [588, 329] on icon "Open playlist item options" at bounding box center [590, 334] width 10 height 10
click at [553, 382] on button "Delete Entry" at bounding box center [537, 391] width 116 height 19
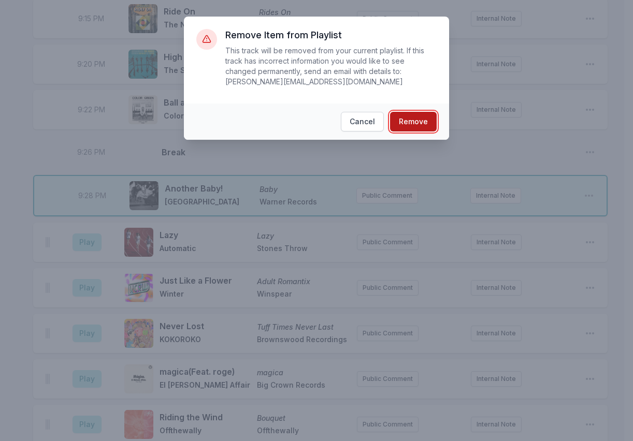
click at [422, 112] on button "Remove" at bounding box center [413, 122] width 47 height 20
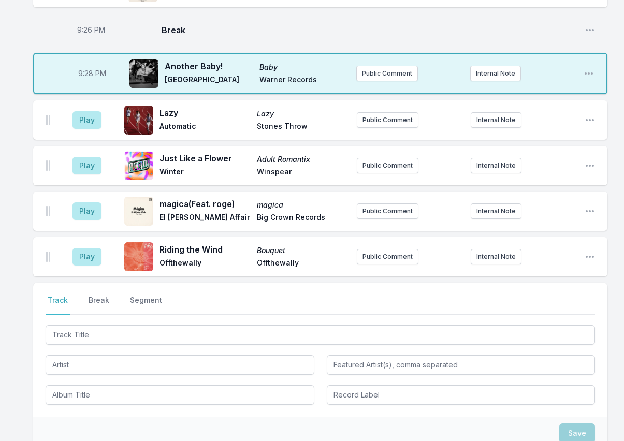
scroll to position [1344, 0]
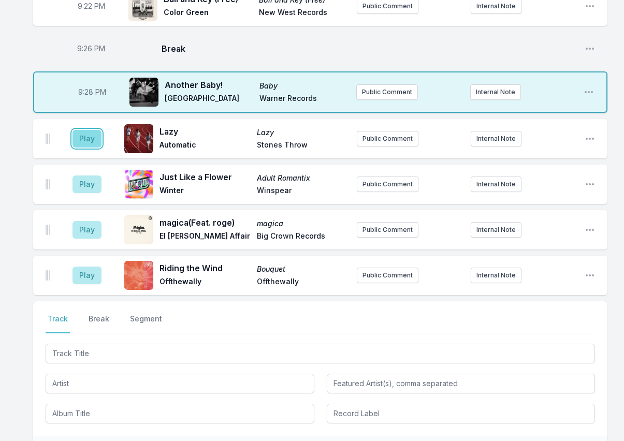
click at [89, 130] on button "Play" at bounding box center [87, 139] width 29 height 18
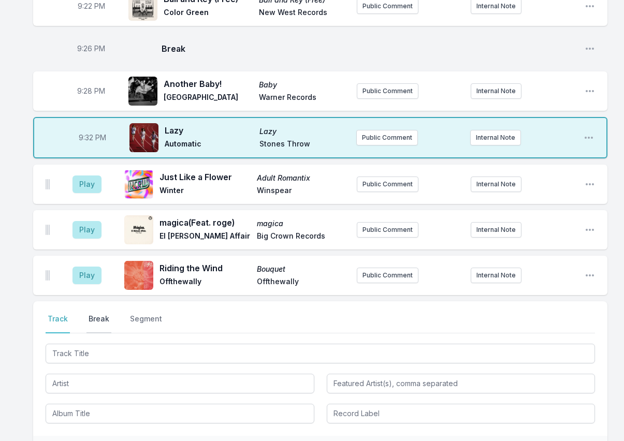
click at [101, 314] on button "Break" at bounding box center [99, 324] width 25 height 20
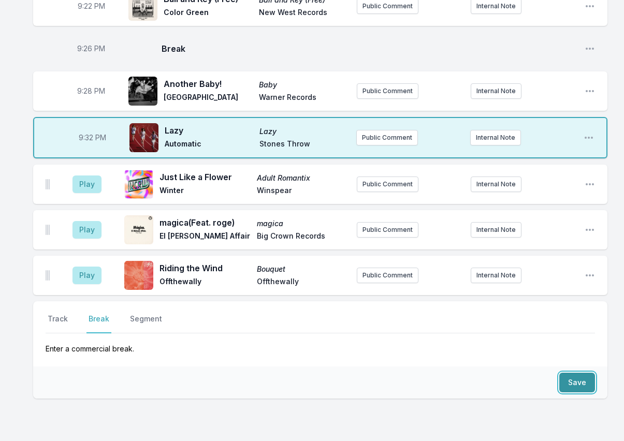
click at [583, 373] on button "Save" at bounding box center [578, 383] width 36 height 20
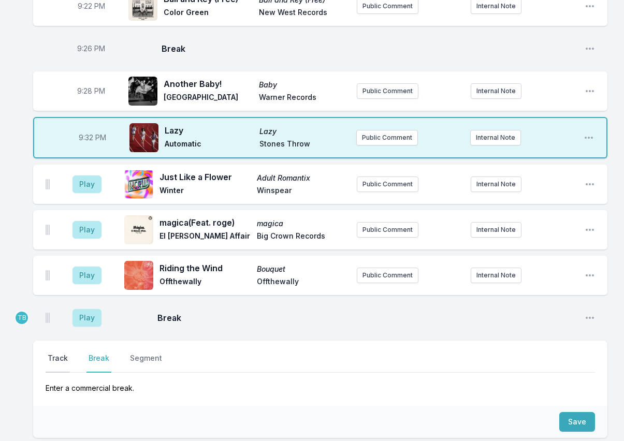
click at [63, 353] on button "Track" at bounding box center [58, 363] width 24 height 20
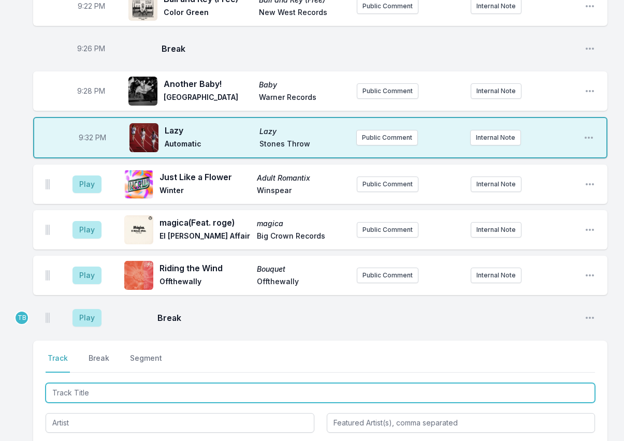
click at [104, 383] on input "Track Title" at bounding box center [321, 393] width 550 height 20
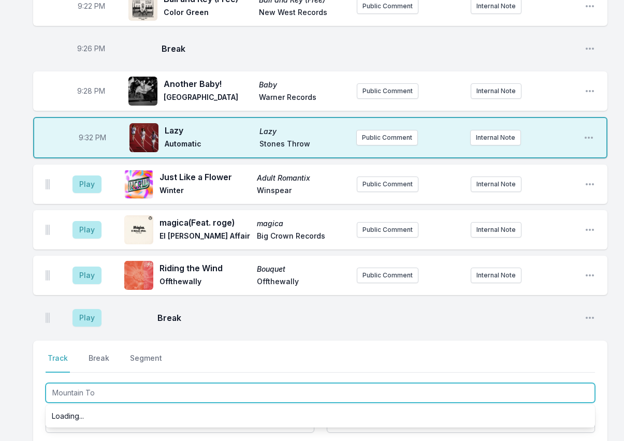
type input "Mountain Top"
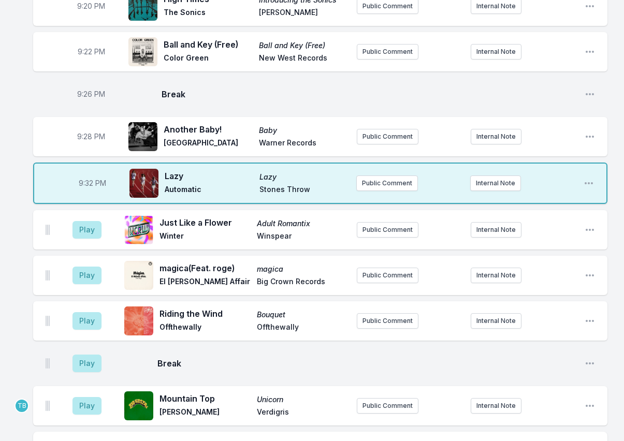
scroll to position [1241, 0]
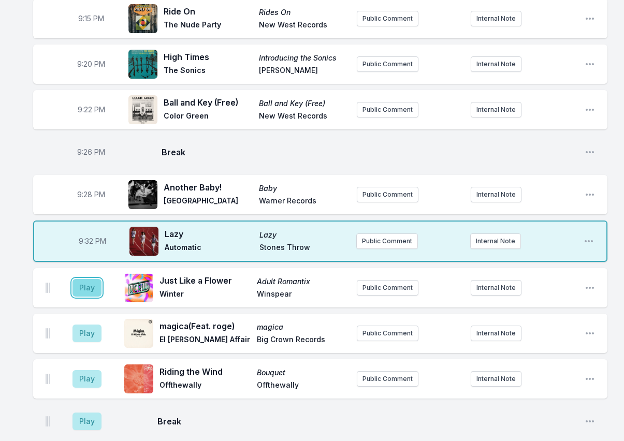
click at [80, 279] on button "Play" at bounding box center [87, 288] width 29 height 18
click at [90, 325] on button "Play" at bounding box center [87, 334] width 29 height 18
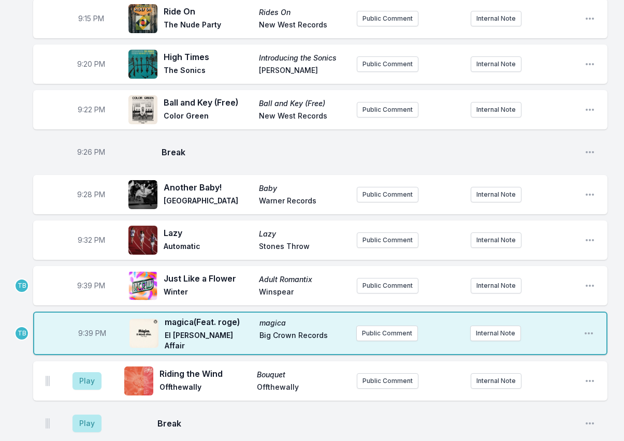
click at [87, 281] on span "9:39 PM" at bounding box center [91, 286] width 28 height 10
click at [82, 276] on input "21:39" at bounding box center [91, 286] width 58 height 20
type input "21:34"
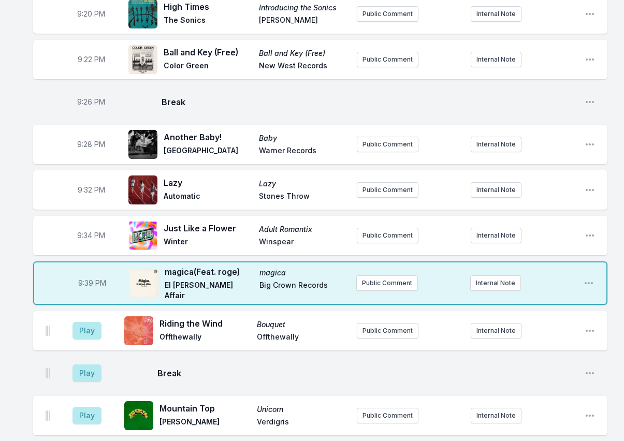
scroll to position [1344, 0]
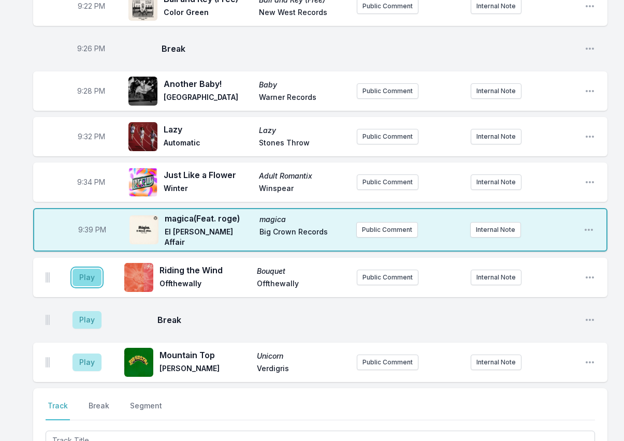
click at [90, 269] on button "Play" at bounding box center [87, 278] width 29 height 18
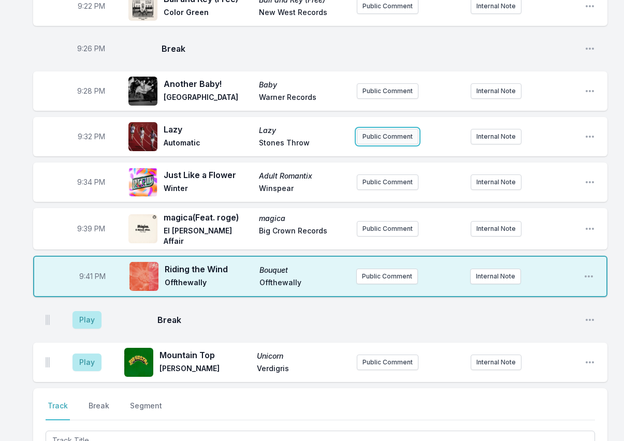
click at [378, 129] on button "Public Comment" at bounding box center [388, 137] width 62 height 16
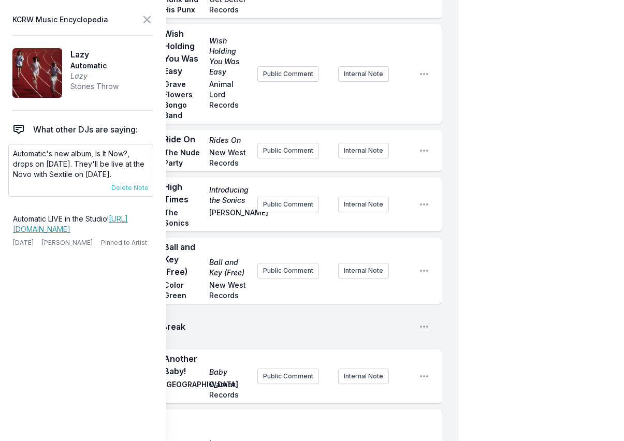
scroll to position [1603, 0]
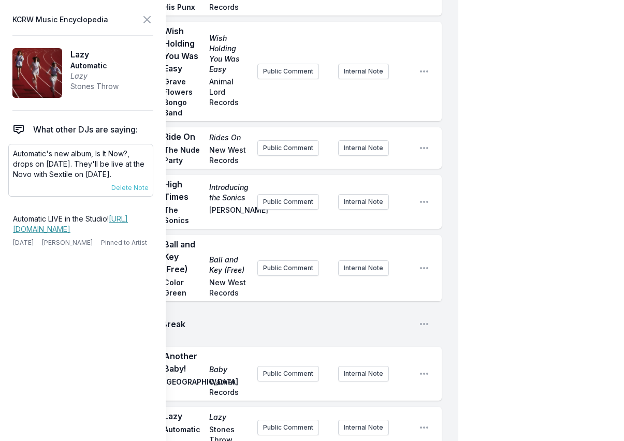
drag, startPoint x: 63, startPoint y: 183, endPoint x: 14, endPoint y: 153, distance: 57.7
click at [14, 153] on p "Automatic's new album, Is It Now?, drops on [DATE]. They'll be live at the Novo…" at bounding box center [81, 164] width 136 height 31
copy p "Automatic's new album, Is It Now?, drops on [DATE]. They'll be live at the Novo…"
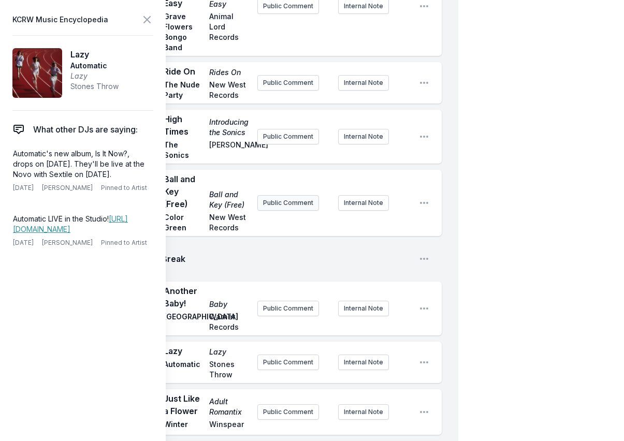
scroll to position [1759, 0]
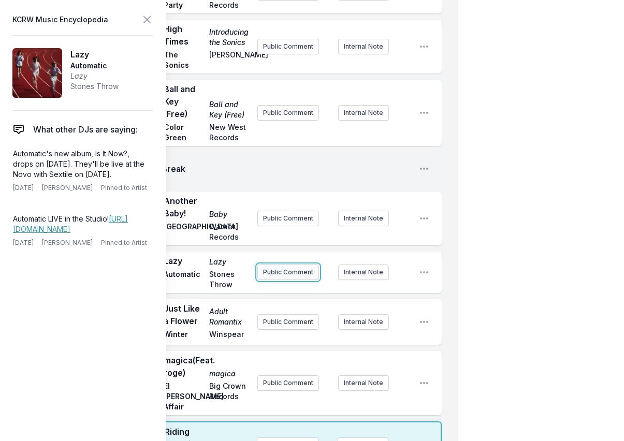
click at [292, 265] on button "Public Comment" at bounding box center [289, 273] width 62 height 16
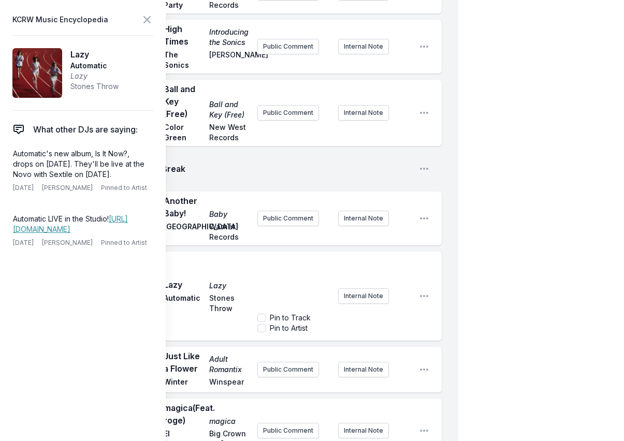
scroll to position [52, 0]
click at [348, 218] on div "9:28 PM Another Baby! Baby Dijon Warner Records Public Comment Internal Note Op…" at bounding box center [237, 219] width 409 height 54
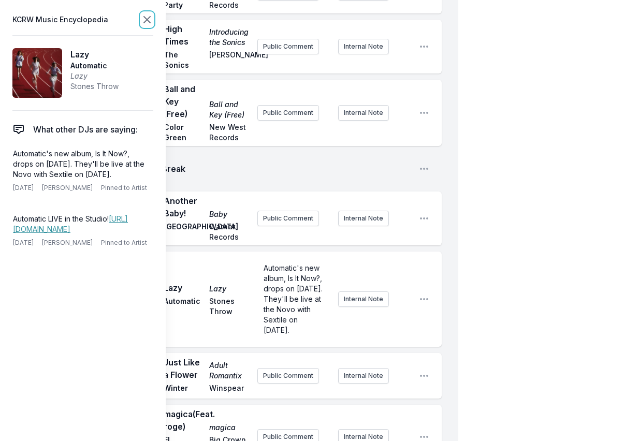
click at [150, 23] on icon at bounding box center [147, 20] width 6 height 6
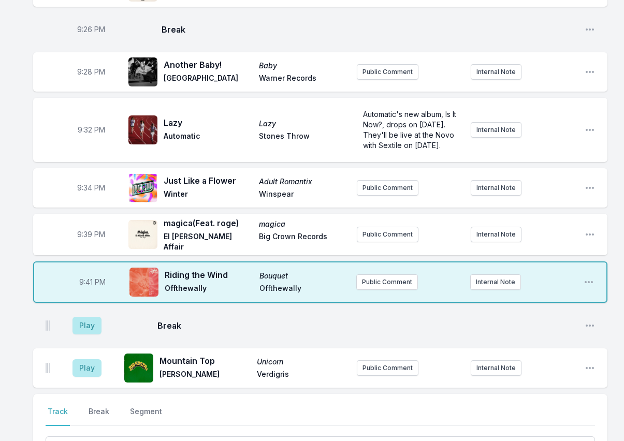
scroll to position [1303, 0]
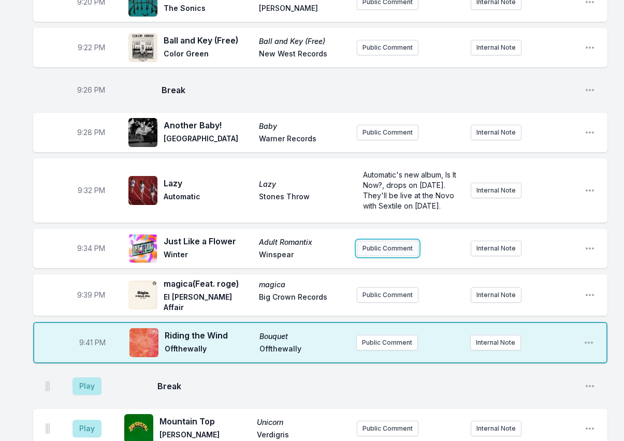
click at [397, 241] on button "Public Comment" at bounding box center [388, 249] width 62 height 16
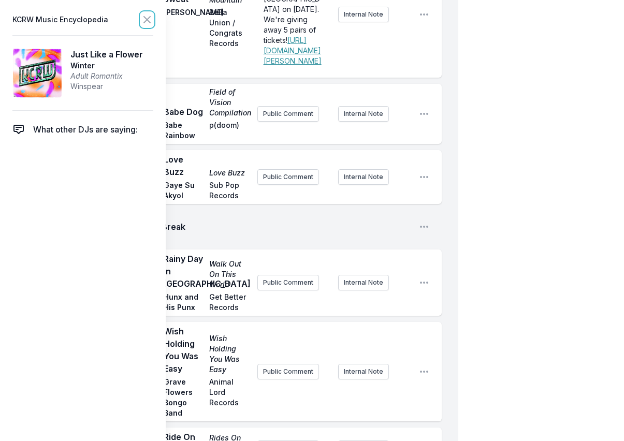
drag, startPoint x: 148, startPoint y: 22, endPoint x: 245, endPoint y: 92, distance: 119.6
click at [148, 22] on icon at bounding box center [147, 19] width 12 height 12
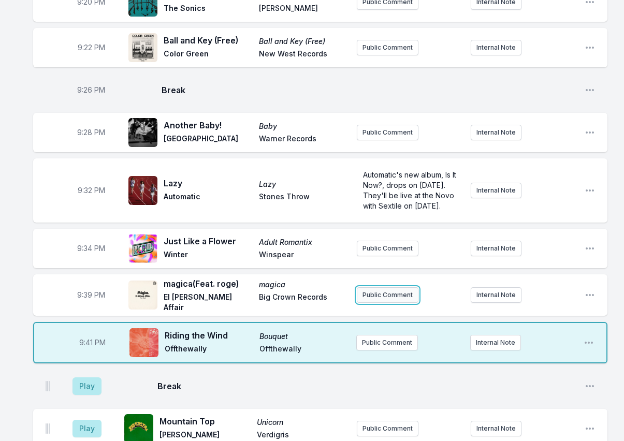
click at [405, 288] on button "Public Comment" at bounding box center [388, 296] width 62 height 16
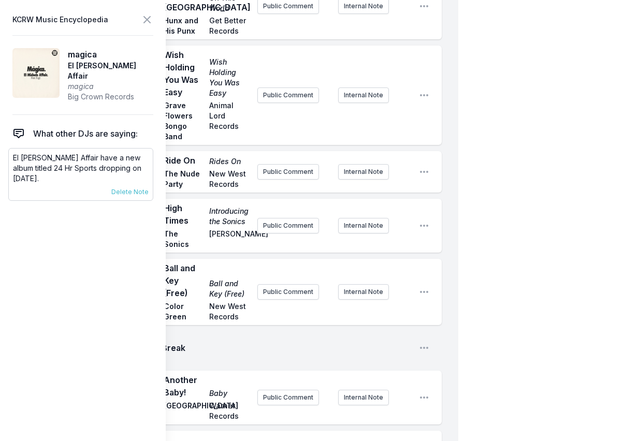
scroll to position [1614, 0]
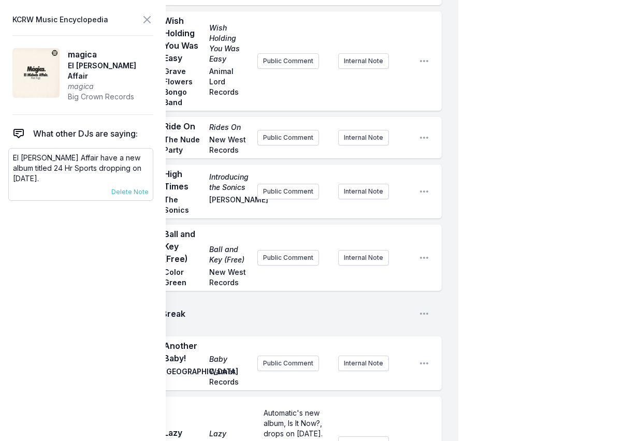
click at [51, 172] on p "El [PERSON_NAME] Affair have a new album titled 24 Hr Sports dropping on [DATE]." at bounding box center [81, 168] width 136 height 31
click at [51, 173] on p "El [PERSON_NAME] Affair have a new album titled 24 Hr Sports dropping on [DATE]." at bounding box center [81, 168] width 136 height 31
click at [288, 308] on span "Break" at bounding box center [286, 314] width 249 height 12
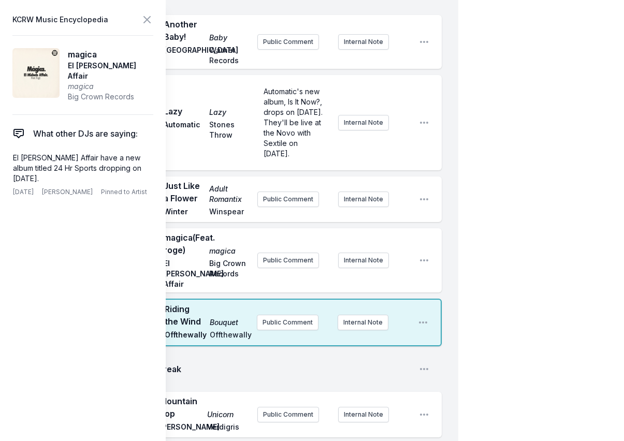
scroll to position [2028, 0]
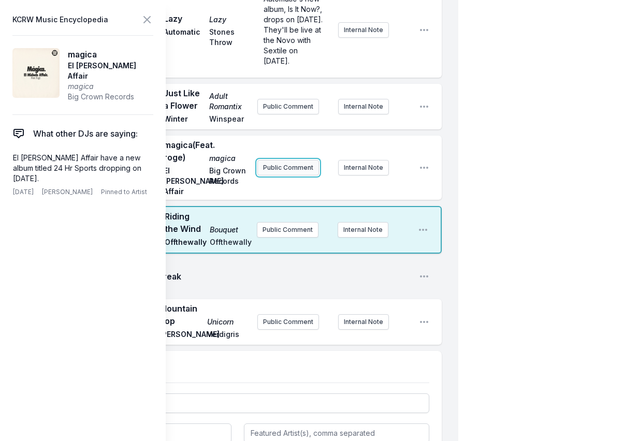
click at [295, 160] on button "Public Comment" at bounding box center [289, 168] width 62 height 16
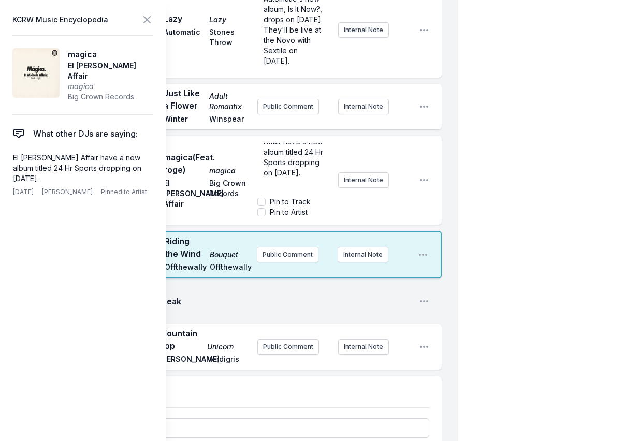
scroll to position [41, 0]
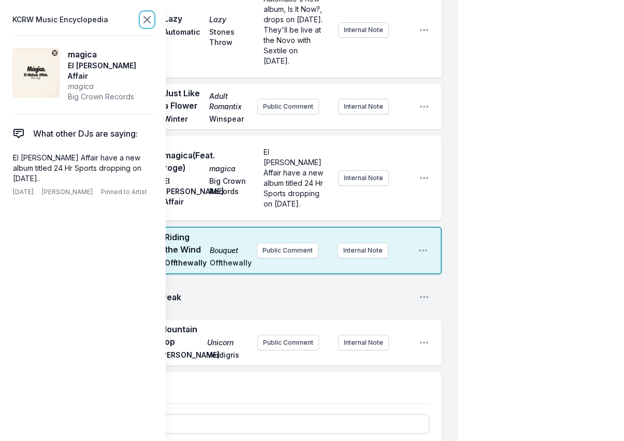
click at [148, 21] on icon at bounding box center [147, 20] width 6 height 6
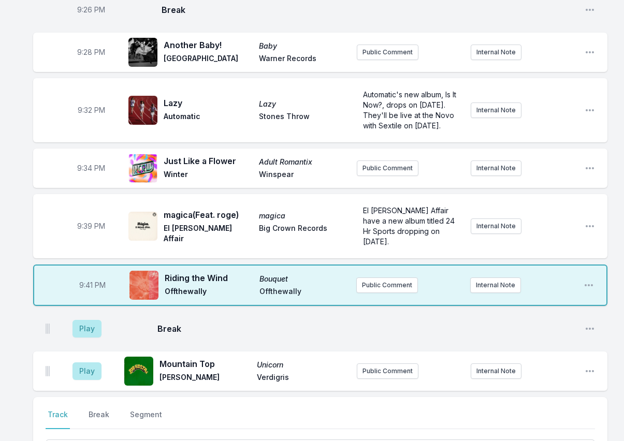
scroll to position [1484, 0]
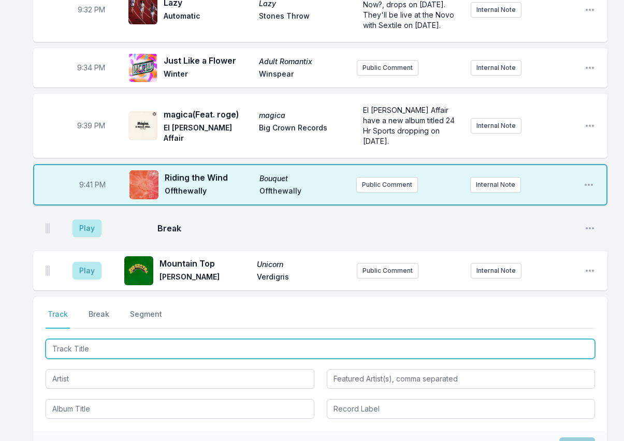
click at [153, 339] on input "Track Title" at bounding box center [321, 349] width 550 height 20
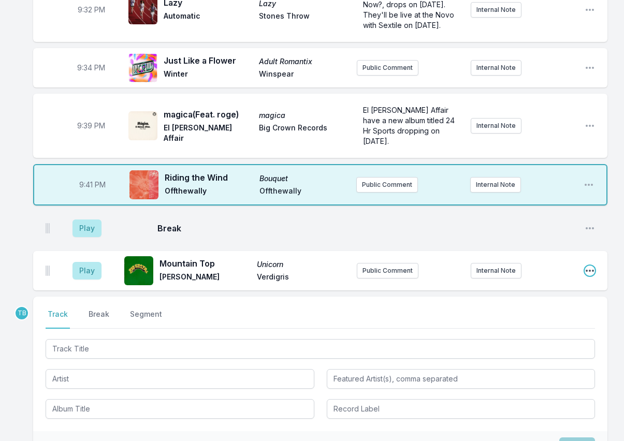
click at [592, 266] on icon "Open playlist item options" at bounding box center [590, 271] width 10 height 10
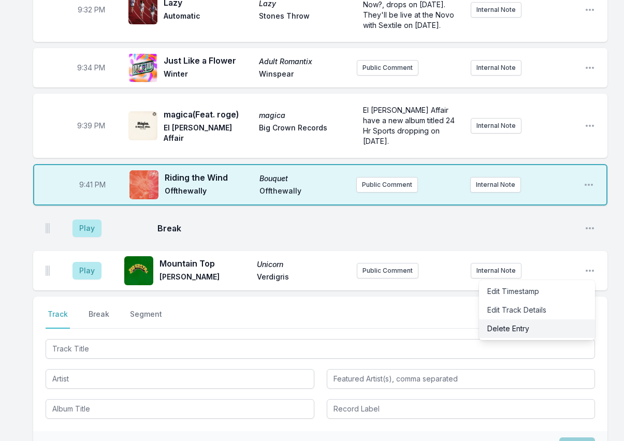
click at [542, 320] on button "Delete Entry" at bounding box center [537, 329] width 116 height 19
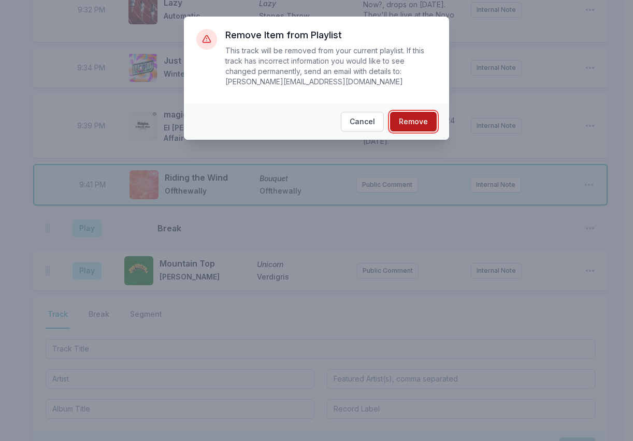
click at [397, 112] on button "Remove" at bounding box center [413, 122] width 47 height 20
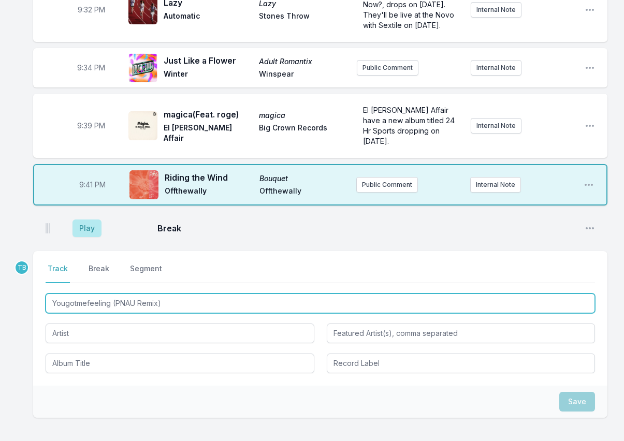
type input "Yougotmefeeling (PNAU Remix)"
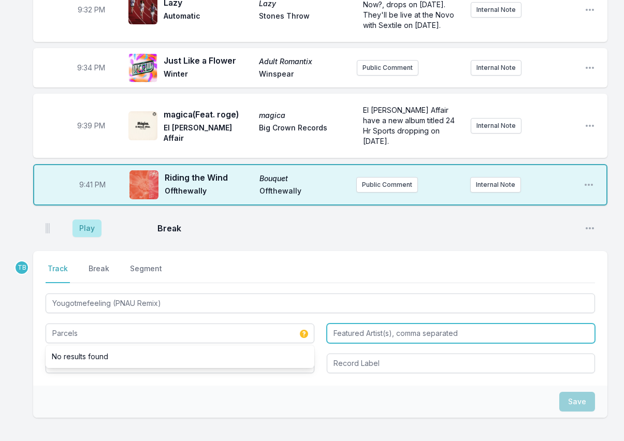
type input "Parcels"
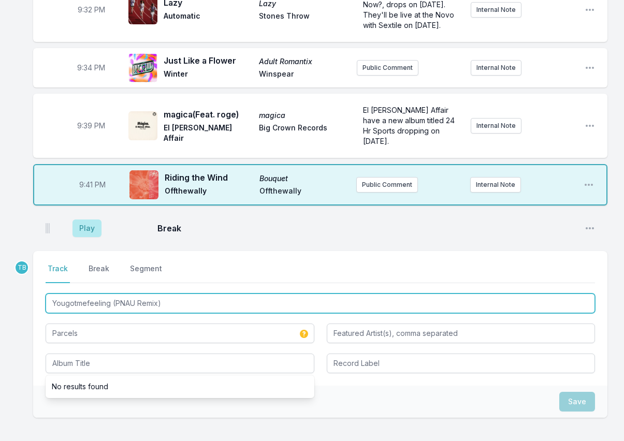
click at [148, 294] on input "Yougotmefeeling (PNAU Remix)" at bounding box center [321, 304] width 550 height 20
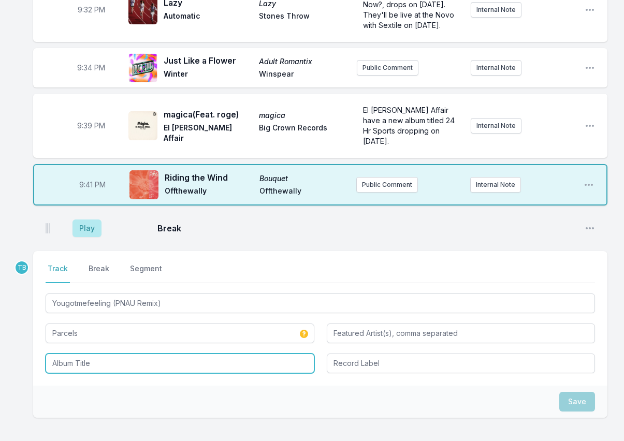
click at [182, 354] on input "Album Title" at bounding box center [180, 364] width 269 height 20
paste input "Yougotmefeeling (PNAU Remix)"
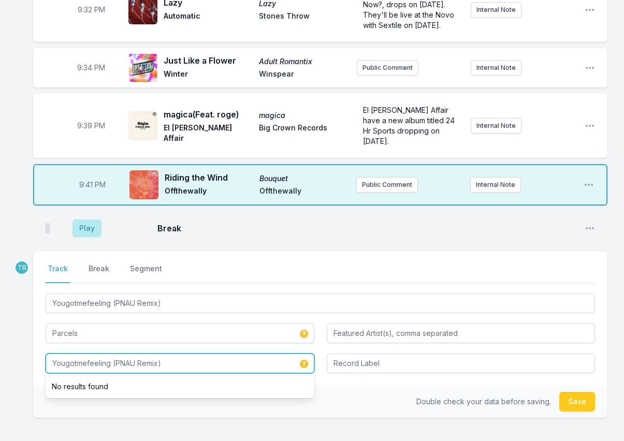
type input "Yougotmefeeling (PNAU Remix)"
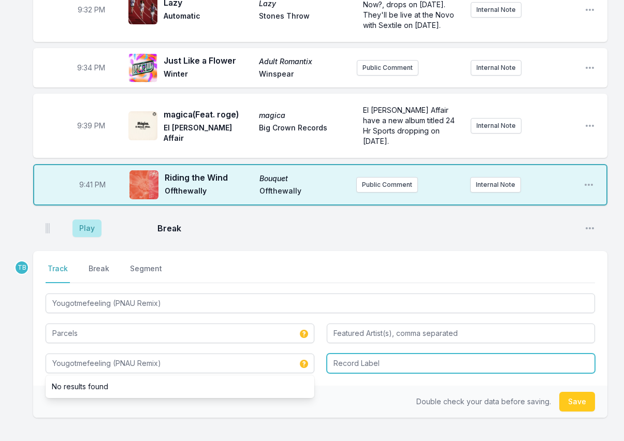
click at [382, 354] on input "Record Label" at bounding box center [461, 364] width 269 height 20
paste input "PARCELS MUSIC GBR"
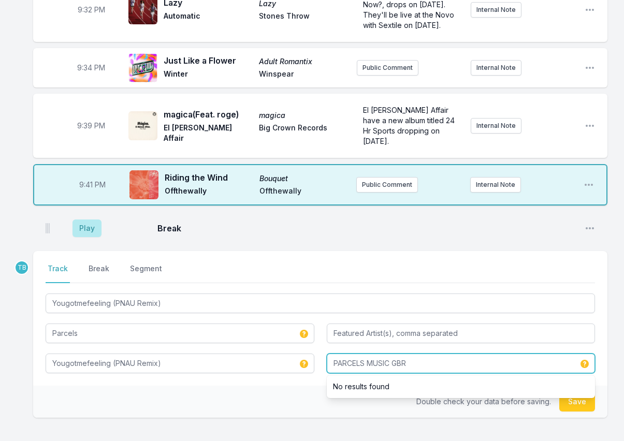
click at [336, 354] on input "PARCELS MUSIC GBR" at bounding box center [461, 364] width 269 height 20
type input "PARCELS MUSIC GBR"
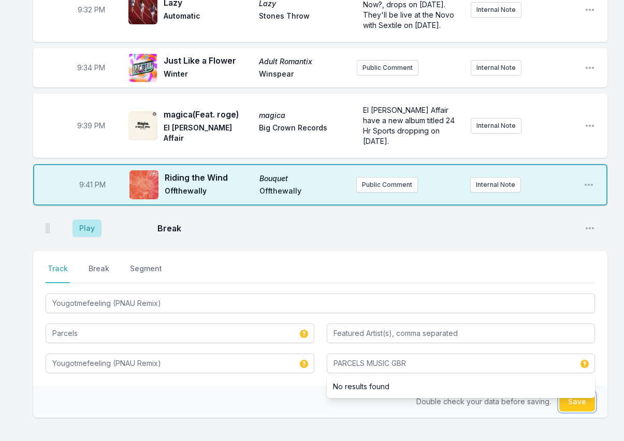
click at [574, 392] on button "Save" at bounding box center [578, 402] width 36 height 20
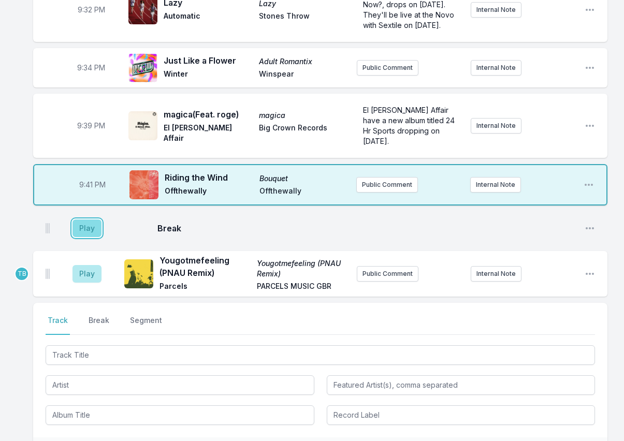
click at [93, 220] on button "Play" at bounding box center [87, 229] width 29 height 18
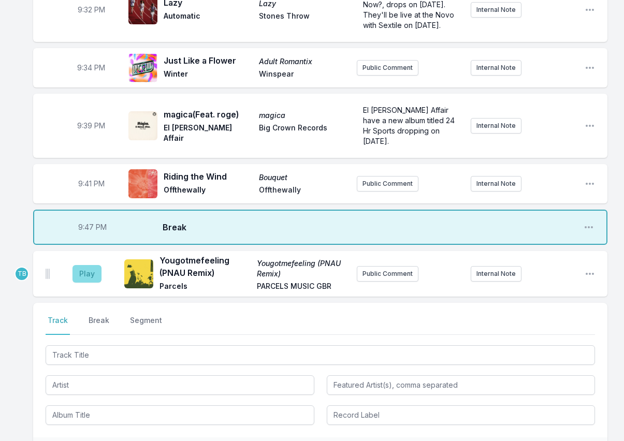
click at [92, 258] on aside "Play" at bounding box center [87, 274] width 58 height 33
click at [93, 265] on button "Play" at bounding box center [87, 274] width 29 height 18
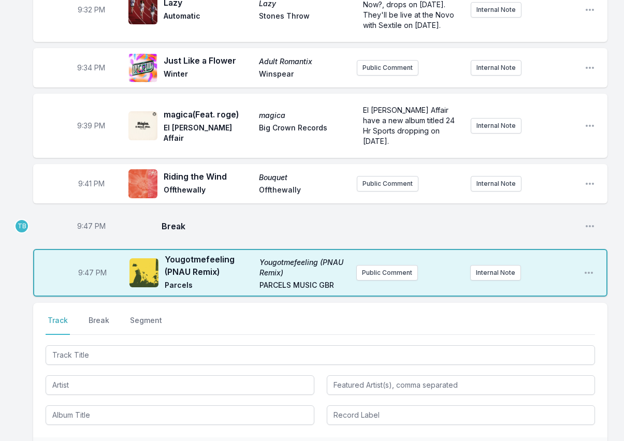
click at [88, 221] on span "9:47 PM" at bounding box center [91, 226] width 29 height 10
click at [83, 217] on input "21:47" at bounding box center [91, 227] width 58 height 20
type input "21:42"
click at [226, 210] on div "21:42 Break Open playlist item options" at bounding box center [320, 226] width 575 height 33
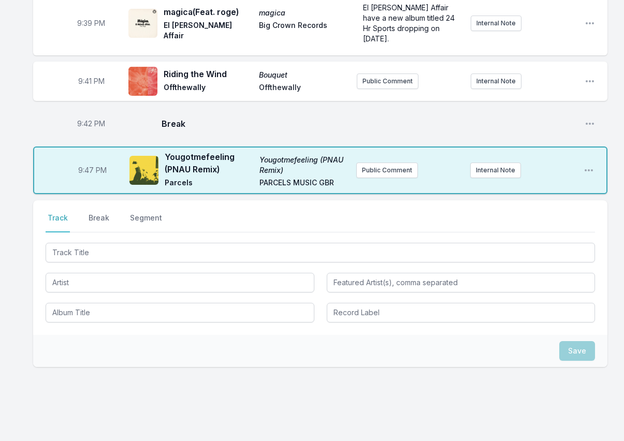
scroll to position [1593, 0]
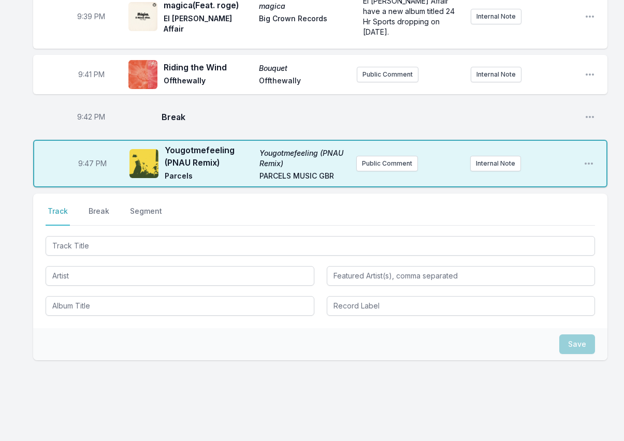
click at [90, 159] on span "9:47 PM" at bounding box center [92, 164] width 29 height 10
click at [88, 154] on input "21:47" at bounding box center [92, 164] width 58 height 20
type input "21:46"
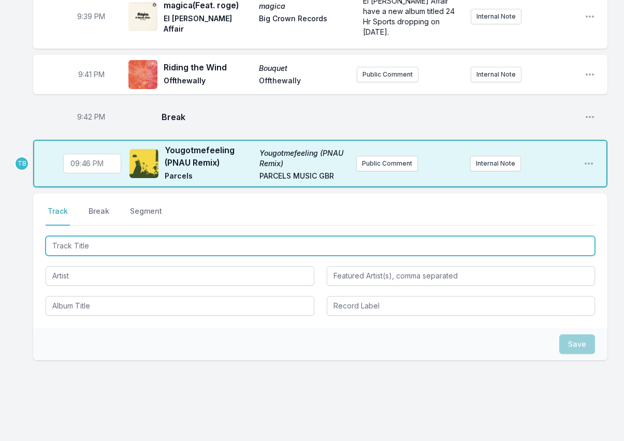
click at [121, 236] on input "Track Title" at bounding box center [321, 246] width 550 height 20
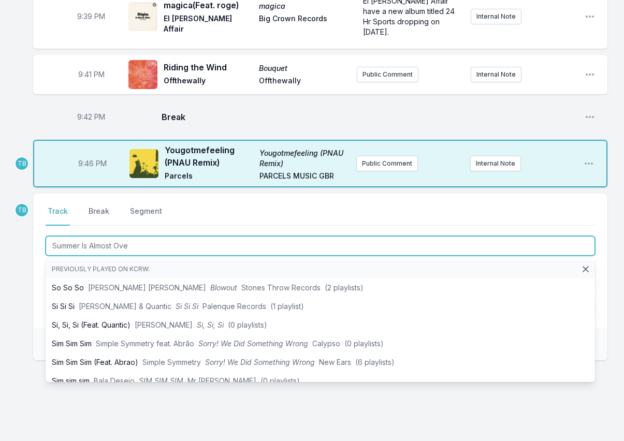
type input "Summer Is Almost Over"
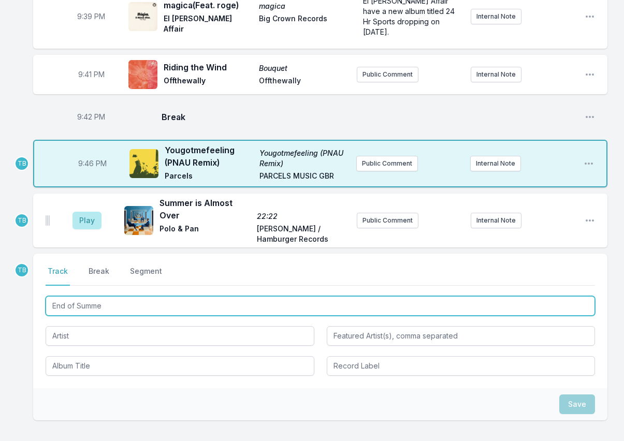
type input "End of Summer"
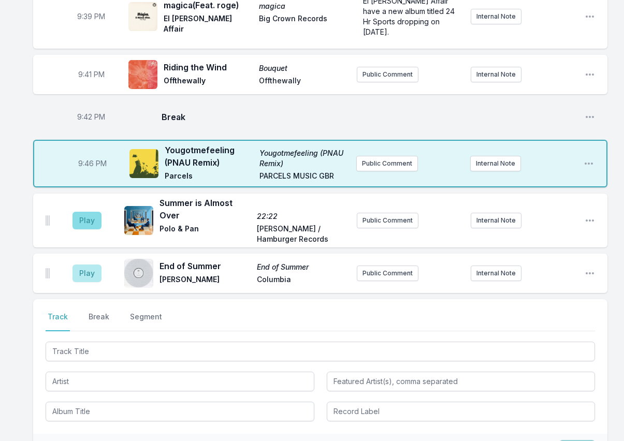
click at [74, 204] on aside "Play" at bounding box center [87, 220] width 58 height 33
drag, startPoint x: 81, startPoint y: 198, endPoint x: 87, endPoint y: 198, distance: 6.2
click at [82, 212] on button "Play" at bounding box center [87, 221] width 29 height 18
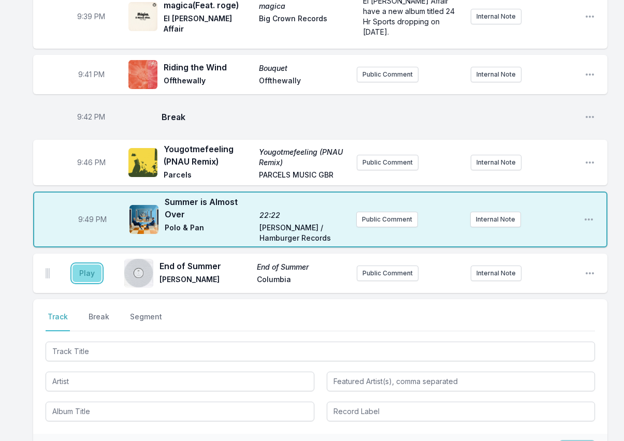
click at [86, 265] on button "Play" at bounding box center [87, 274] width 29 height 18
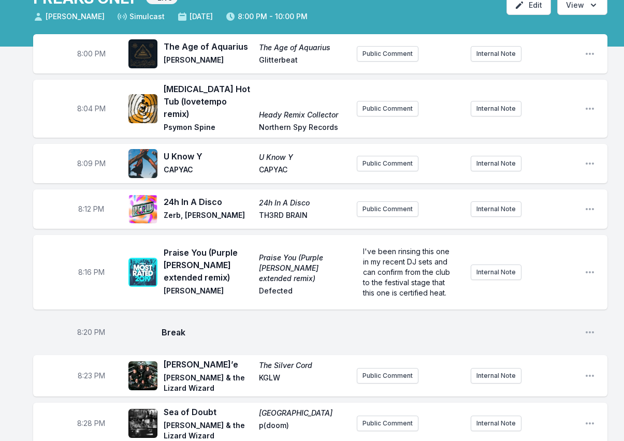
scroll to position [0, 0]
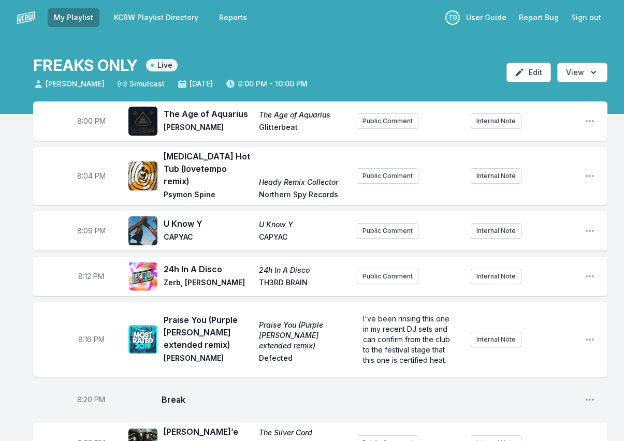
click at [594, 19] on button "Sign out" at bounding box center [586, 17] width 42 height 19
